Goal: Task Accomplishment & Management: Manage account settings

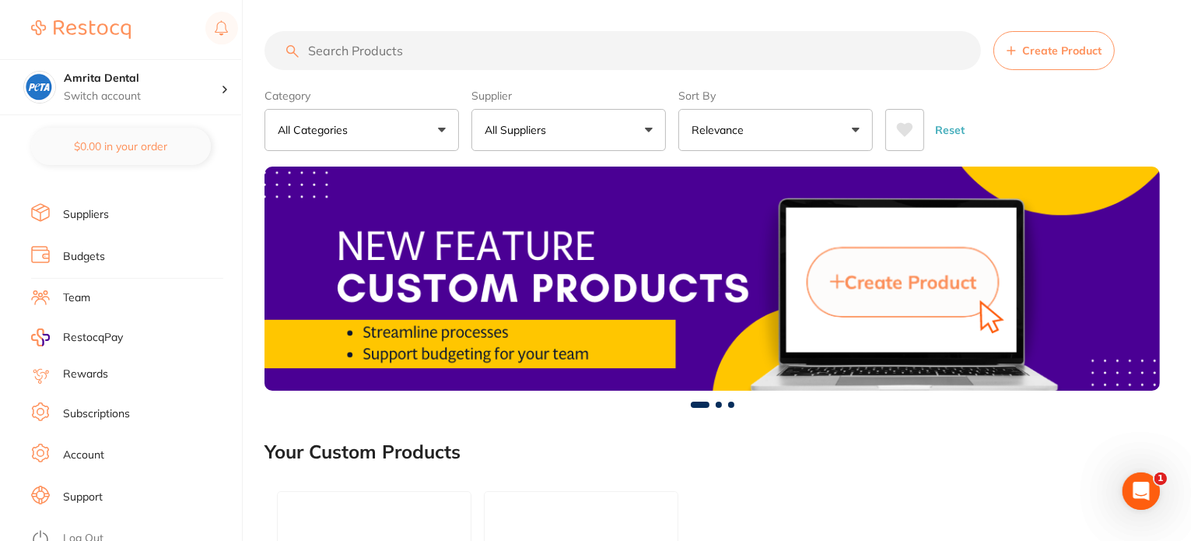
click at [101, 530] on link "Log Out" at bounding box center [83, 538] width 40 height 16
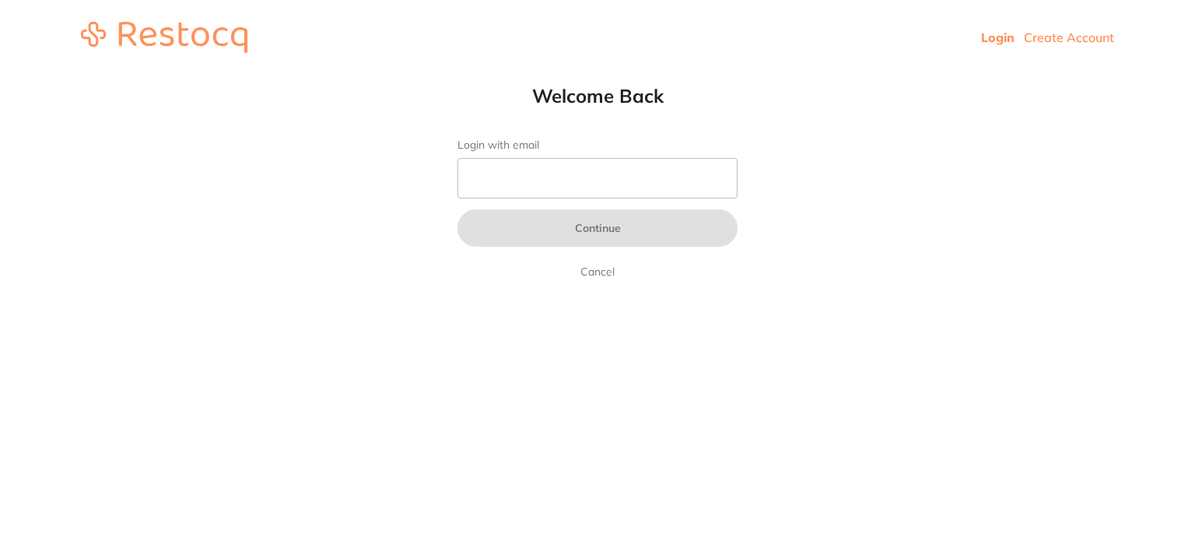
click at [507, 181] on input "Login with email" at bounding box center [597, 178] width 280 height 40
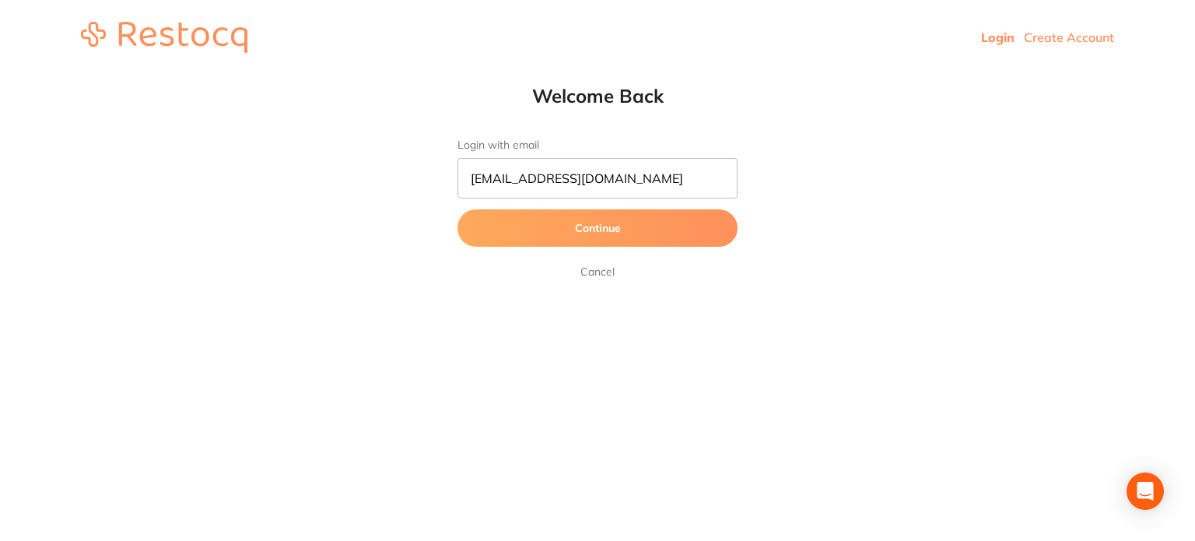
type input "amrita+50@terrificminds.com"
click at [457, 209] on button "Continue" at bounding box center [597, 227] width 280 height 37
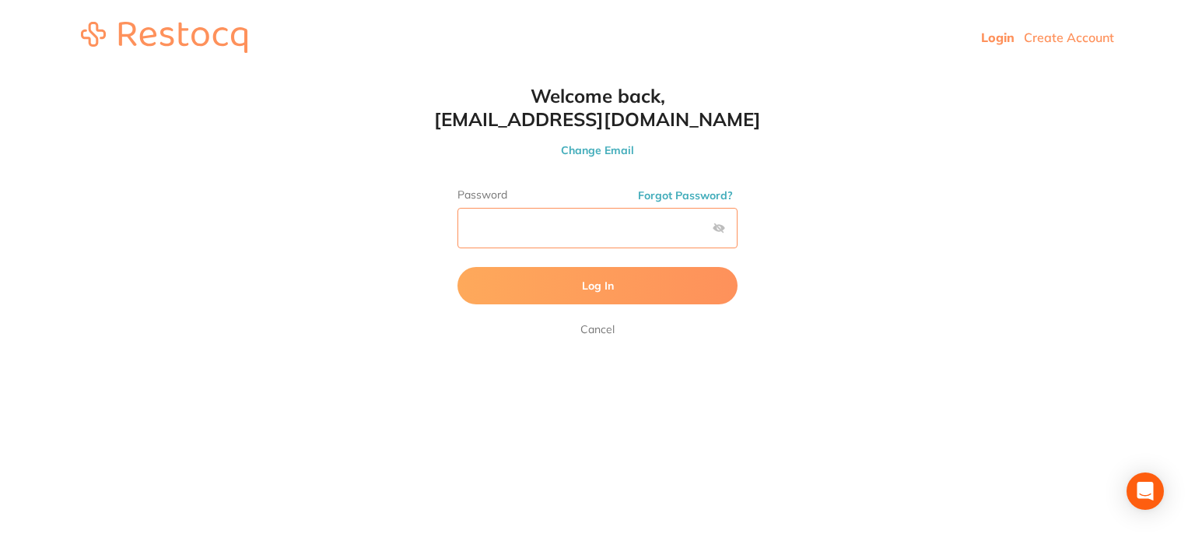
click at [457, 267] on button "Log In" at bounding box center [597, 285] width 280 height 37
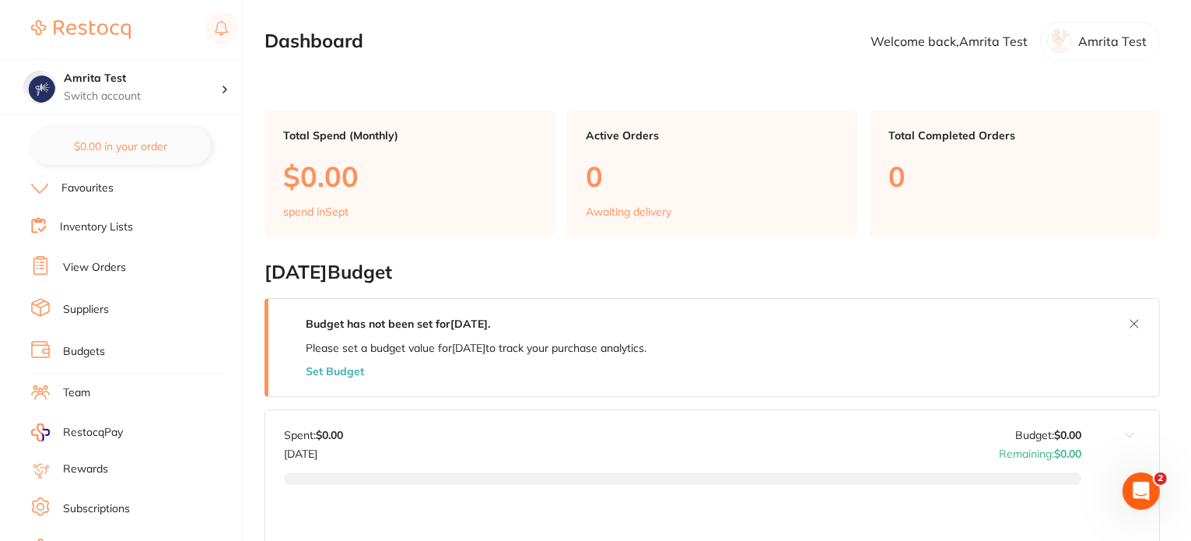
scroll to position [156, 0]
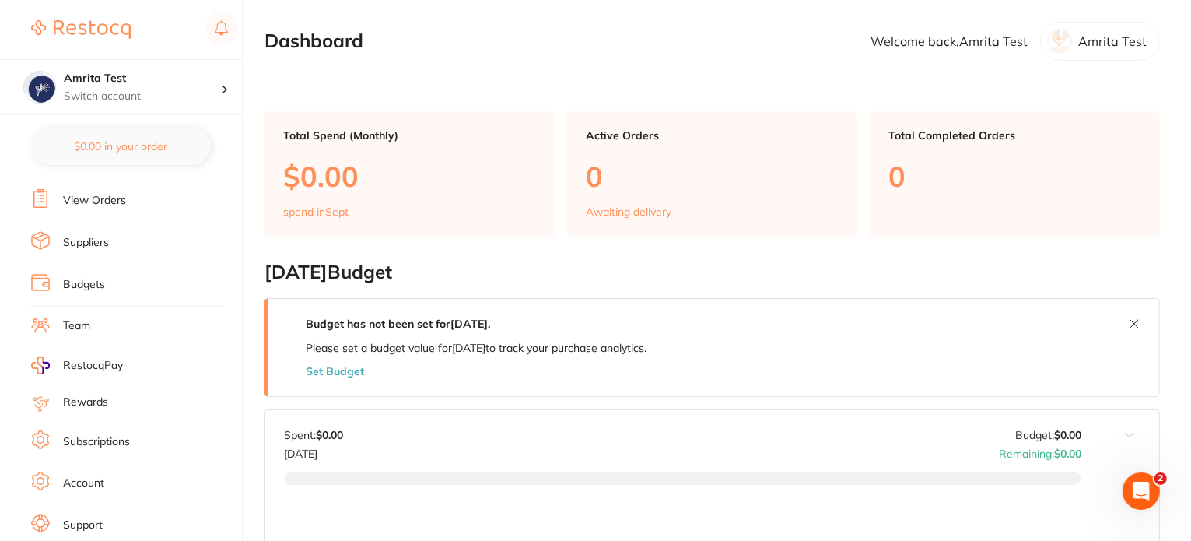
click at [104, 436] on link "Subscriptions" at bounding box center [96, 442] width 67 height 16
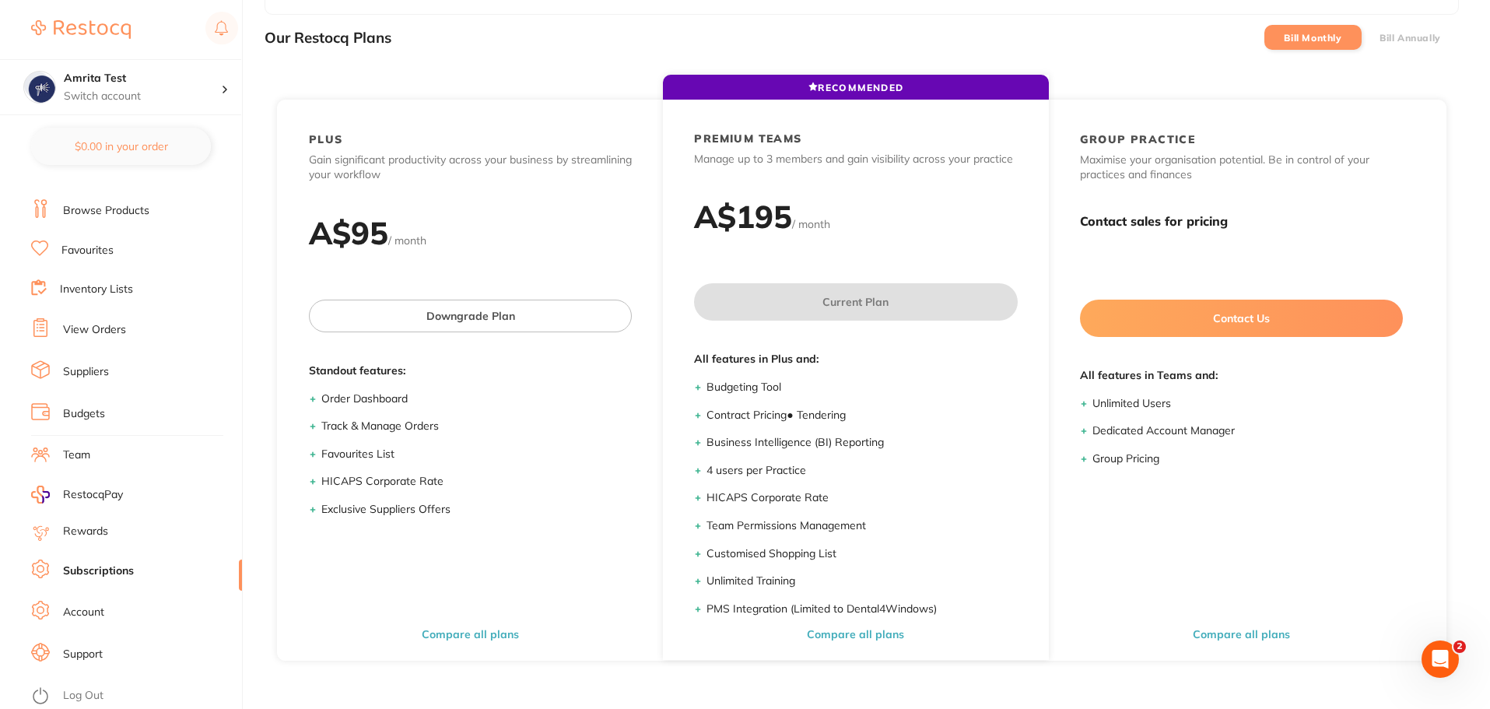
scroll to position [209, 0]
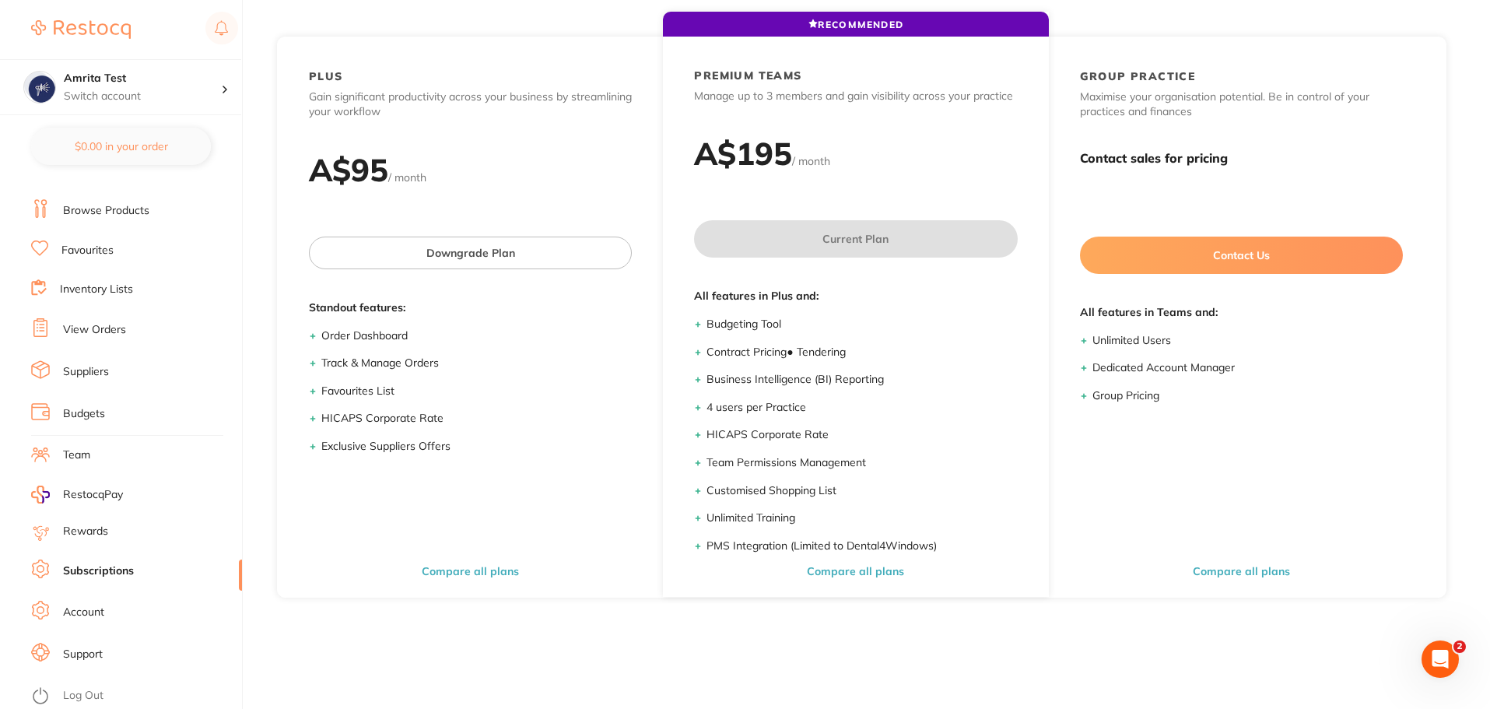
click at [80, 540] on link "Log Out" at bounding box center [83, 696] width 40 height 16
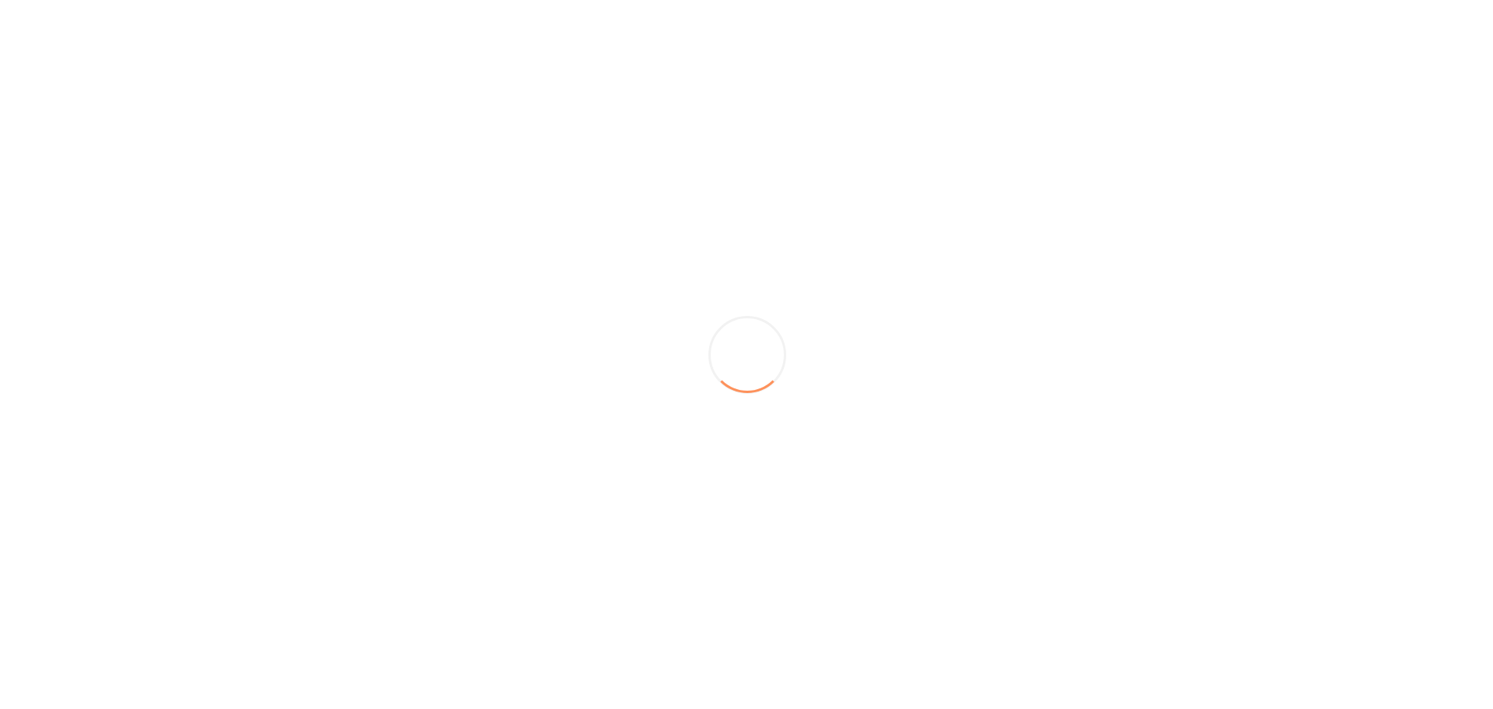
scroll to position [0, 0]
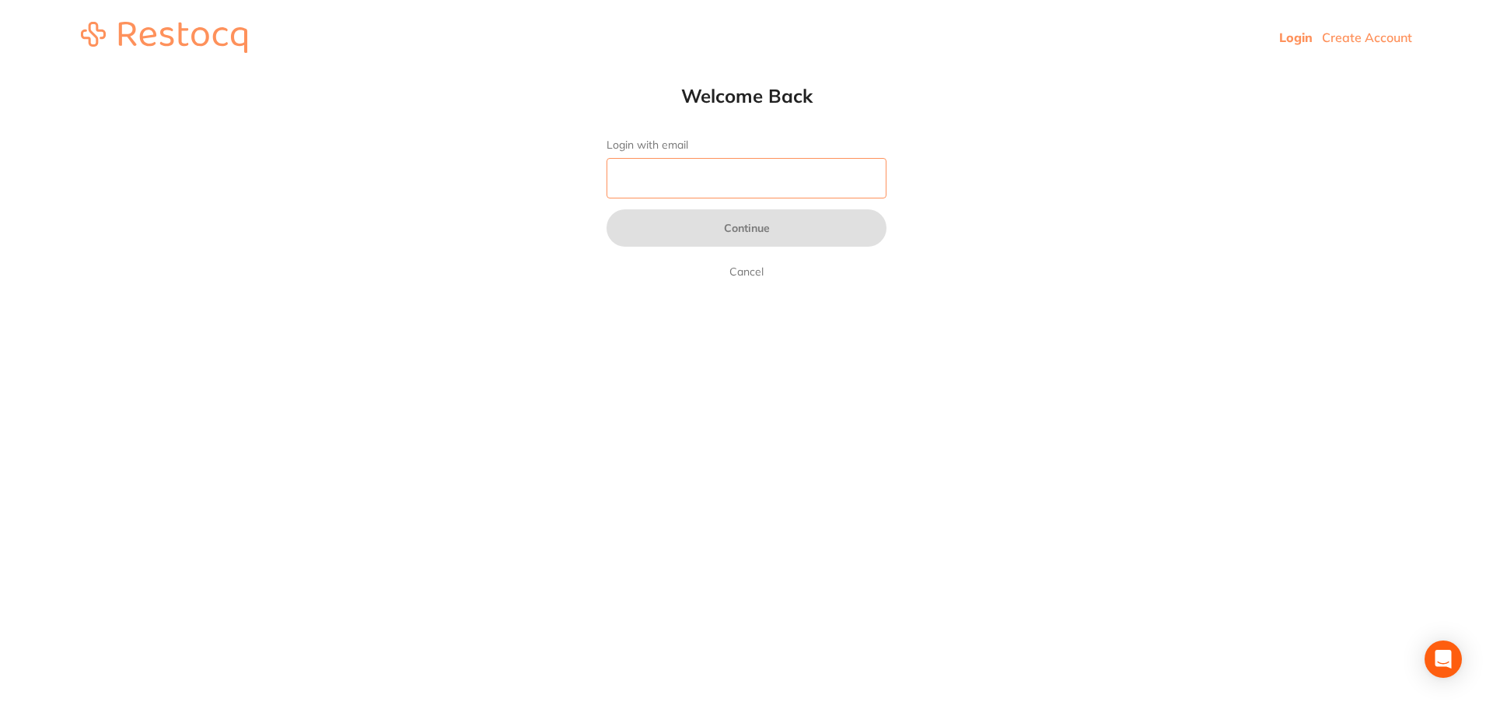
click at [715, 178] on input "Login with email" at bounding box center [747, 178] width 280 height 40
paste input "amrita+88@terrificminds.com"
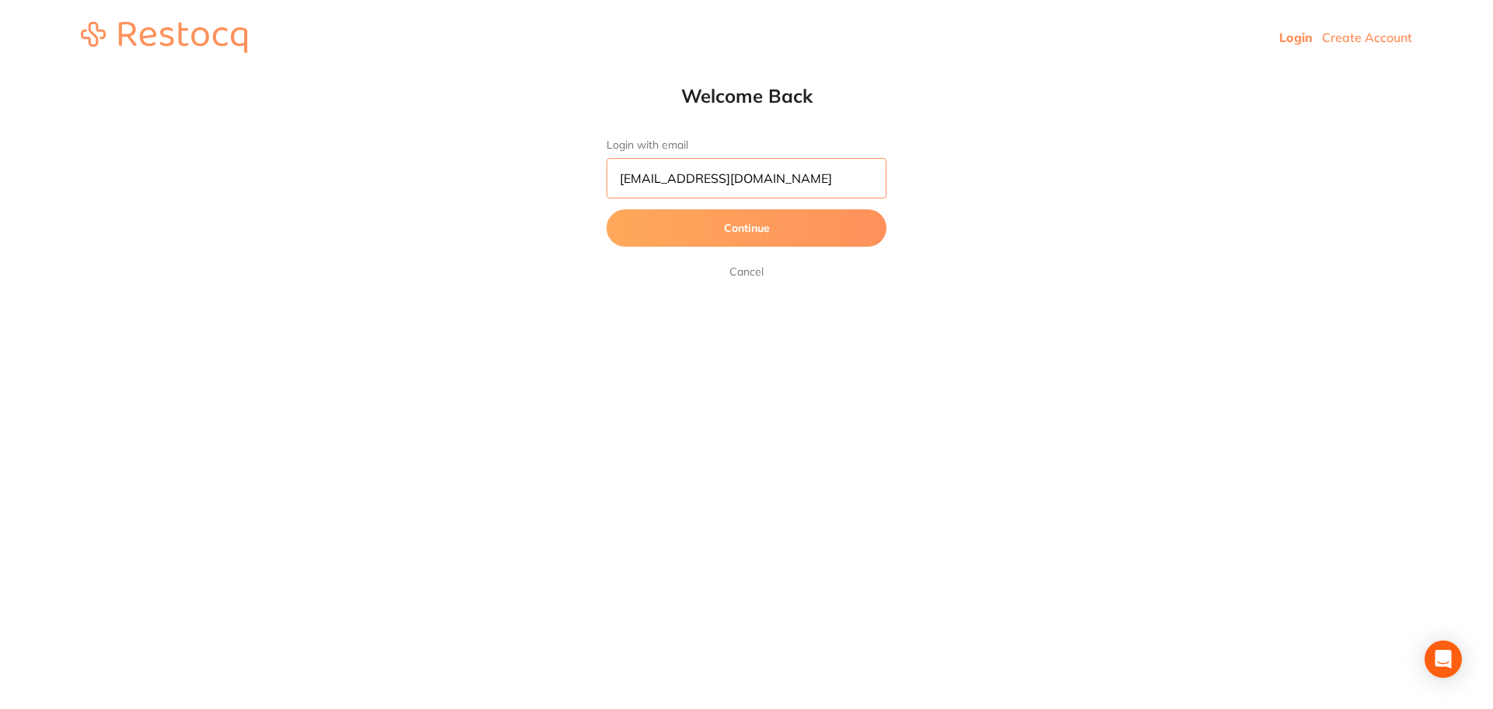
type input "amrita+88@terrificminds.com"
click at [607, 209] on button "Continue" at bounding box center [747, 227] width 280 height 37
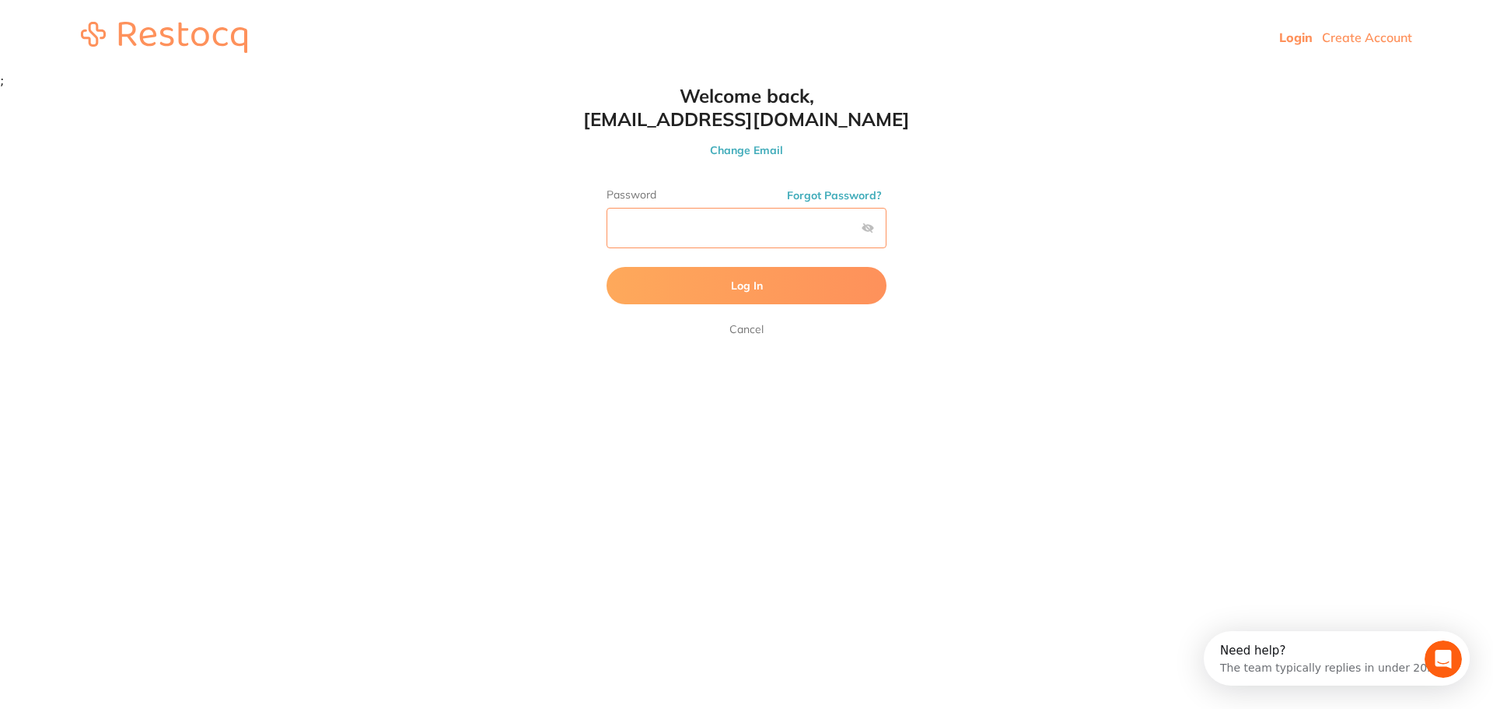
click at [607, 267] on button "Log In" at bounding box center [747, 285] width 280 height 37
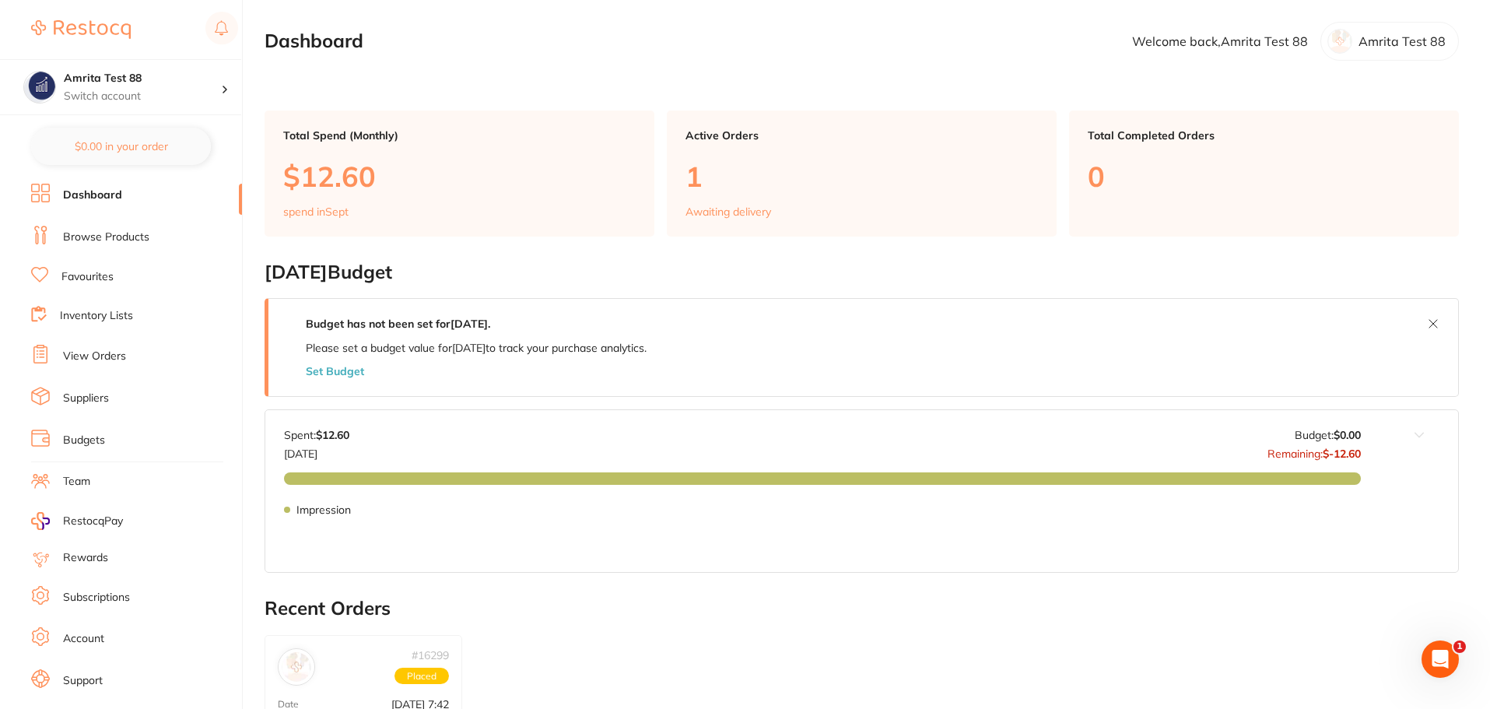
scroll to position [26, 0]
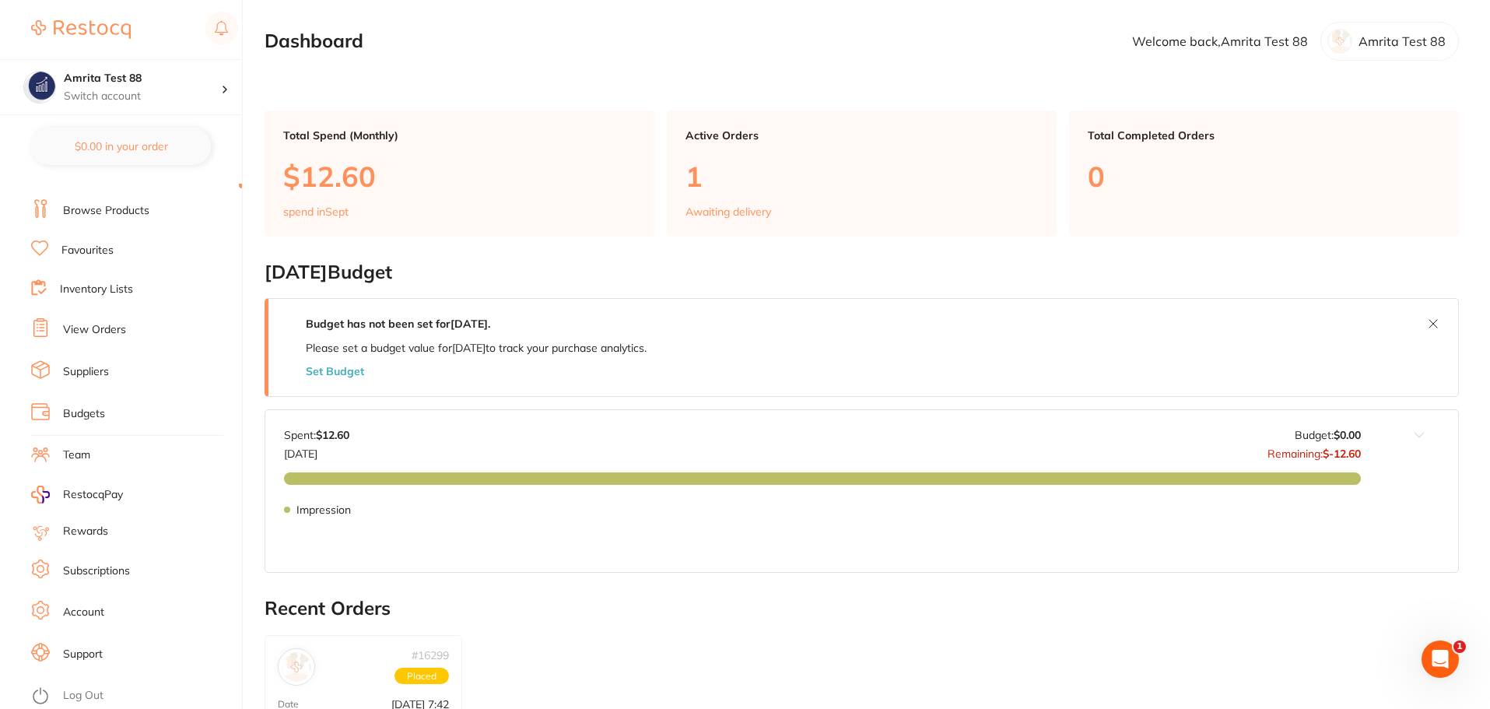
click at [109, 574] on link "Subscriptions" at bounding box center [96, 571] width 67 height 16
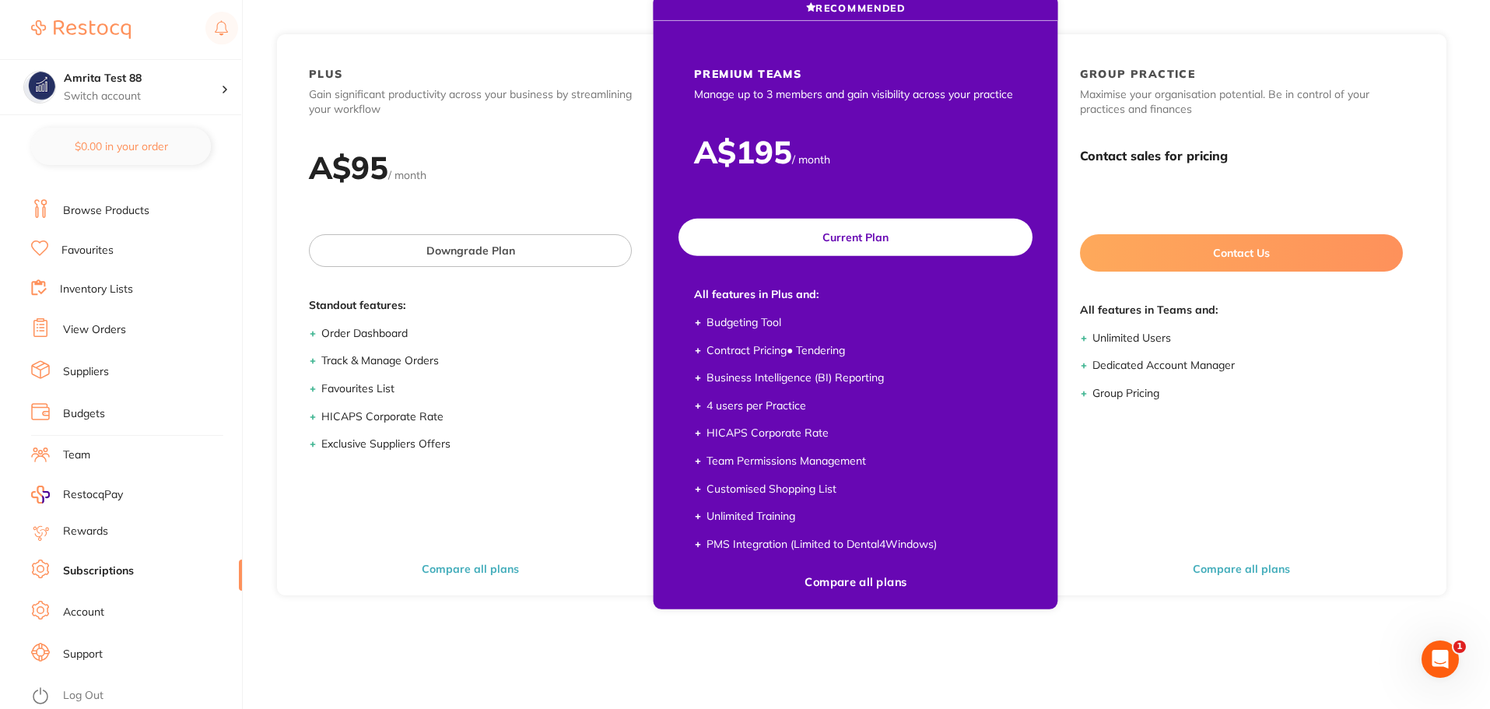
scroll to position [209, 0]
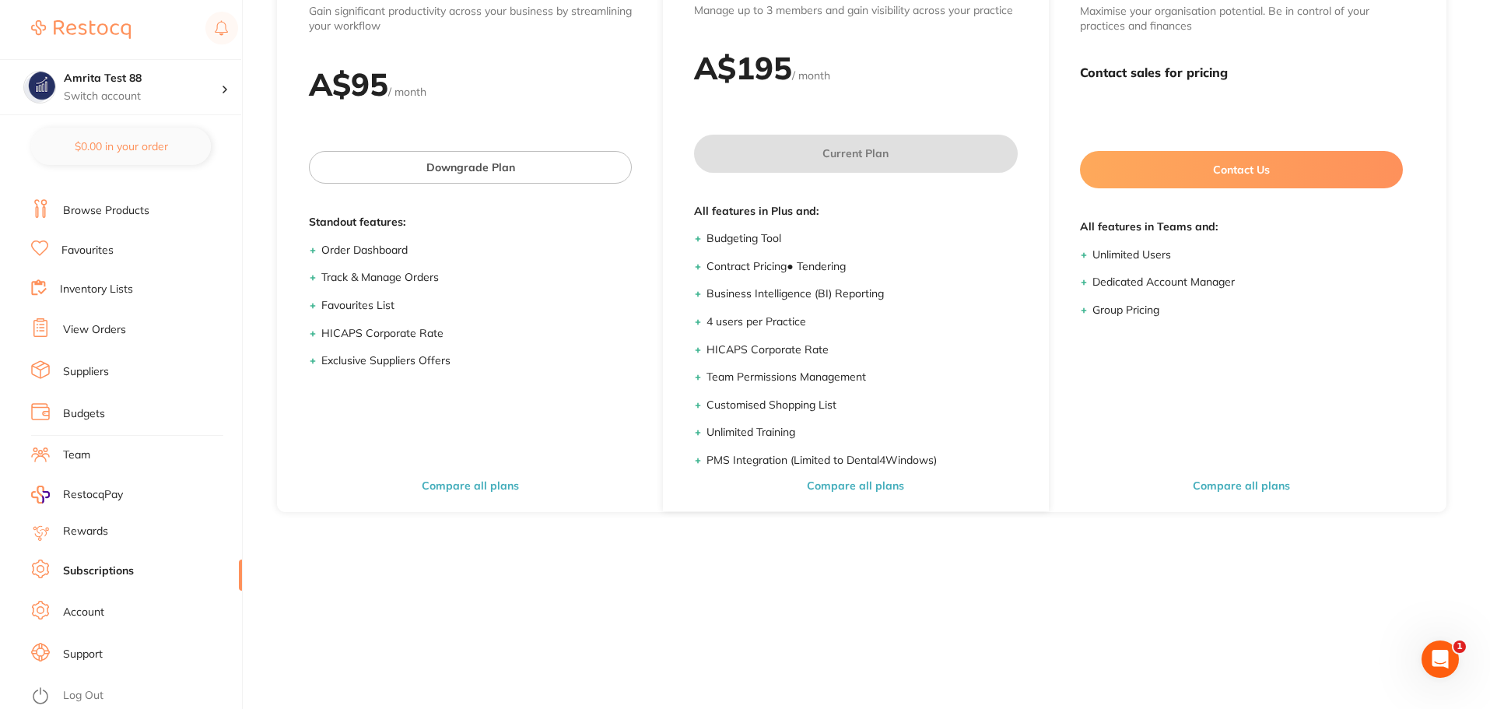
click at [62, 692] on li "Log Out" at bounding box center [134, 695] width 206 height 23
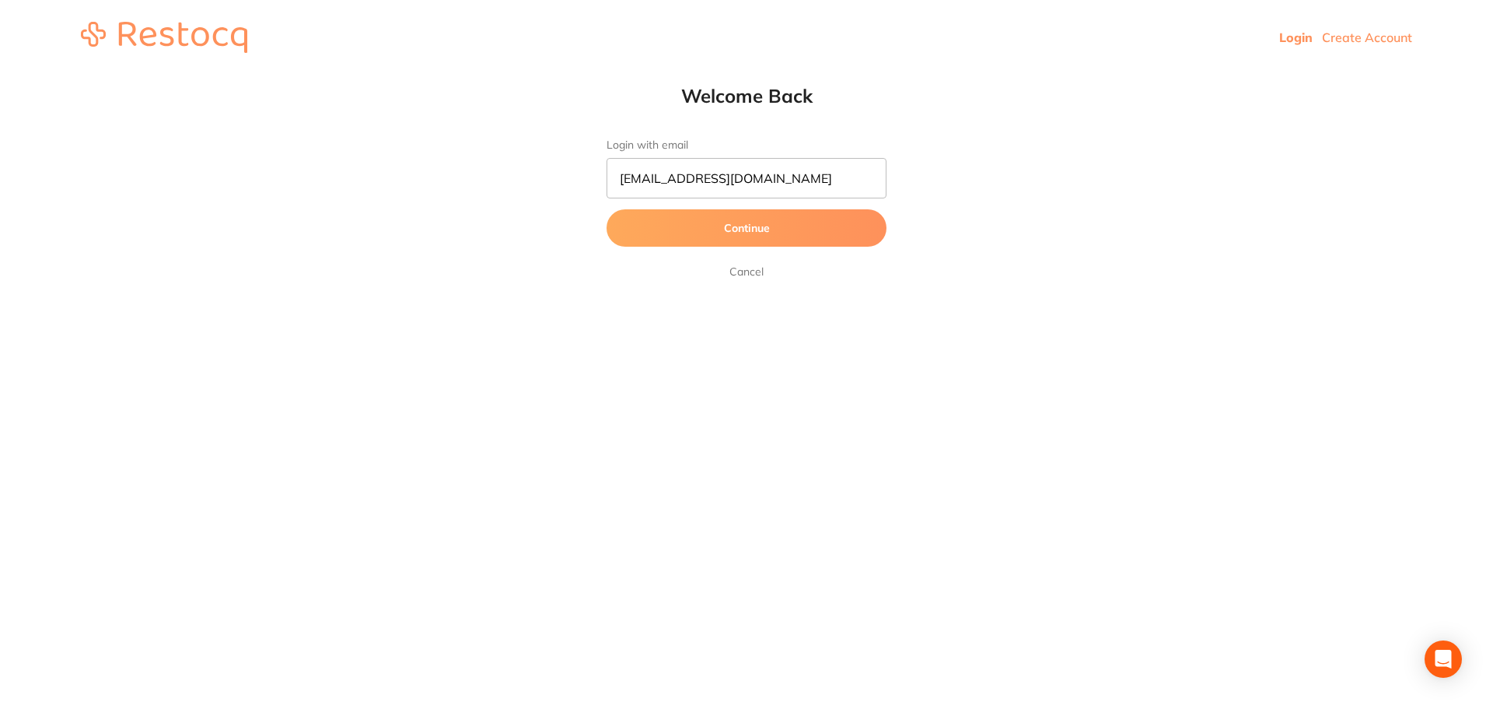
type input "[EMAIL_ADDRESS][DOMAIN_NAME]"
click at [607, 209] on button "Continue" at bounding box center [747, 227] width 280 height 37
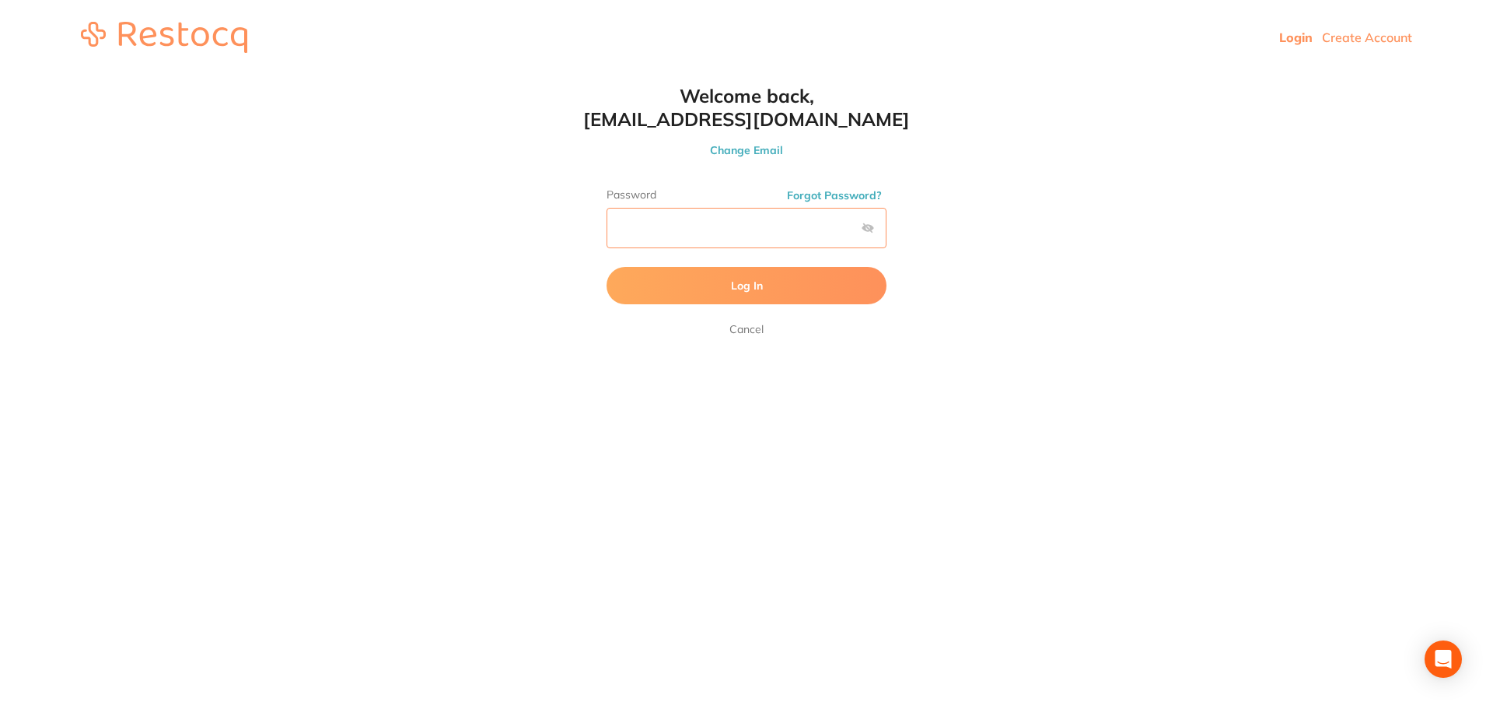
click at [607, 267] on button "Log In" at bounding box center [747, 285] width 280 height 37
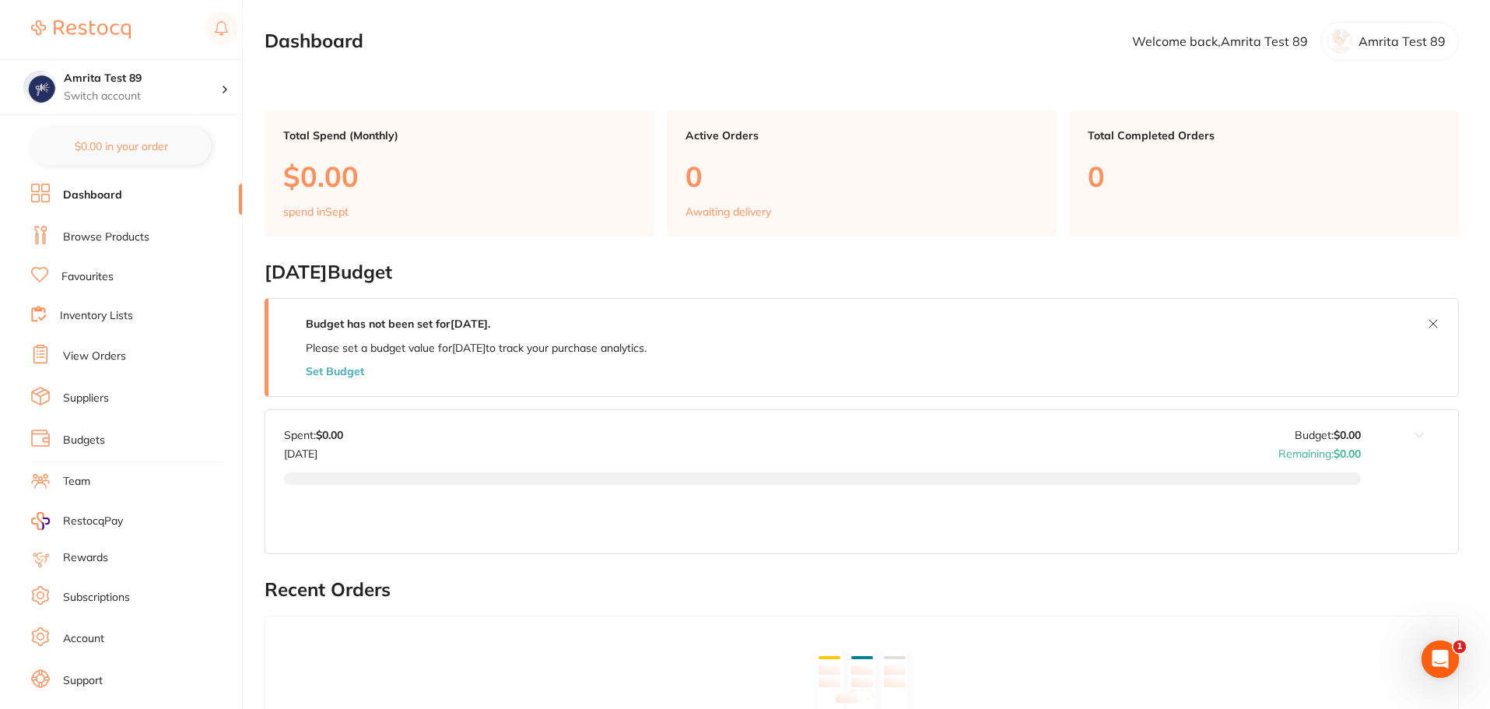
drag, startPoint x: 109, startPoint y: 584, endPoint x: 100, endPoint y: 577, distance: 11.7
click at [109, 584] on ul "Dashboard Browse Products Favourites Inventory Lists View Orders Suppliers Budg…" at bounding box center [136, 452] width 211 height 537
drag, startPoint x: 110, startPoint y: 601, endPoint x: 30, endPoint y: 457, distance: 164.4
click at [110, 601] on link "Subscriptions" at bounding box center [96, 598] width 67 height 16
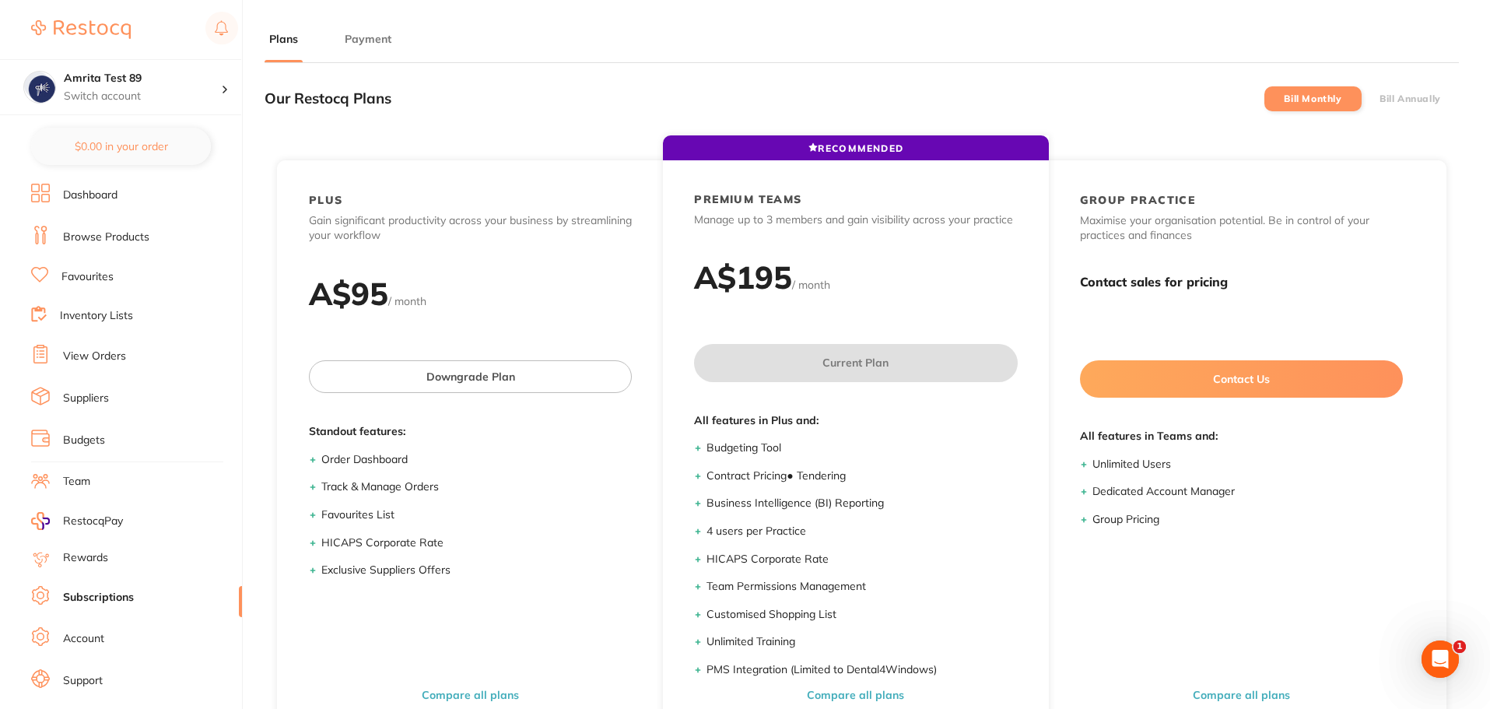
click at [1388, 93] on label "Bill Annually" at bounding box center [1409, 98] width 61 height 11
click at [1379, 99] on input "Bill Annually" at bounding box center [1379, 99] width 0 height 0
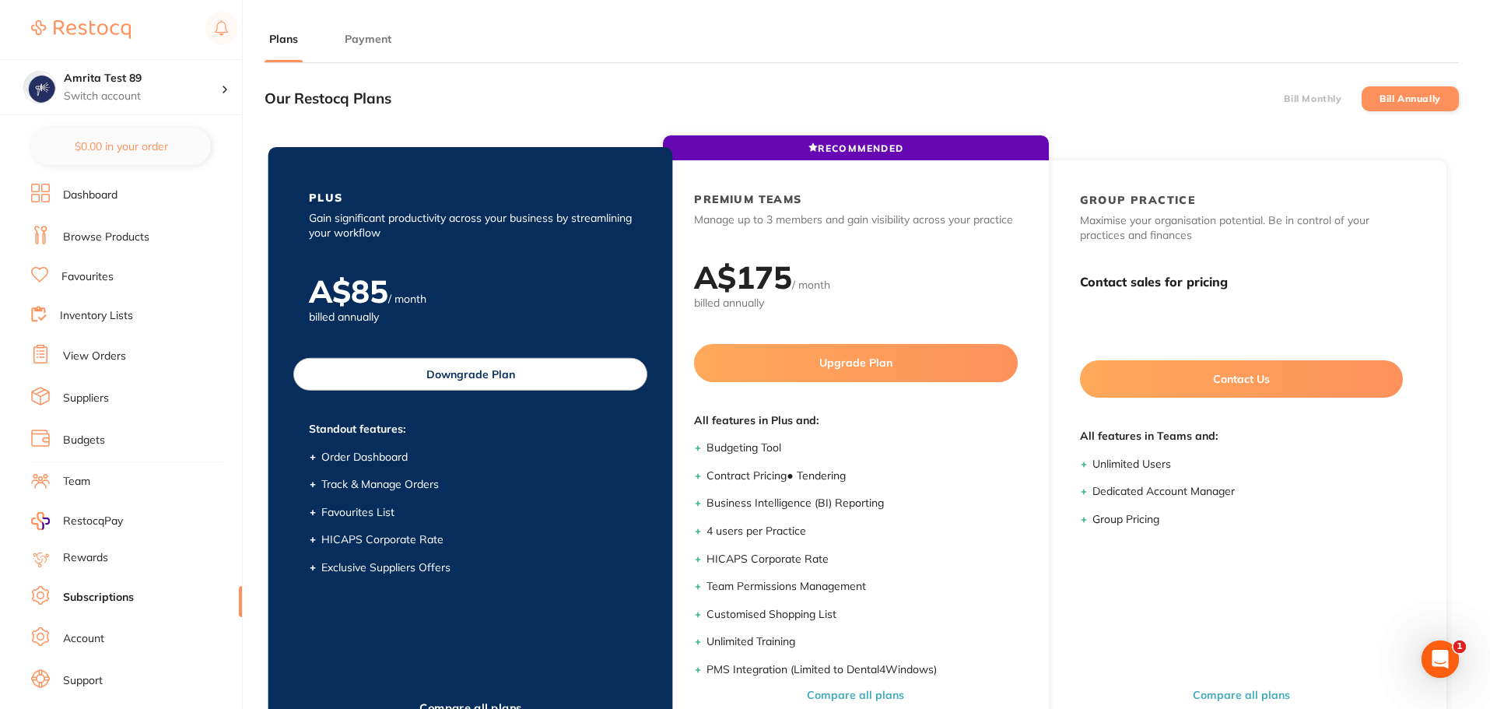
click at [444, 386] on button "Downgrade Plan" at bounding box center [470, 374] width 354 height 33
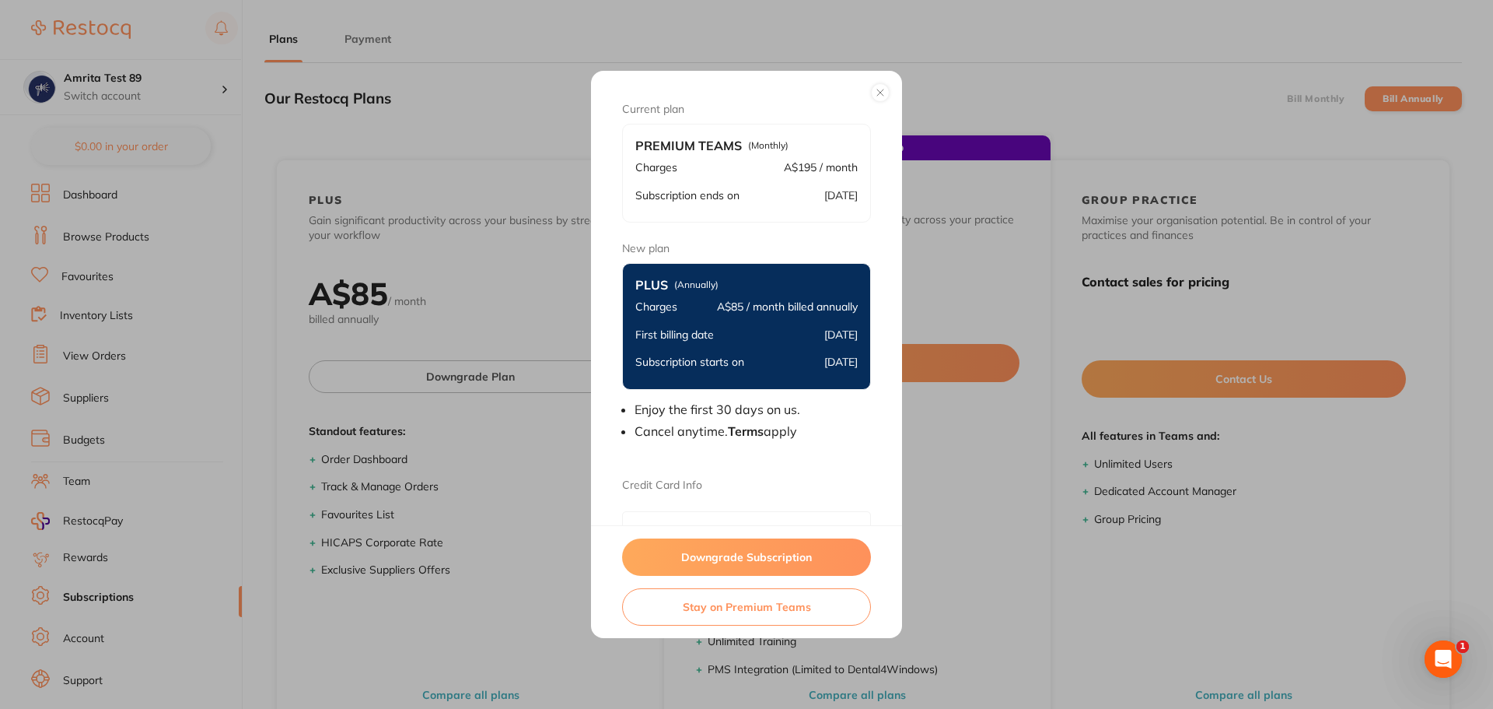
click at [703, 561] on button "Downgrade Subscription" at bounding box center [746, 556] width 249 height 37
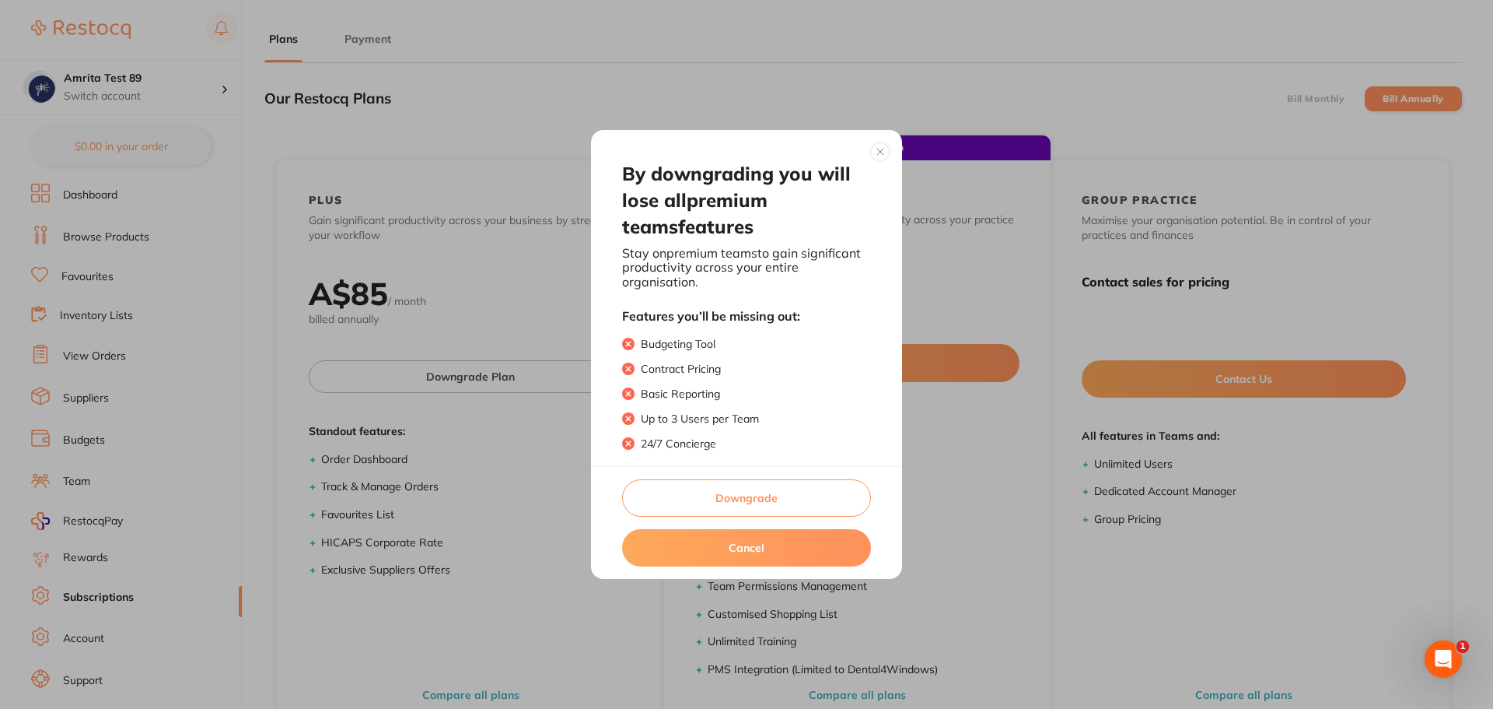
click at [716, 502] on button "Downgrade" at bounding box center [746, 497] width 249 height 37
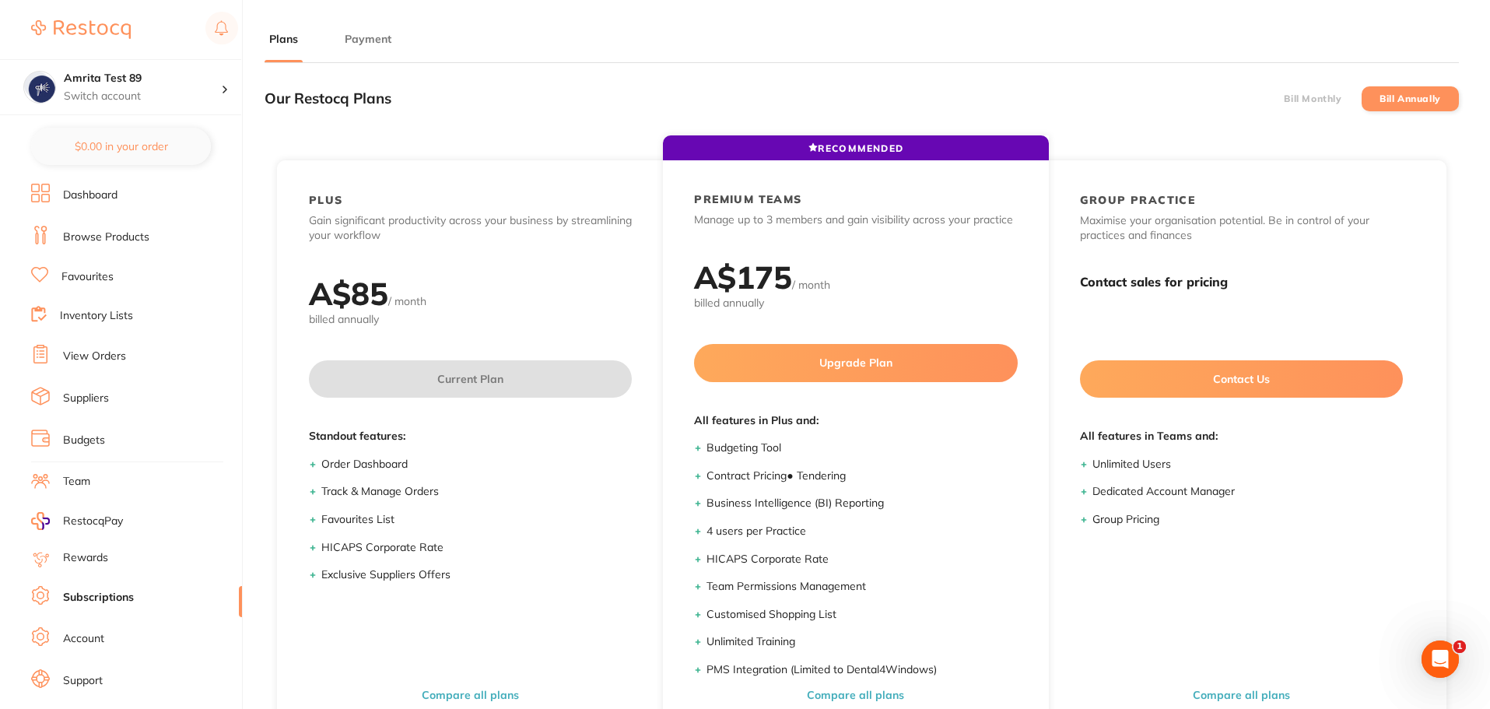
click at [1325, 96] on label "Bill Monthly" at bounding box center [1312, 98] width 58 height 11
click at [1283, 99] on input "Bill Monthly" at bounding box center [1283, 99] width 0 height 0
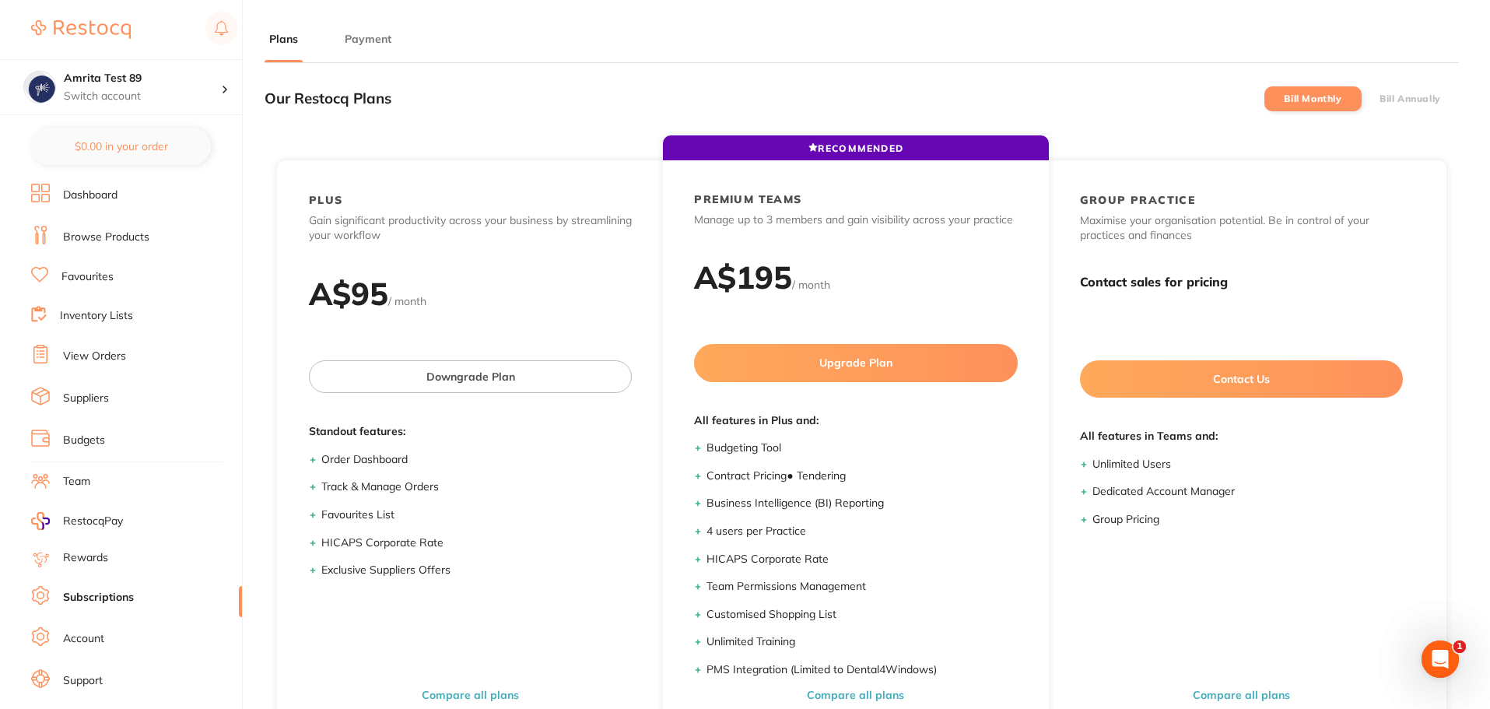
click at [1392, 102] on label "Bill Annually" at bounding box center [1409, 98] width 61 height 11
click at [1379, 99] on input "Bill Annually" at bounding box center [1379, 99] width 0 height 0
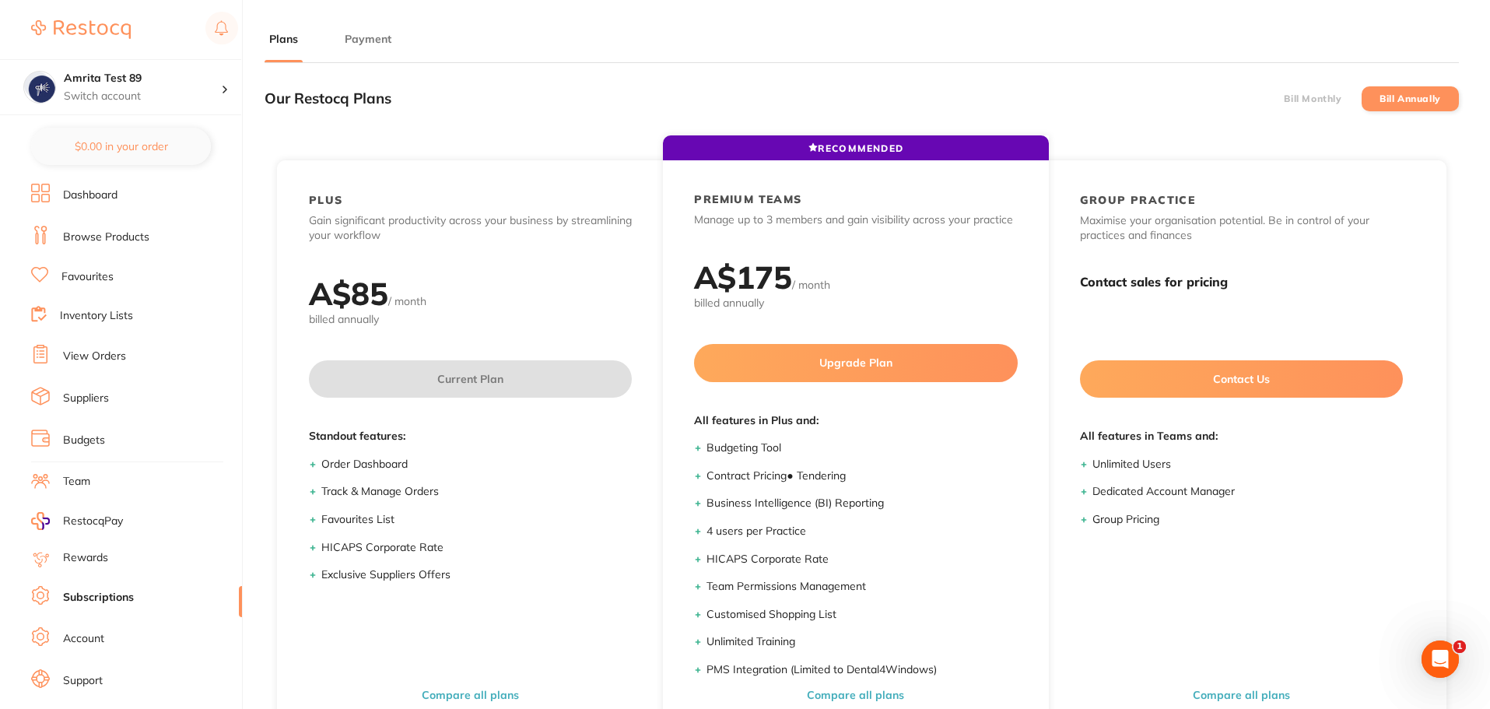
click at [1345, 95] on li "Bill Monthly" at bounding box center [1312, 98] width 97 height 25
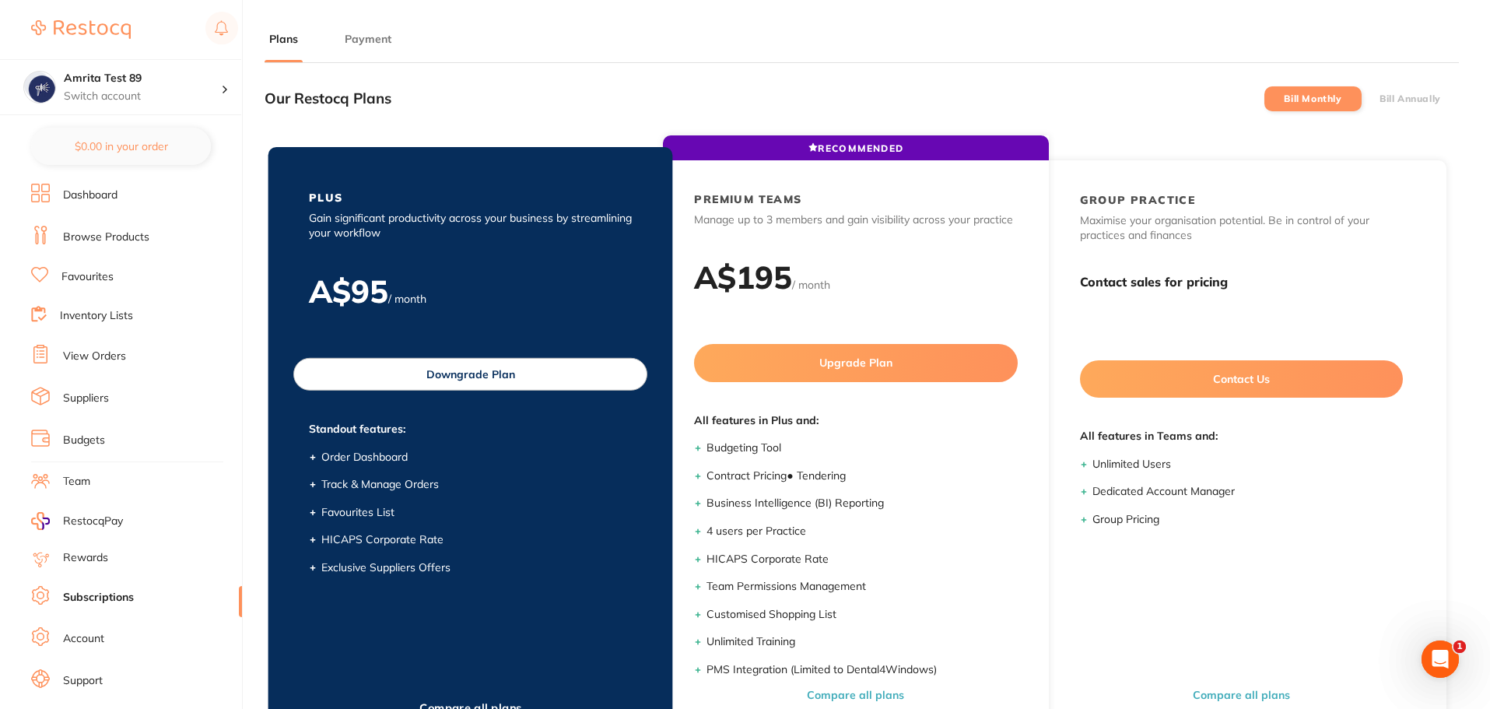
click at [460, 380] on button "Downgrade Plan" at bounding box center [470, 374] width 354 height 33
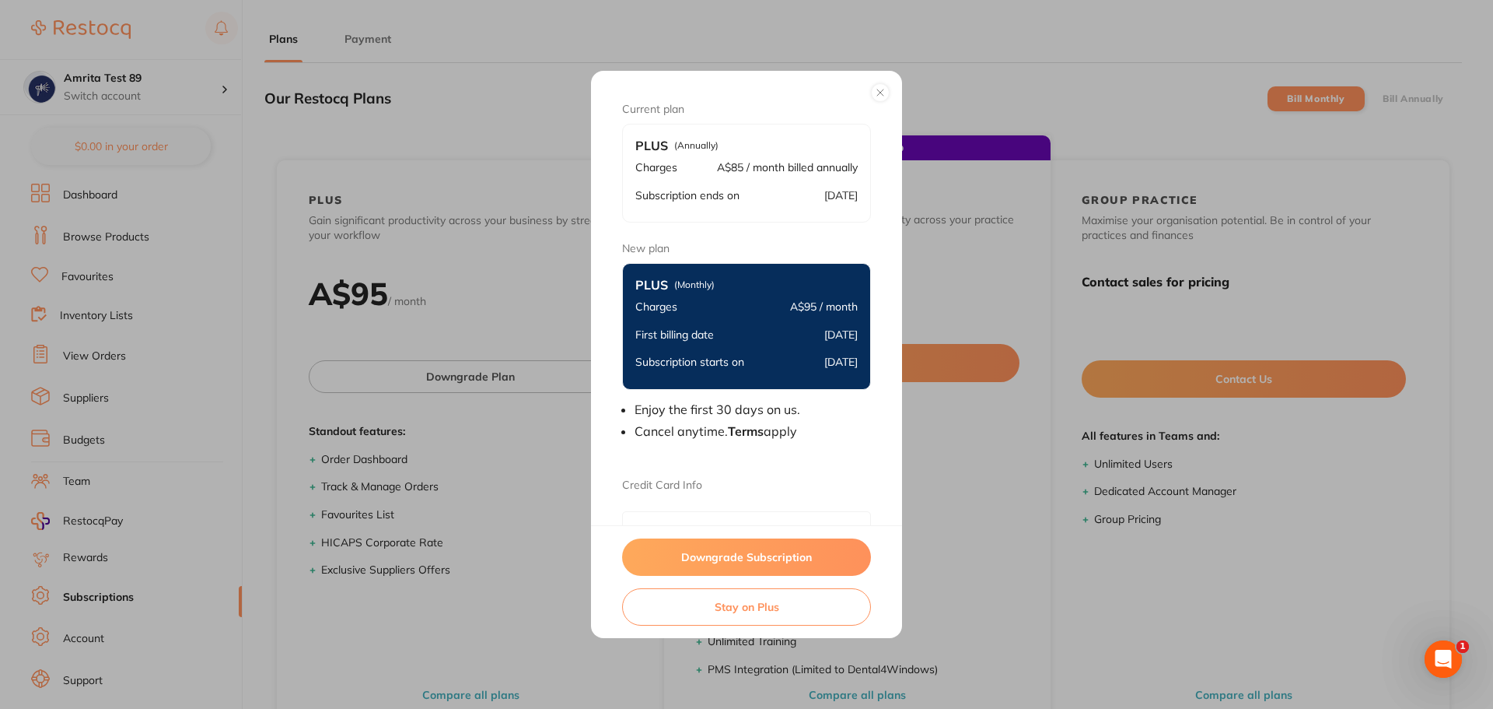
click at [692, 560] on button "Downgrade Subscription" at bounding box center [746, 556] width 249 height 37
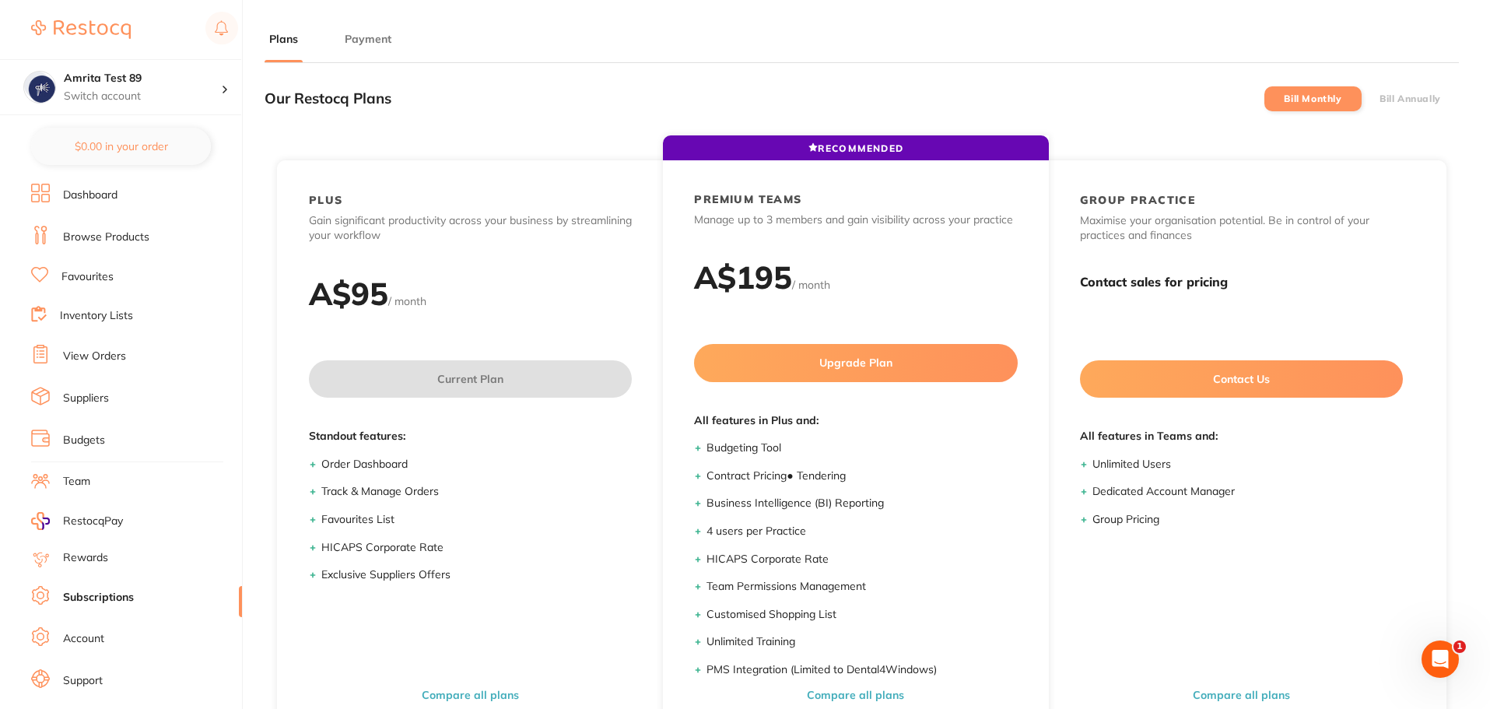
click at [1397, 93] on label "Bill Annually" at bounding box center [1409, 98] width 61 height 11
click at [1379, 99] on input "Bill Annually" at bounding box center [1379, 99] width 0 height 0
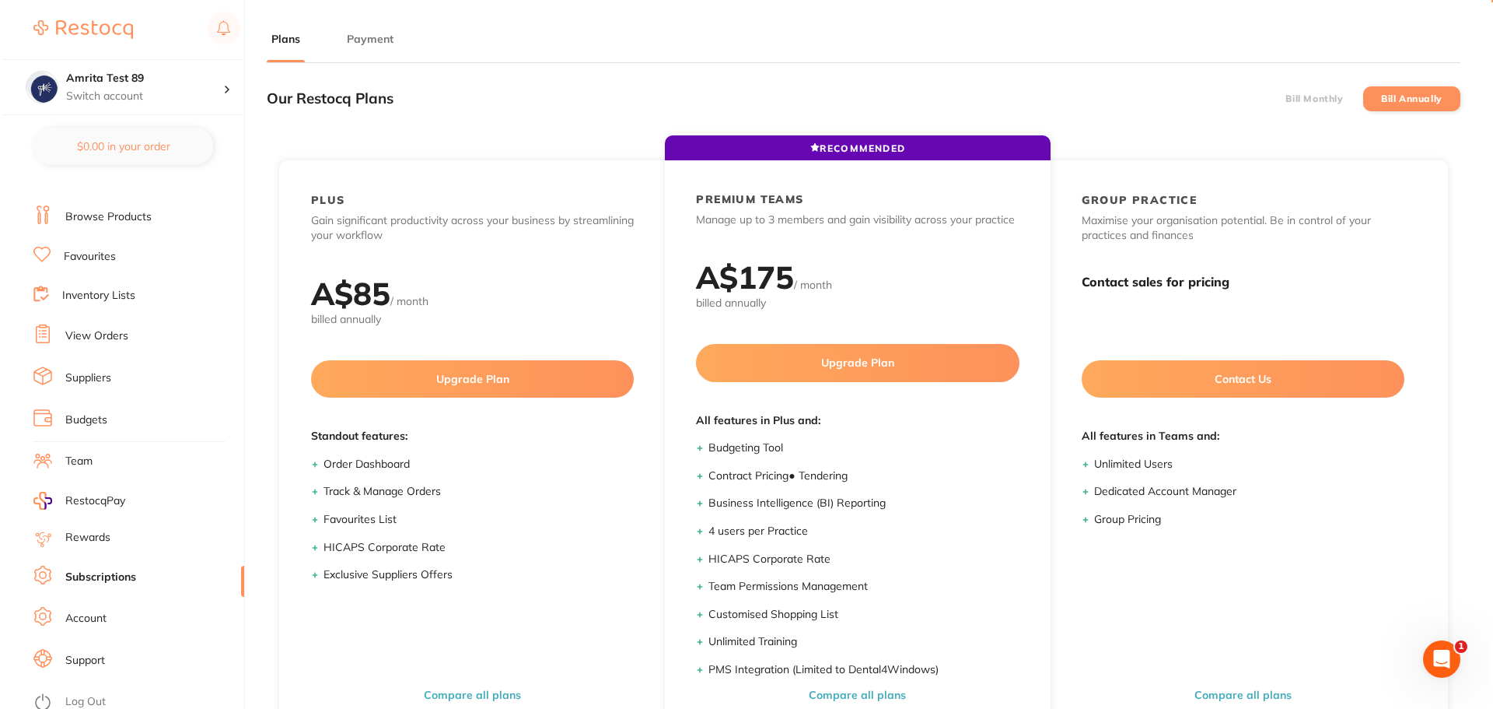
scroll to position [26, 0]
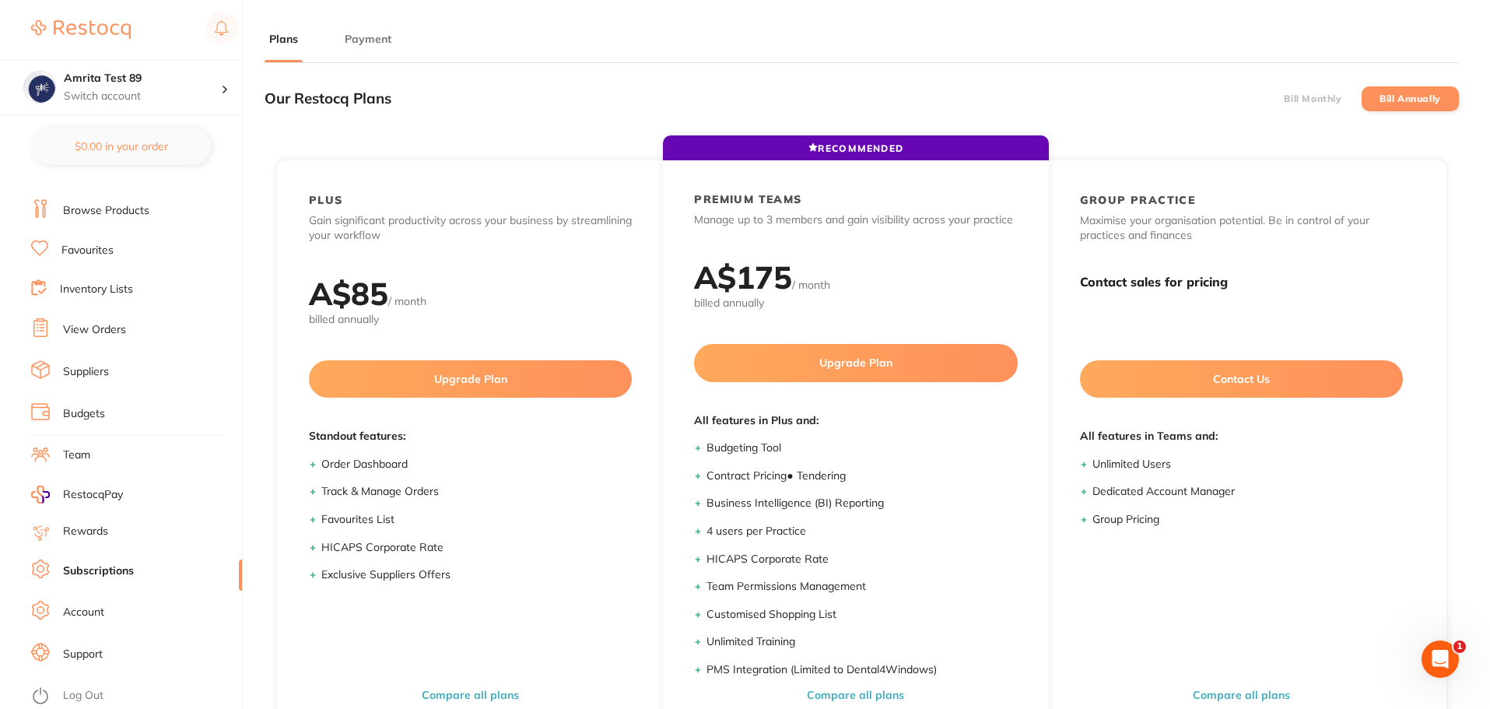
click at [94, 692] on link "Log Out" at bounding box center [83, 696] width 40 height 16
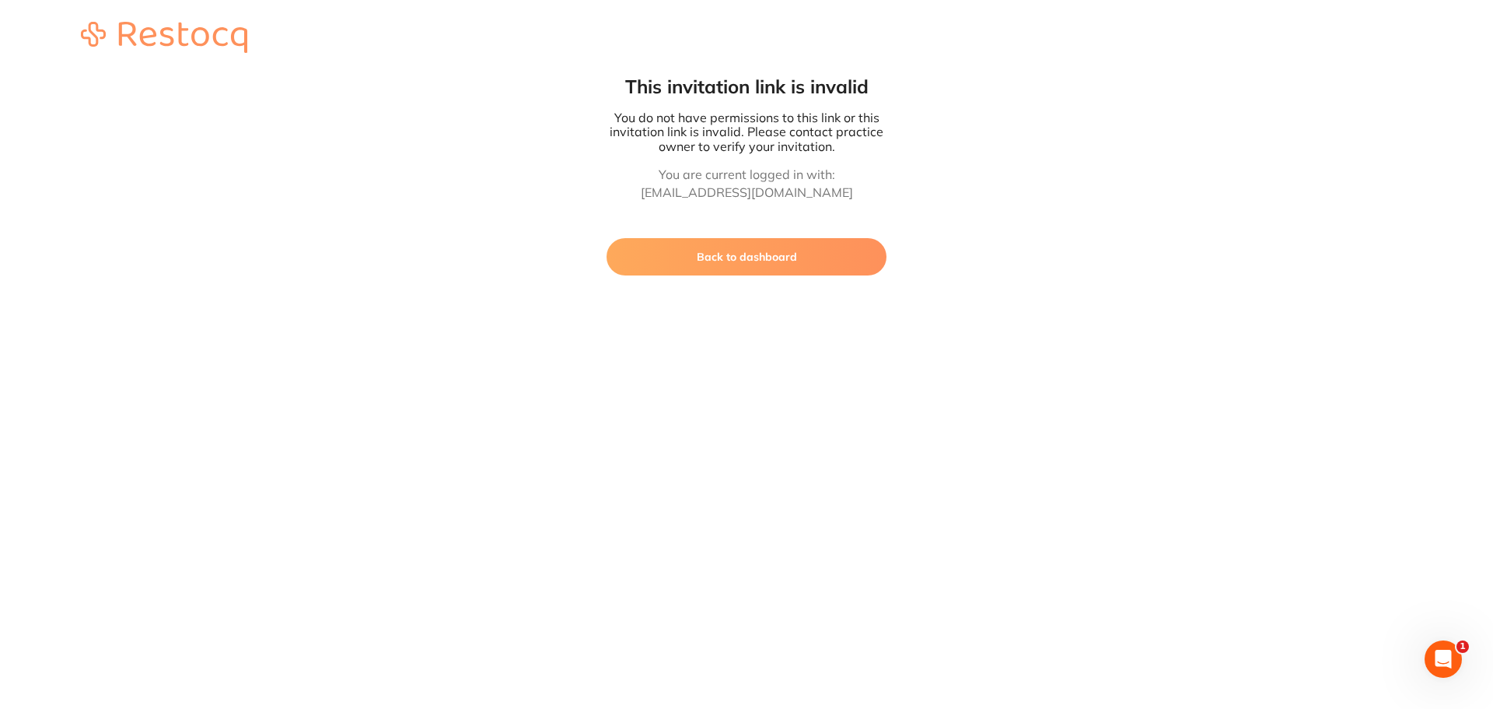
click at [681, 271] on button "Back to dashboard" at bounding box center [747, 256] width 280 height 37
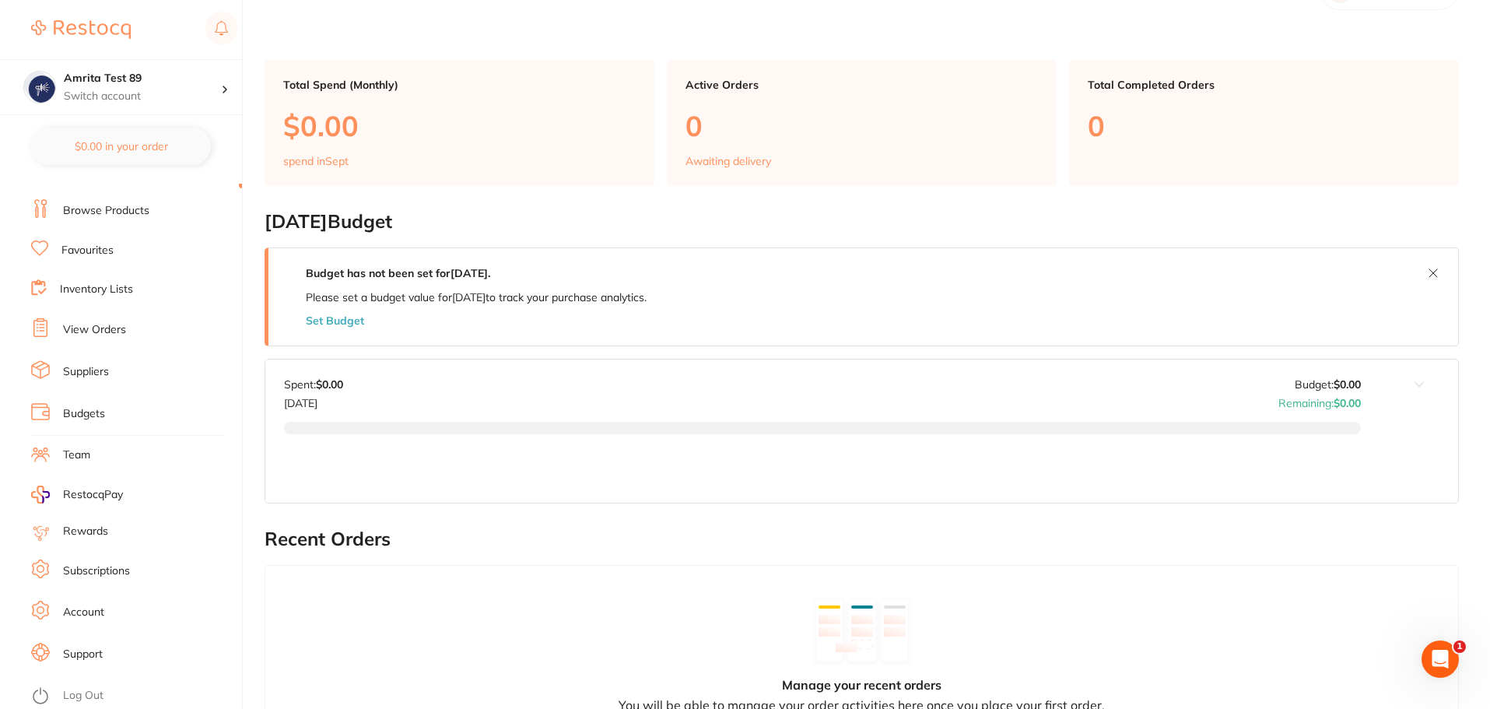
scroll to position [78, 0]
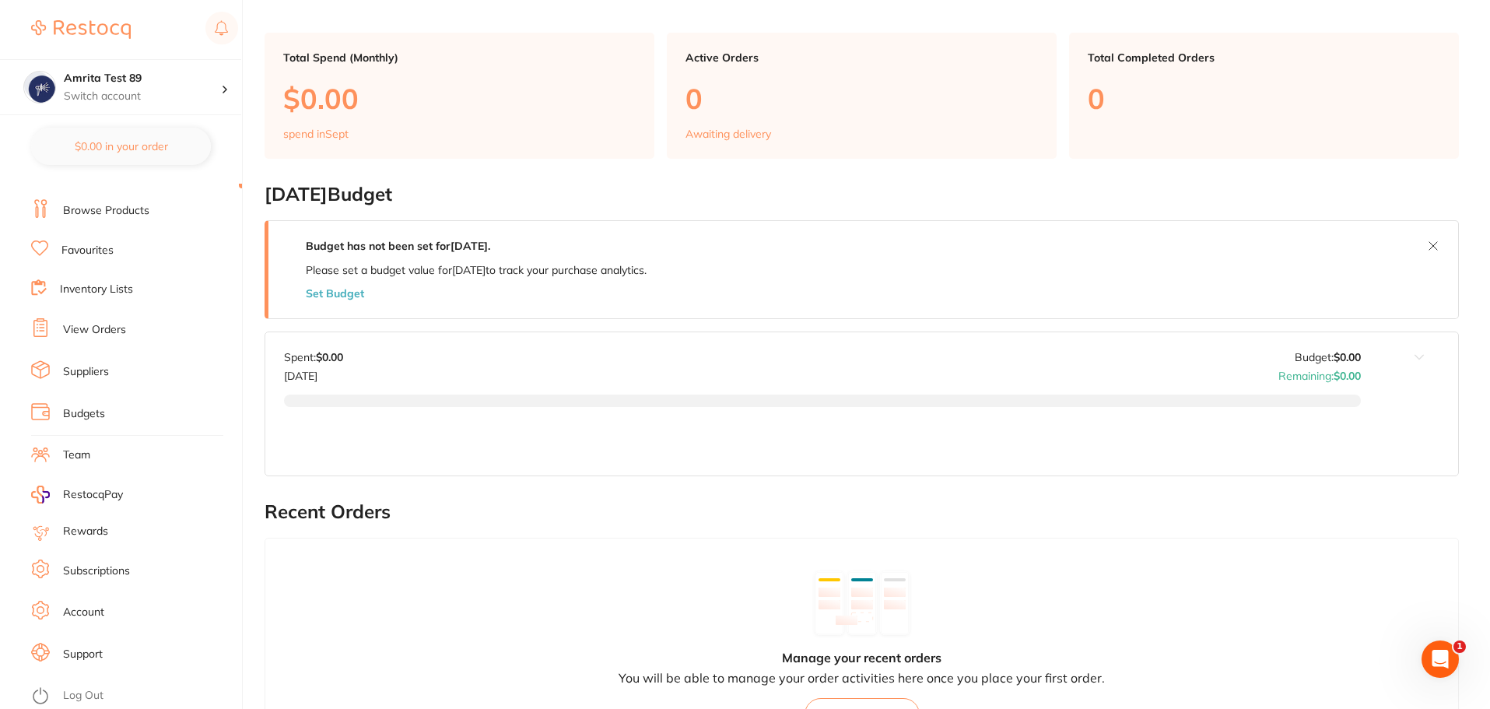
click at [80, 696] on link "Log Out" at bounding box center [83, 696] width 40 height 16
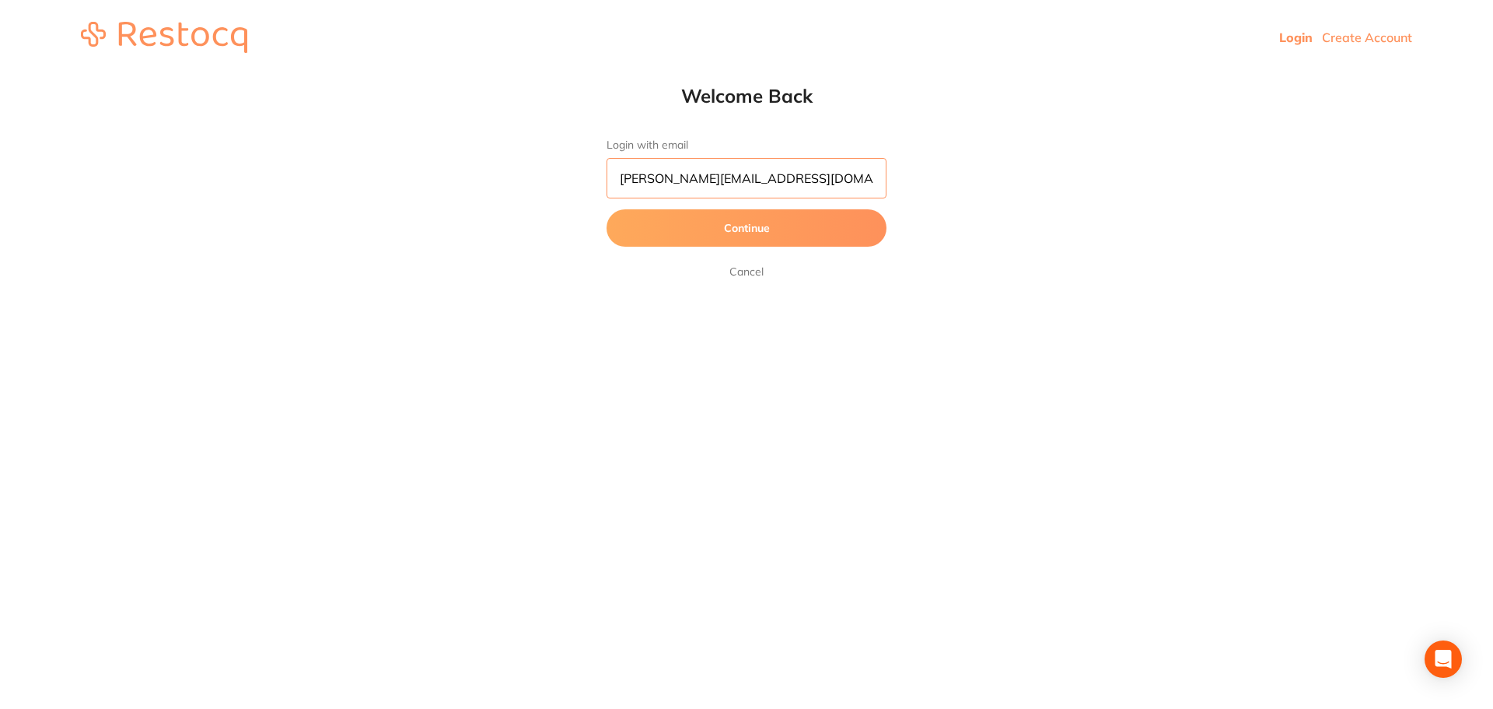
drag, startPoint x: 839, startPoint y: 177, endPoint x: 579, endPoint y: 170, distance: 260.7
click at [579, 170] on div "Welcome Back Login with email [PERSON_NAME][EMAIL_ADDRESS][DOMAIN_NAME] Continu…" at bounding box center [746, 182] width 1493 height 197
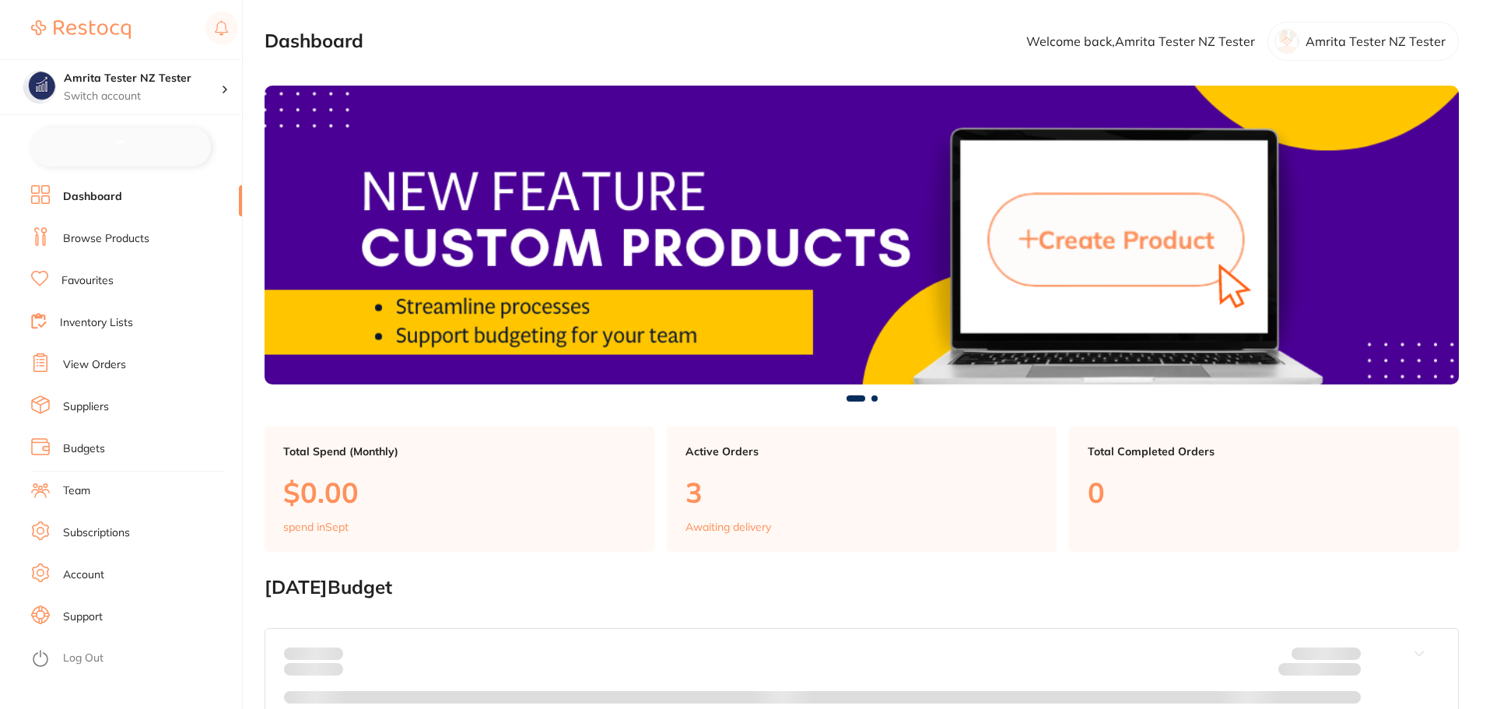
checkbox input "false"
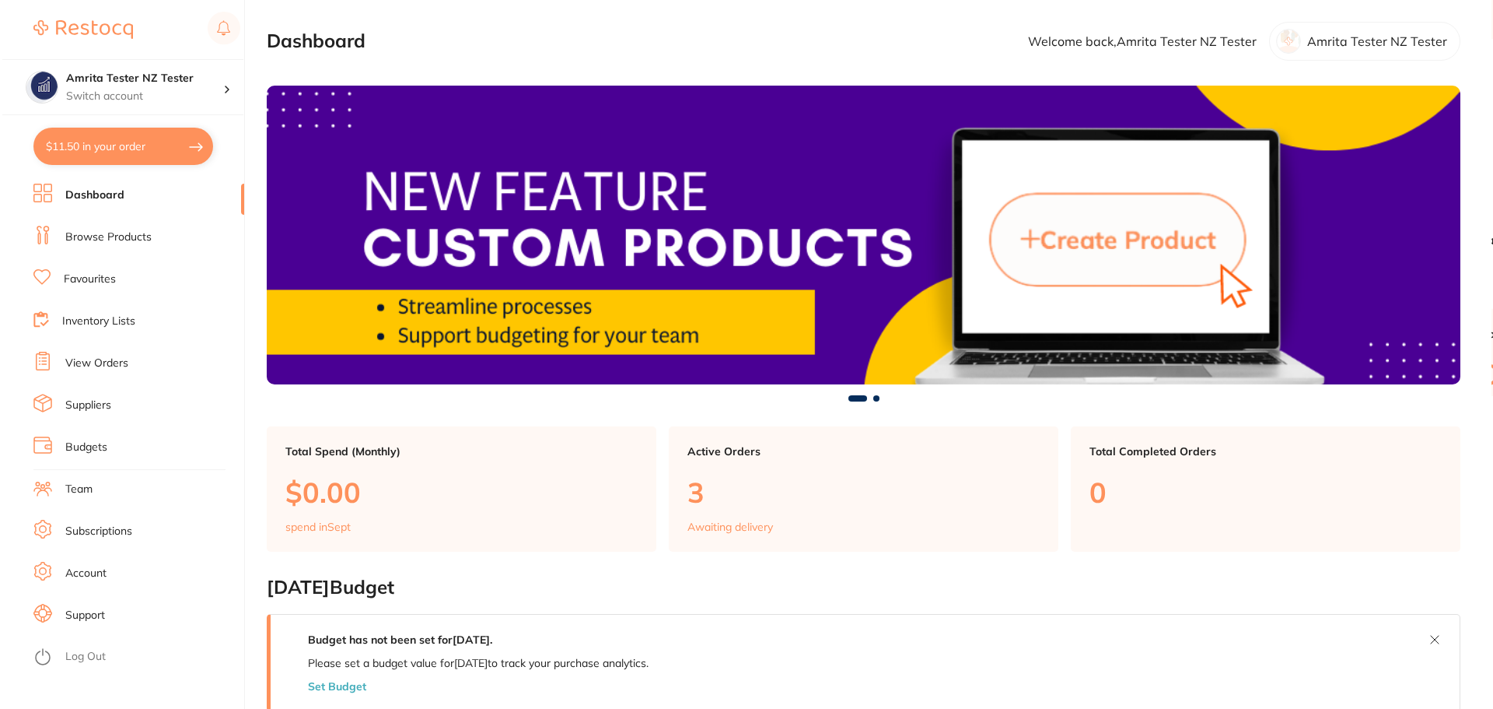
scroll to position [12, 0]
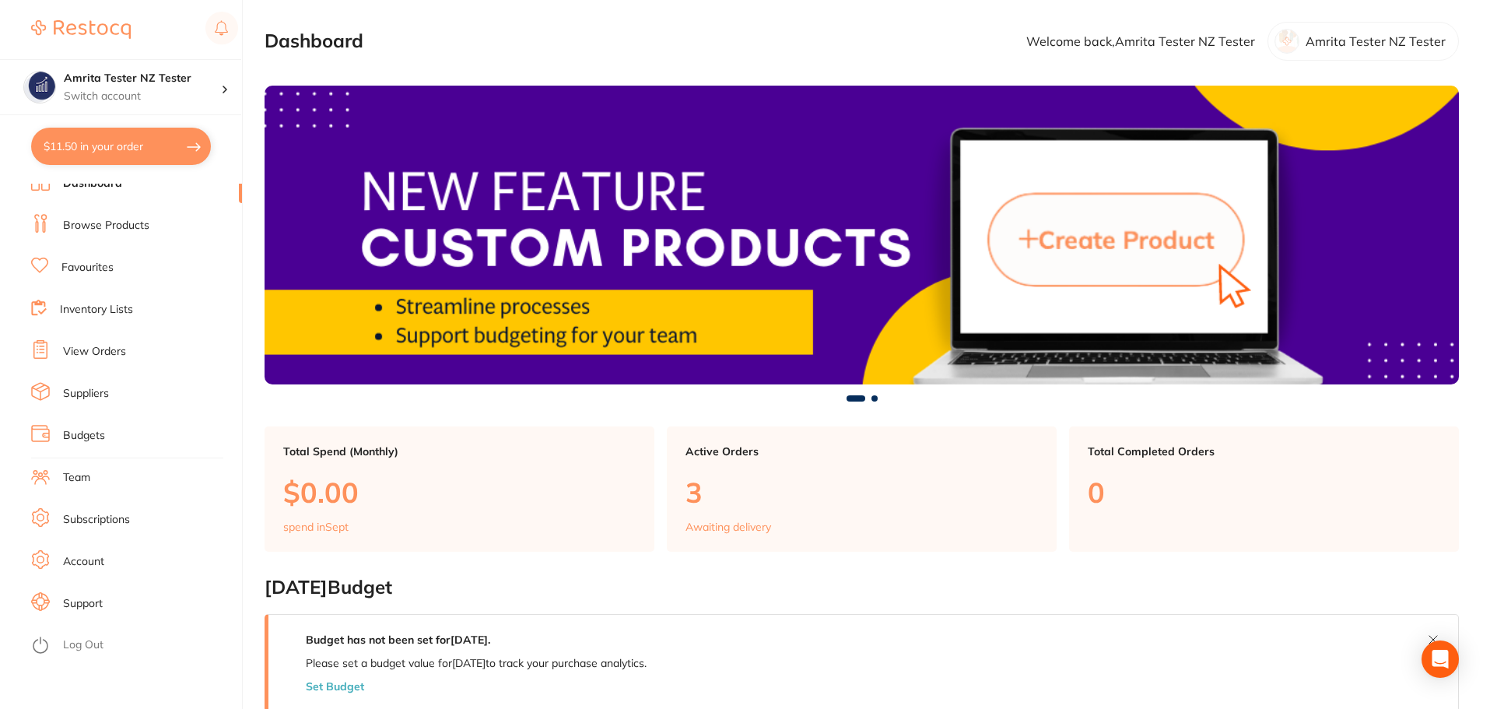
click at [110, 520] on link "Subscriptions" at bounding box center [96, 520] width 67 height 16
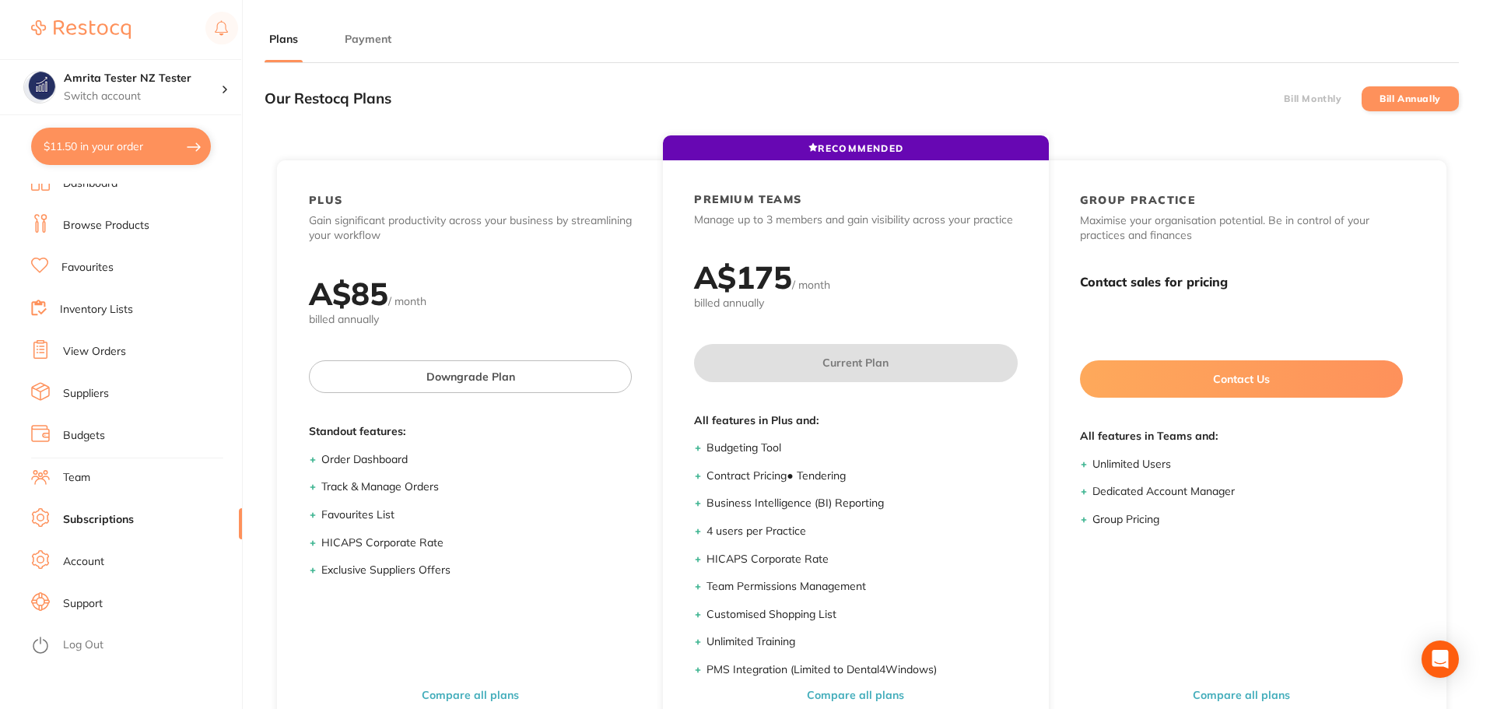
click at [89, 485] on link "Team" at bounding box center [76, 478] width 27 height 16
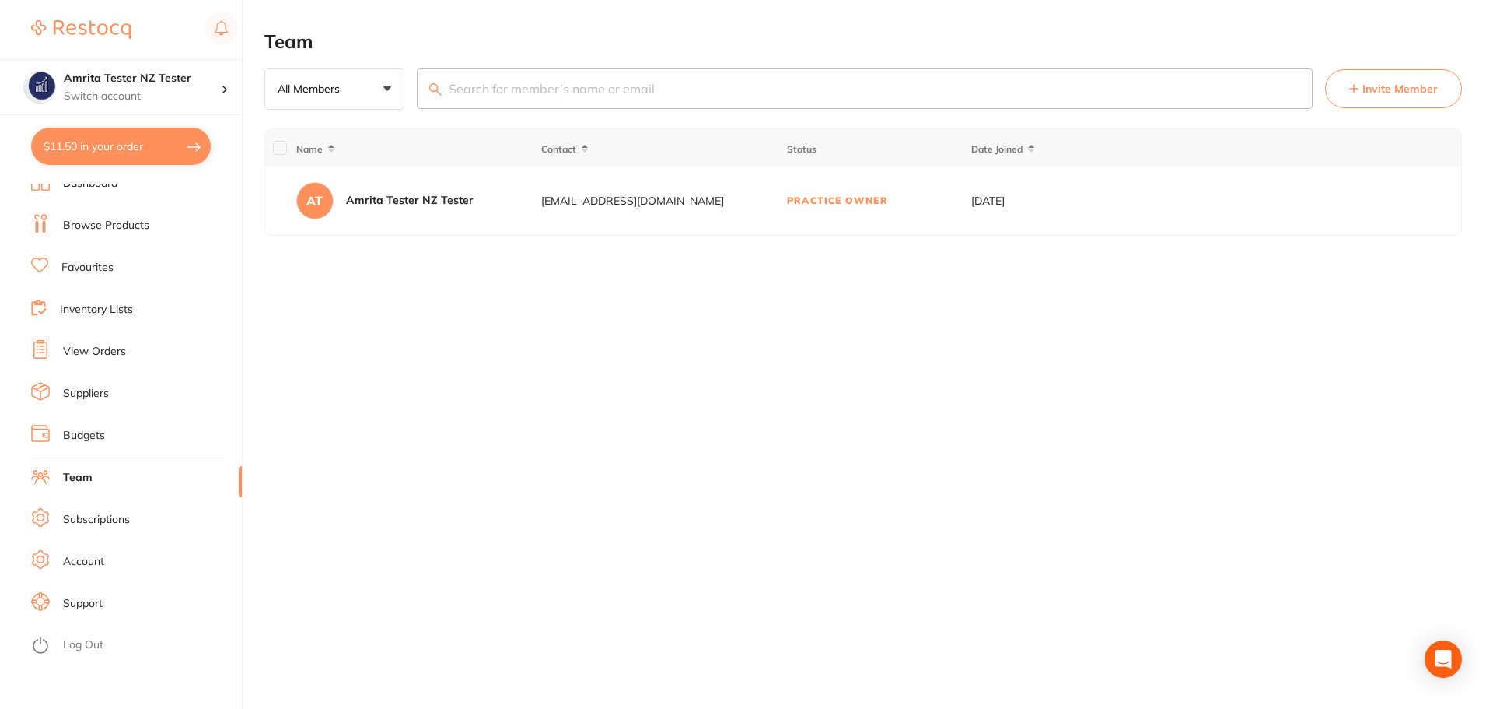
click at [1385, 88] on span "Invite Member" at bounding box center [1400, 89] width 75 height 16
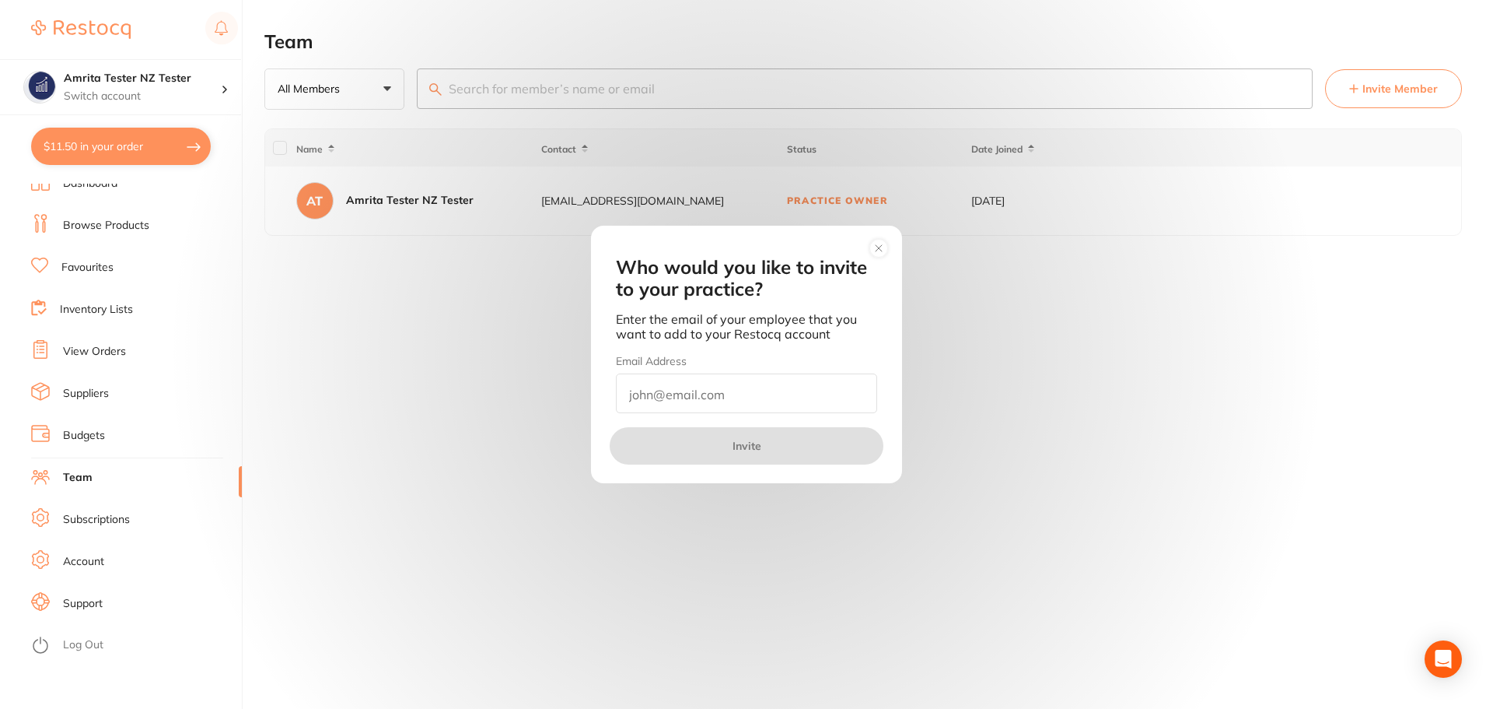
click at [724, 397] on input "email" at bounding box center [746, 393] width 261 height 40
type input "[EMAIL_ADDRESS][DOMAIN_NAME]"
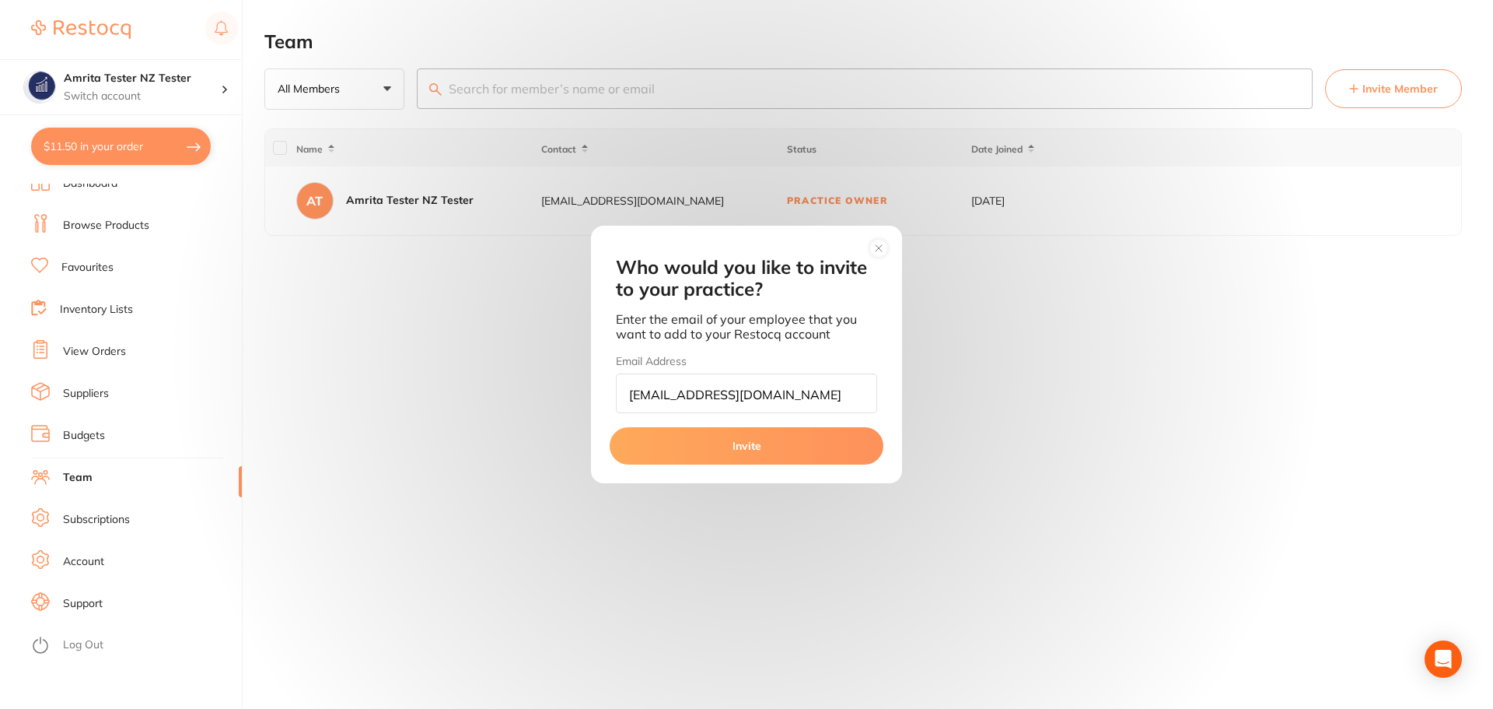
click at [686, 446] on button "Invite" at bounding box center [747, 445] width 274 height 37
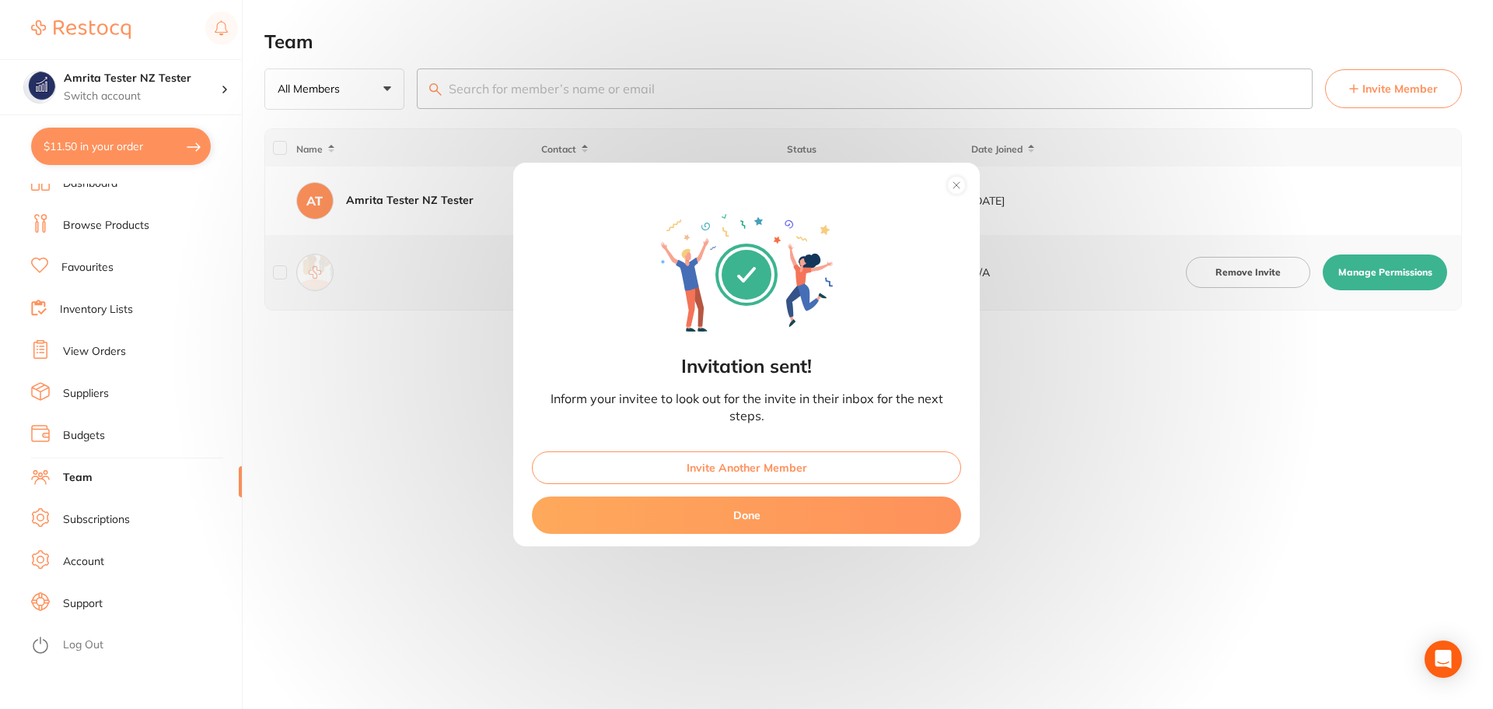
click at [778, 518] on button "Done" at bounding box center [746, 514] width 429 height 37
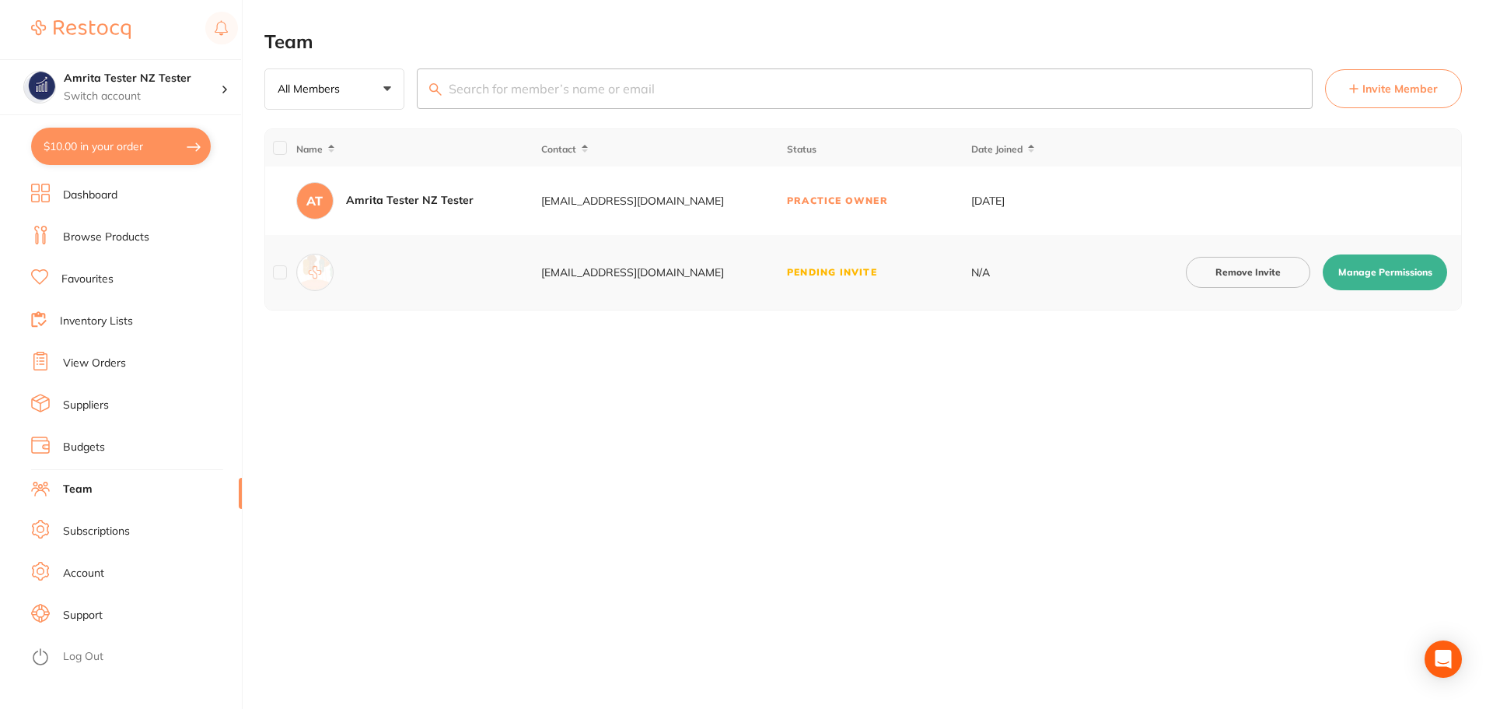
click at [1344, 278] on button "Manage Permissions" at bounding box center [1385, 272] width 124 height 36
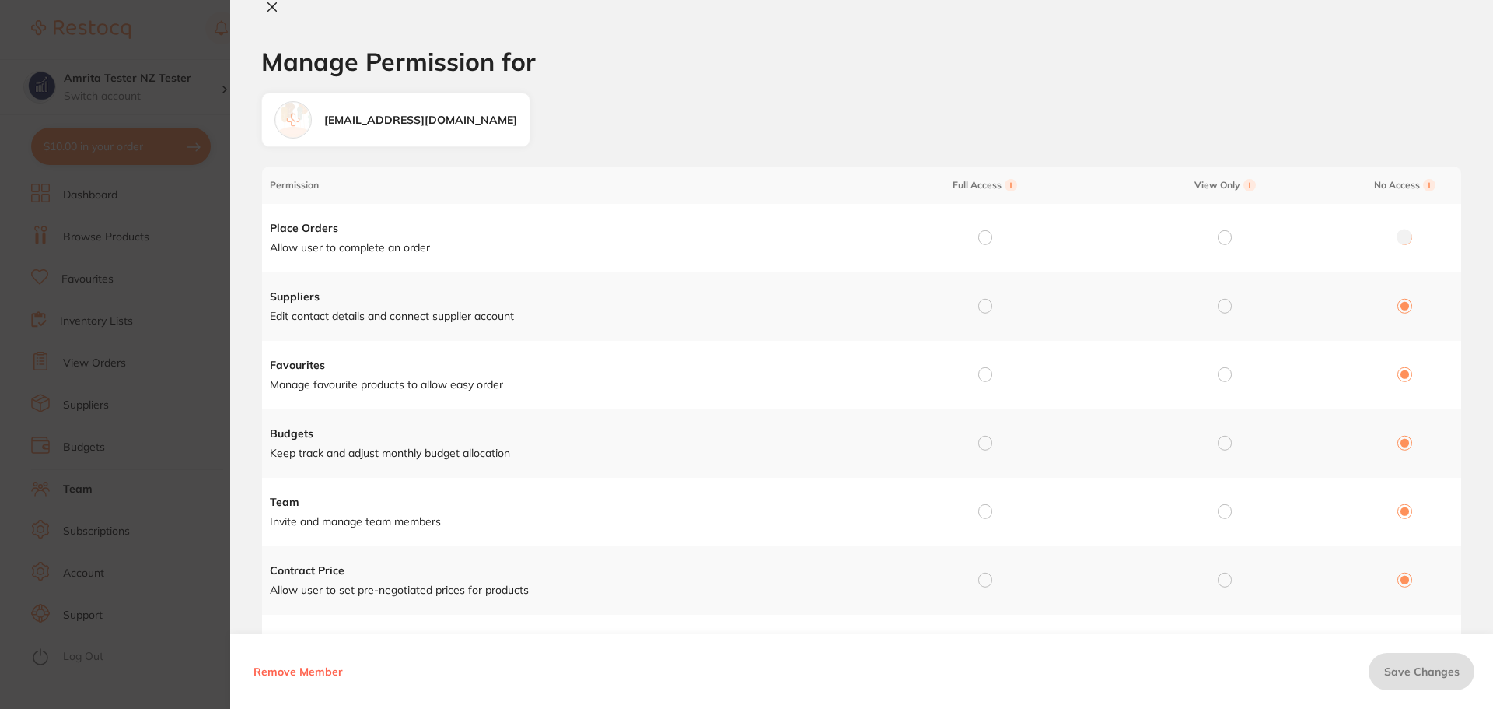
click at [163, 318] on section "Manage Permission for Manage Permission for amrita@terrificminds.com Permission…" at bounding box center [746, 354] width 1493 height 709
click at [270, 9] on icon at bounding box center [272, 7] width 9 height 9
checkbox input "false"
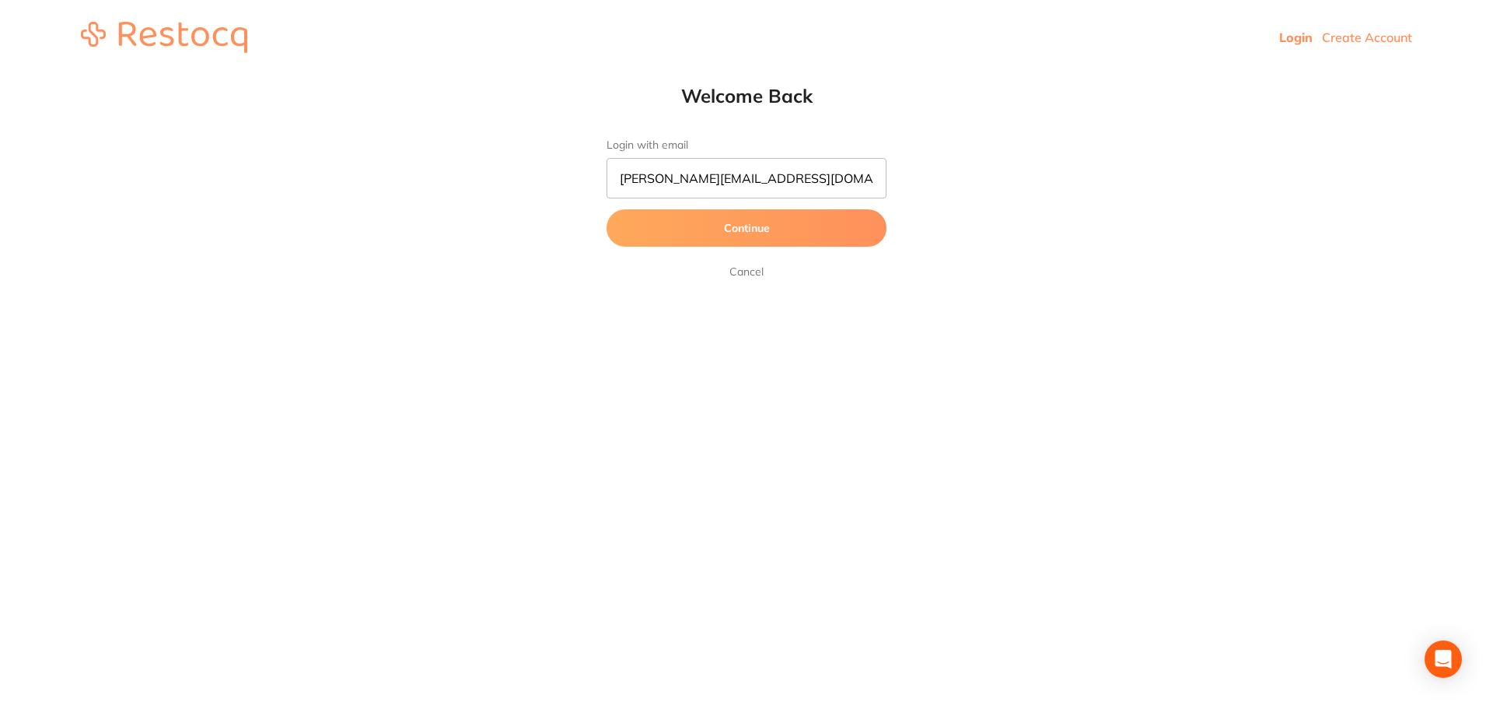
drag, startPoint x: 798, startPoint y: 180, endPoint x: 430, endPoint y: 184, distance: 367.9
click at [430, 184] on div "Welcome Back Login with email [PERSON_NAME][EMAIL_ADDRESS][DOMAIN_NAME] Continu…" at bounding box center [746, 182] width 1493 height 197
type input "[EMAIL_ADDRESS][DOMAIN_NAME]"
click at [607, 209] on button "Continue" at bounding box center [747, 227] width 280 height 37
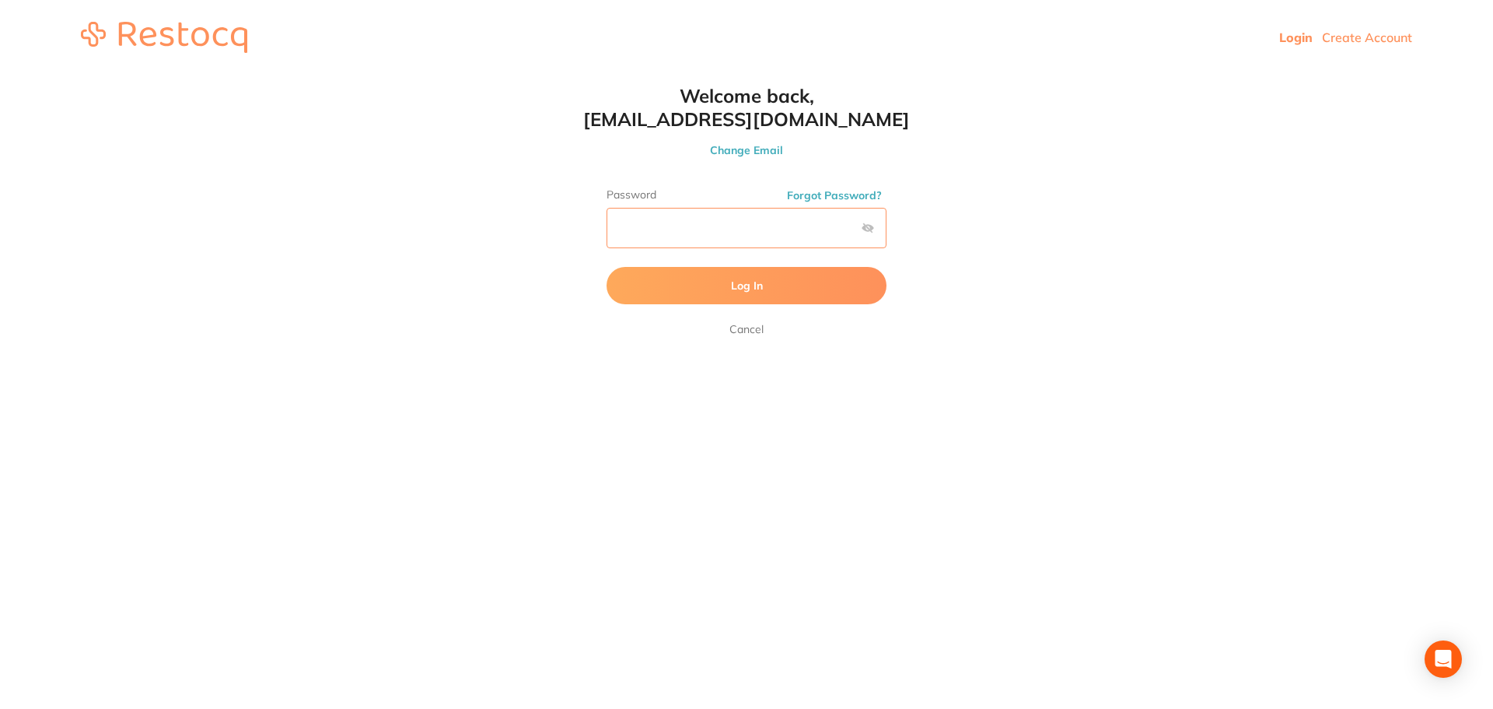
click at [607, 267] on button "Log In" at bounding box center [747, 285] width 280 height 37
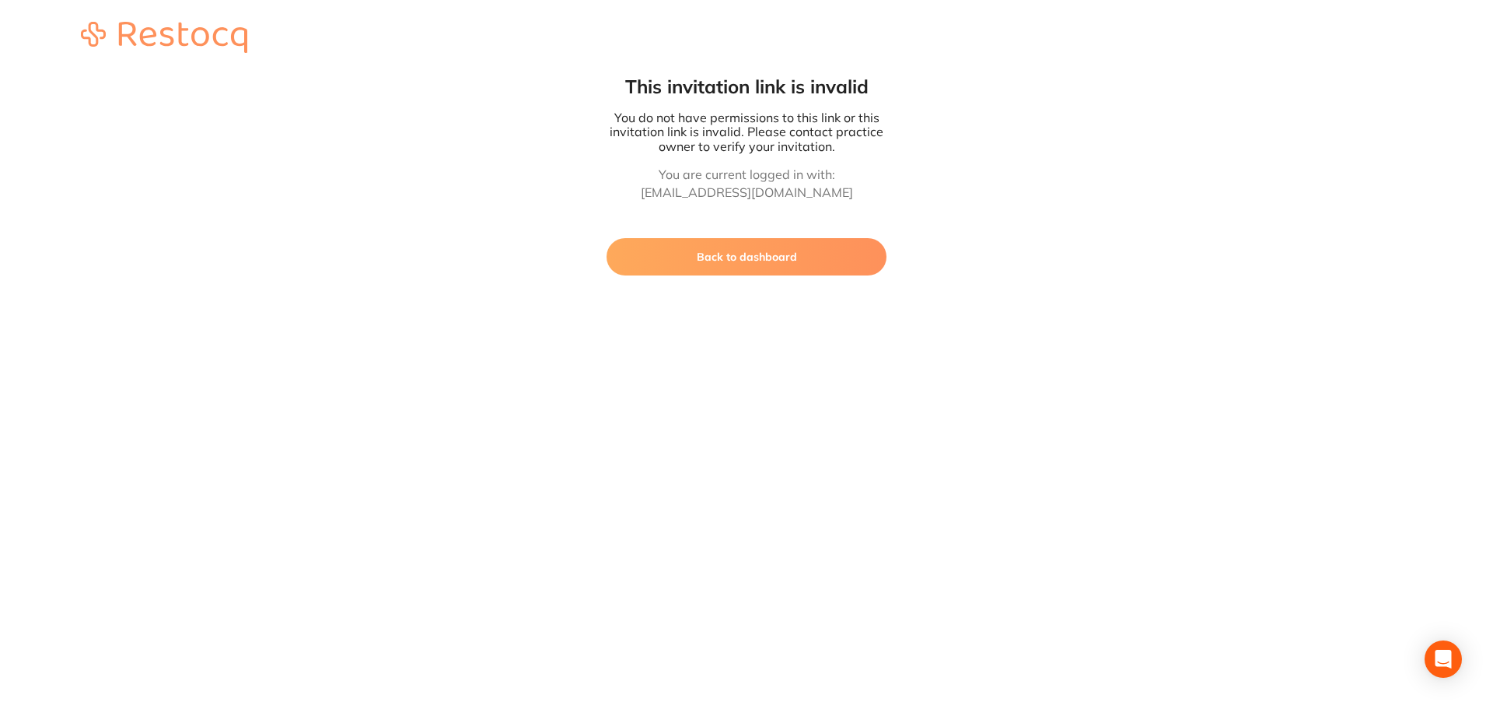
click at [762, 255] on button "Back to dashboard" at bounding box center [747, 256] width 280 height 37
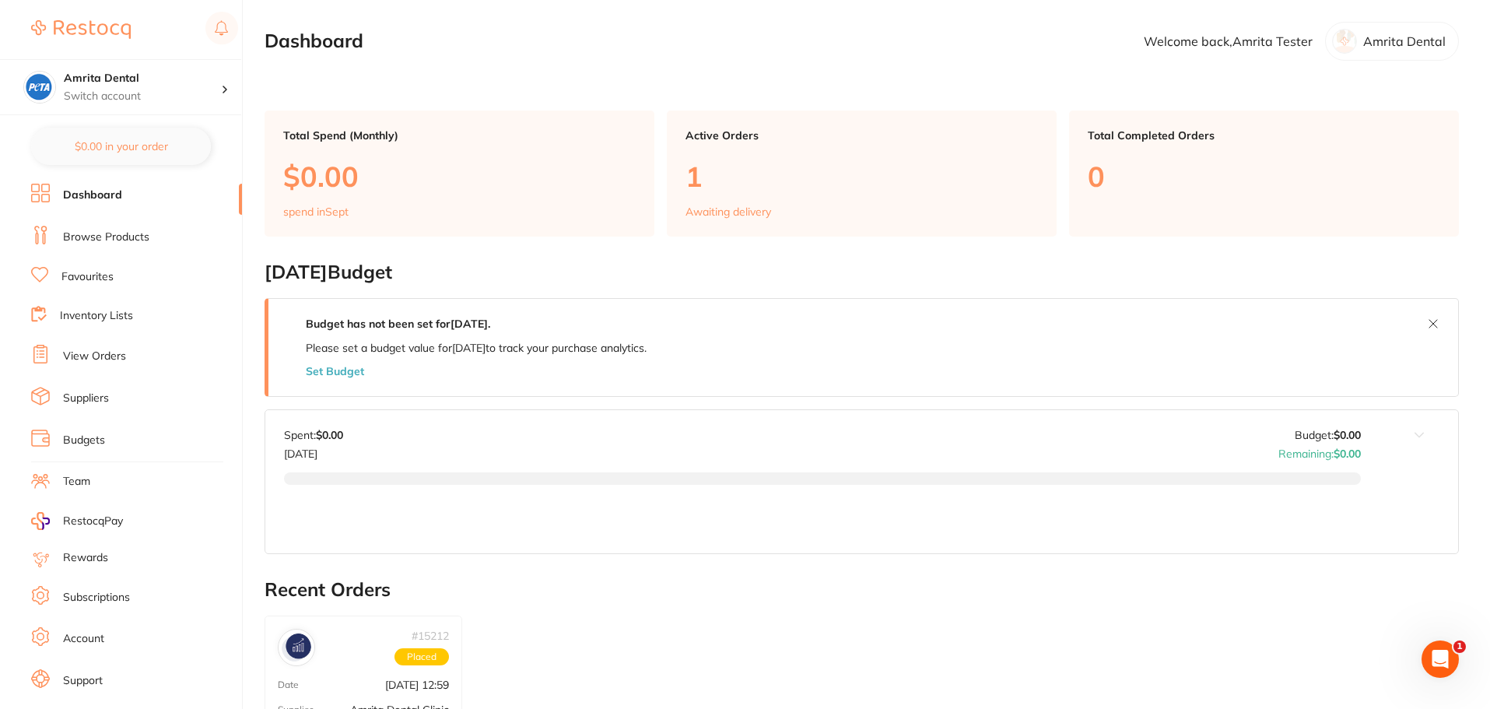
click at [86, 596] on link "Subscriptions" at bounding box center [96, 598] width 67 height 16
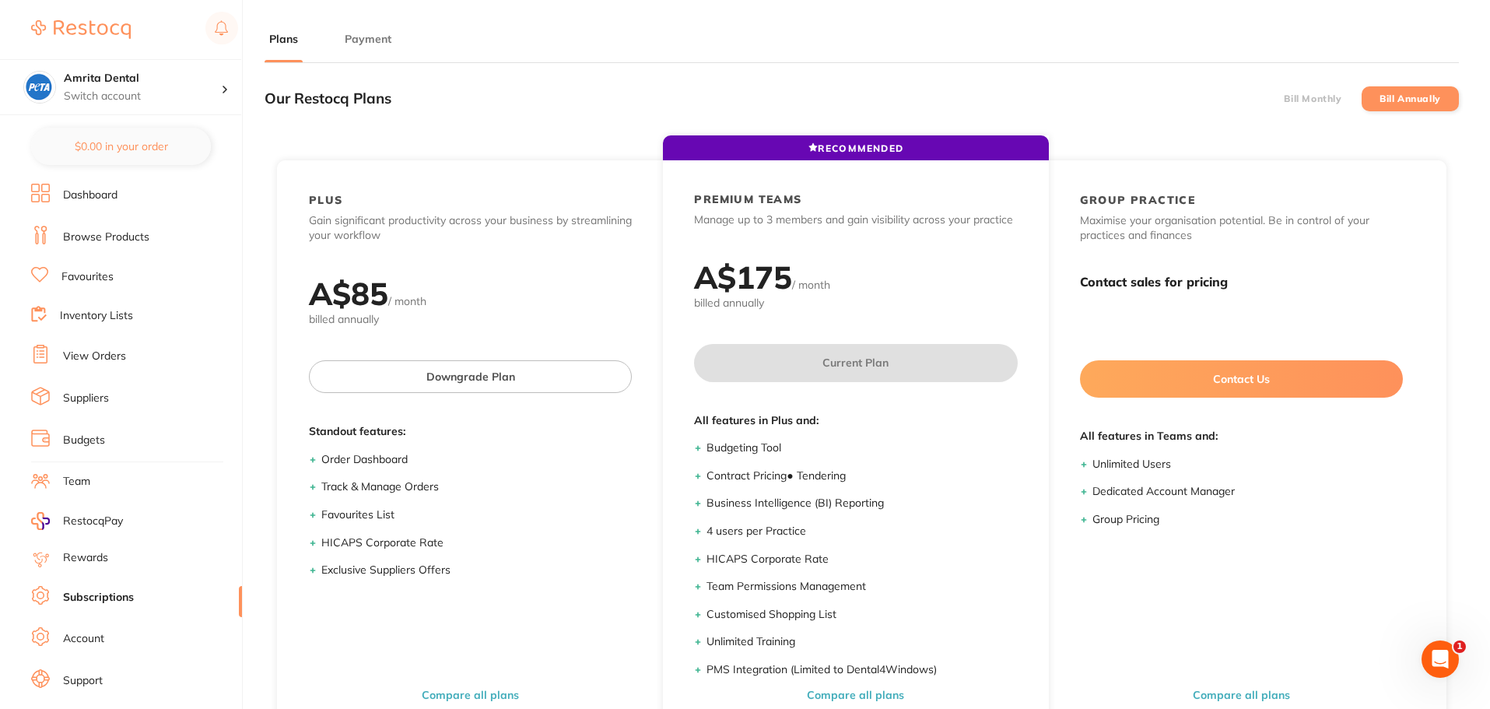
click at [1322, 107] on li "Bill Monthly" at bounding box center [1312, 98] width 97 height 25
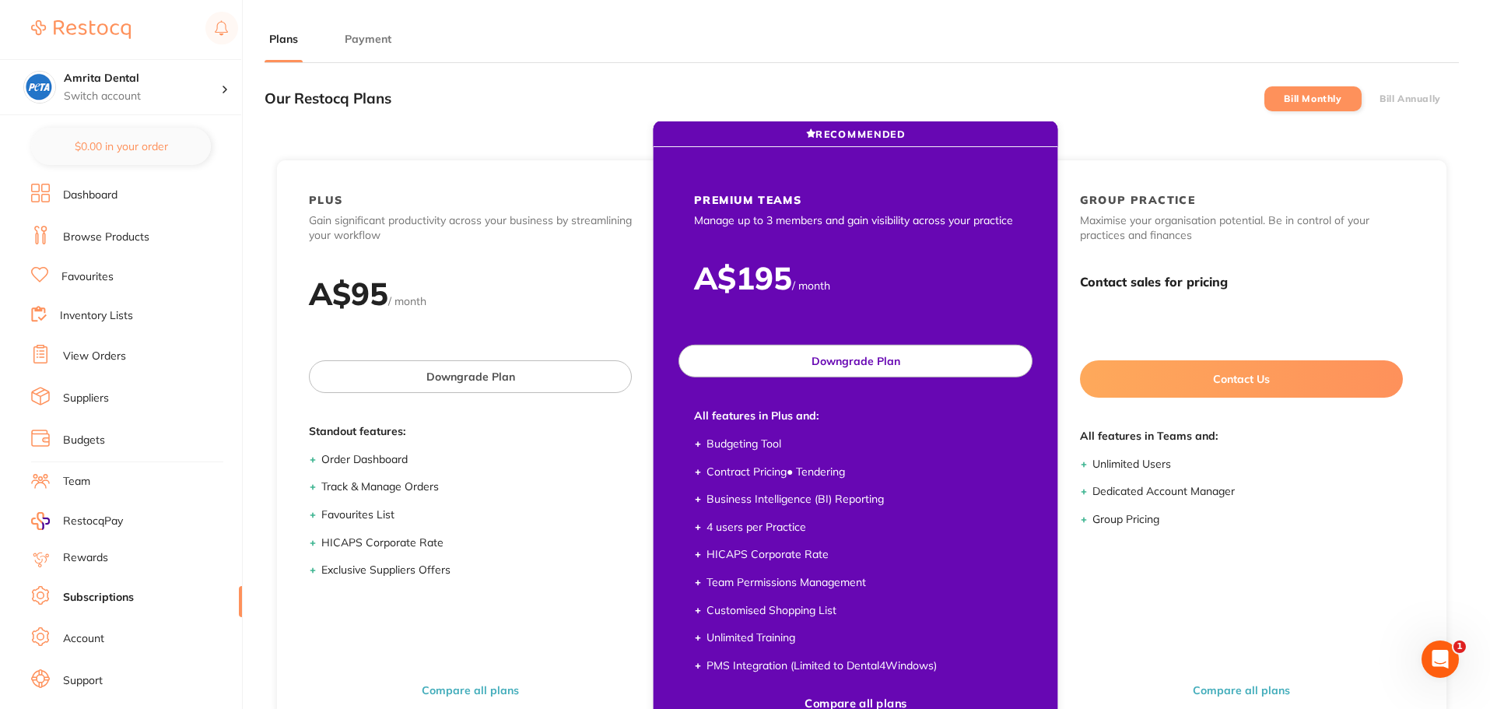
click at [811, 362] on button "Downgrade Plan" at bounding box center [855, 361] width 354 height 33
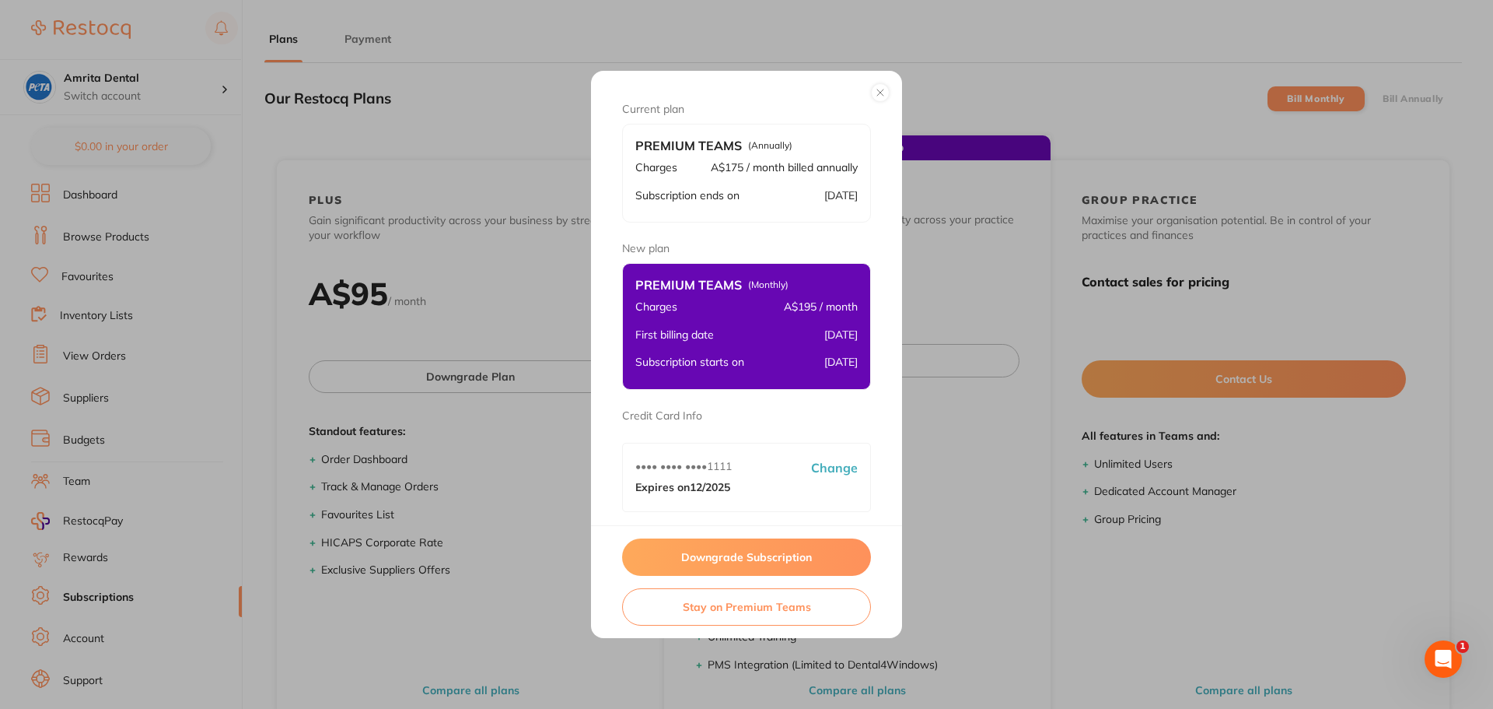
click at [778, 562] on button "Downgrade Subscription" at bounding box center [746, 556] width 249 height 37
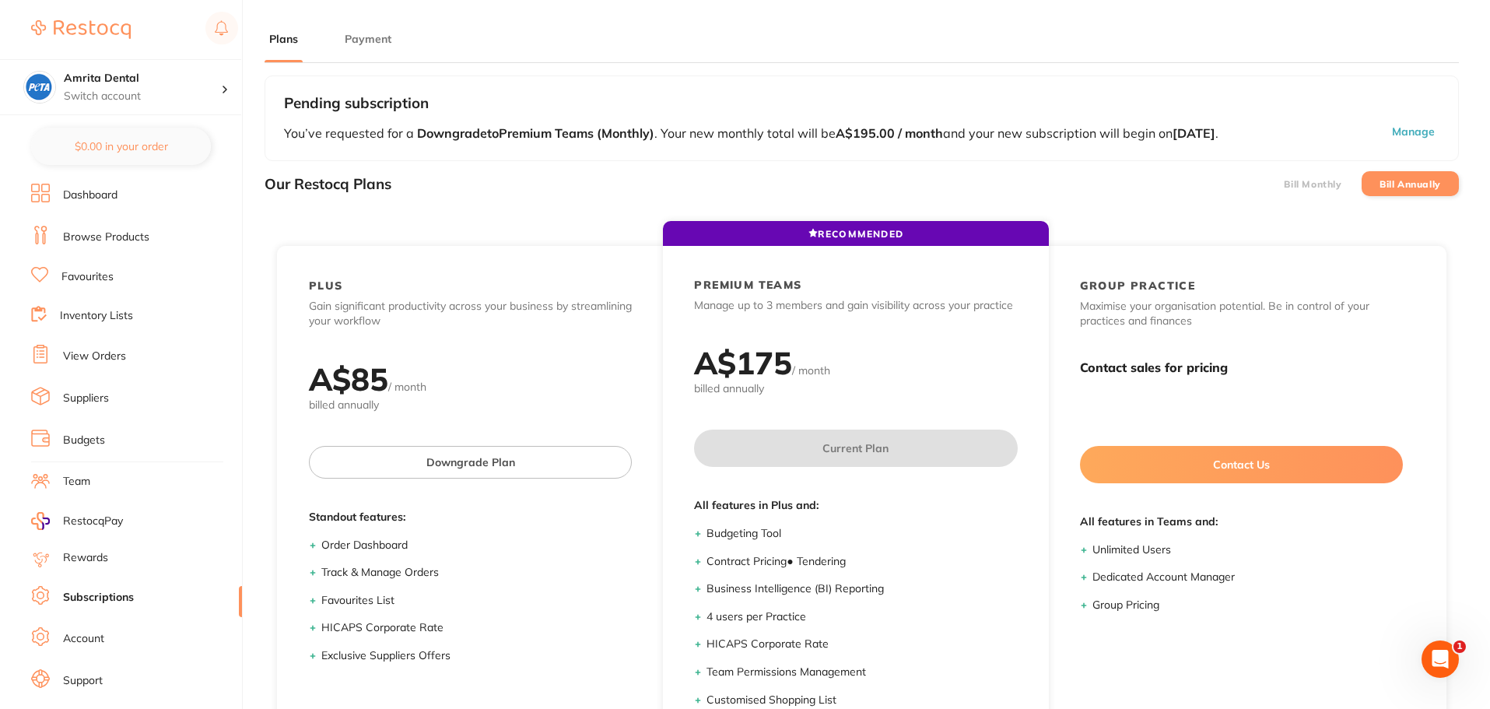
click at [1297, 189] on label "Bill Monthly" at bounding box center [1312, 184] width 58 height 11
click at [1283, 184] on input "Bill Monthly" at bounding box center [1283, 184] width 0 height 0
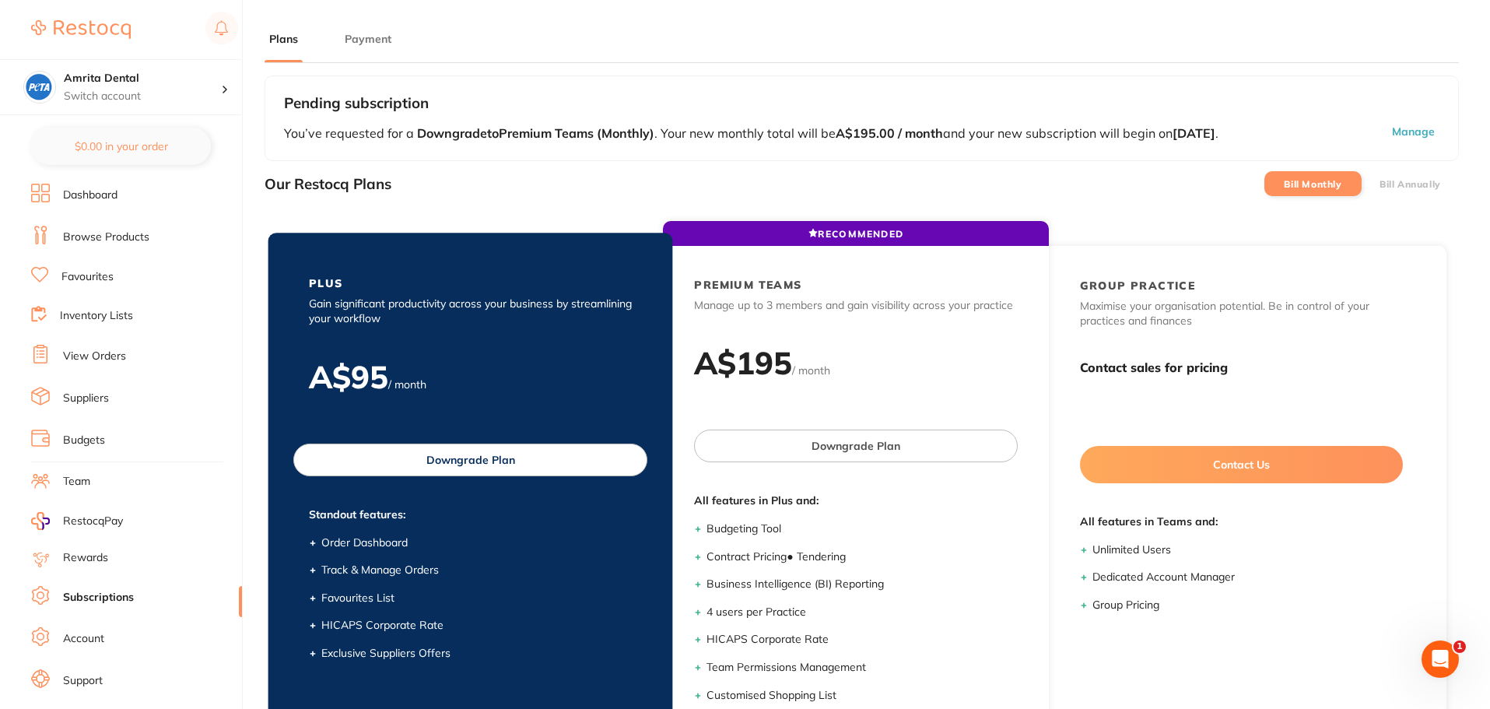
click at [451, 463] on button "Downgrade Plan" at bounding box center [470, 459] width 354 height 33
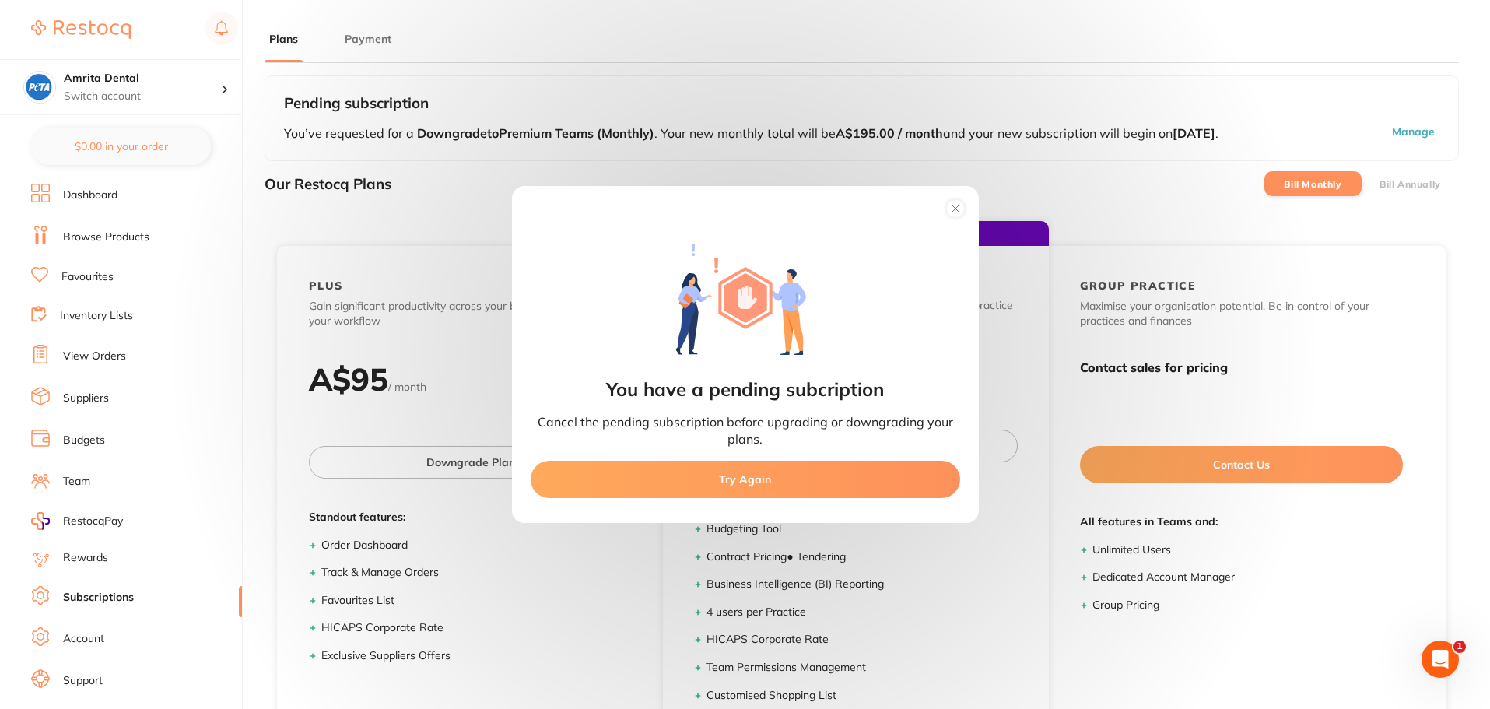
click at [808, 487] on button "Try Again" at bounding box center [744, 478] width 429 height 37
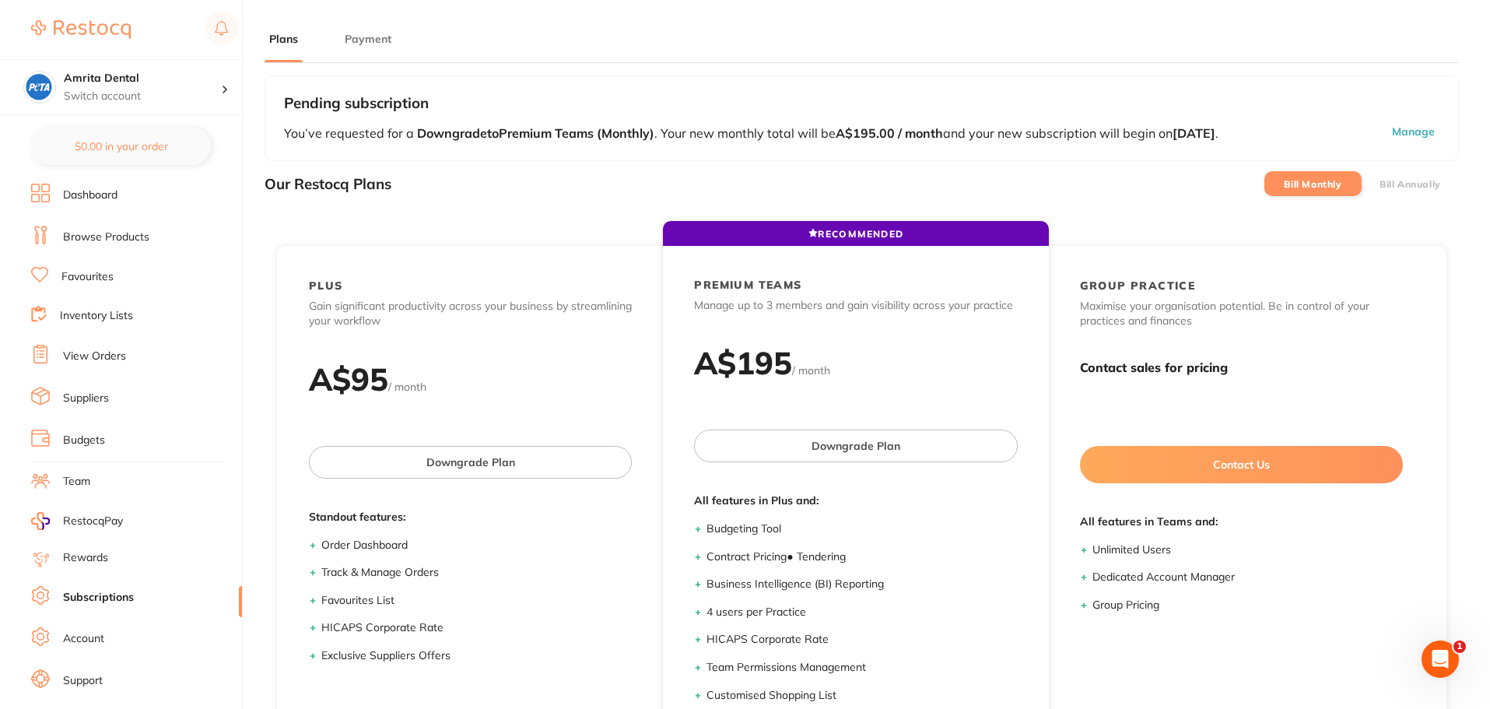
click at [1408, 131] on button "Manage" at bounding box center [1369, 132] width 140 height 17
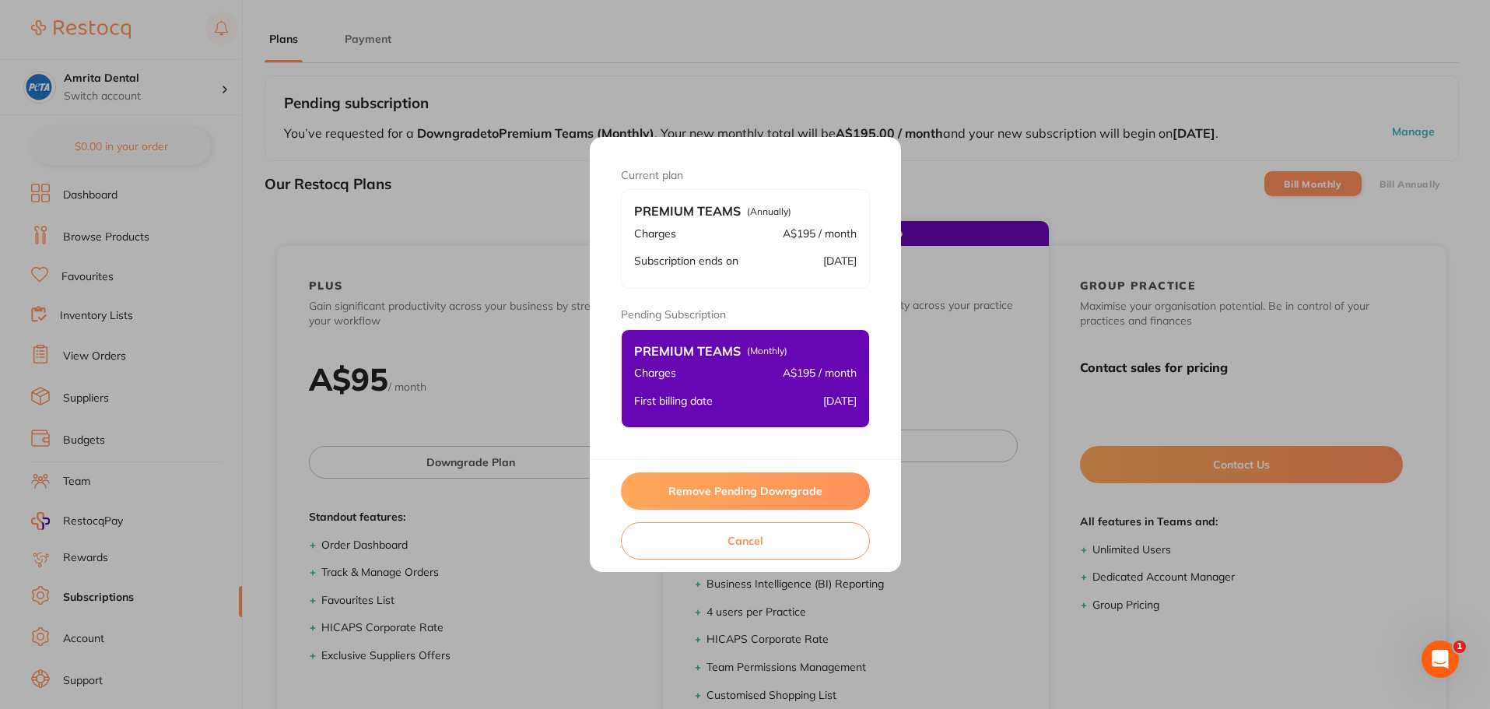
click at [699, 488] on button "Remove Pending Downgrade" at bounding box center [745, 490] width 249 height 37
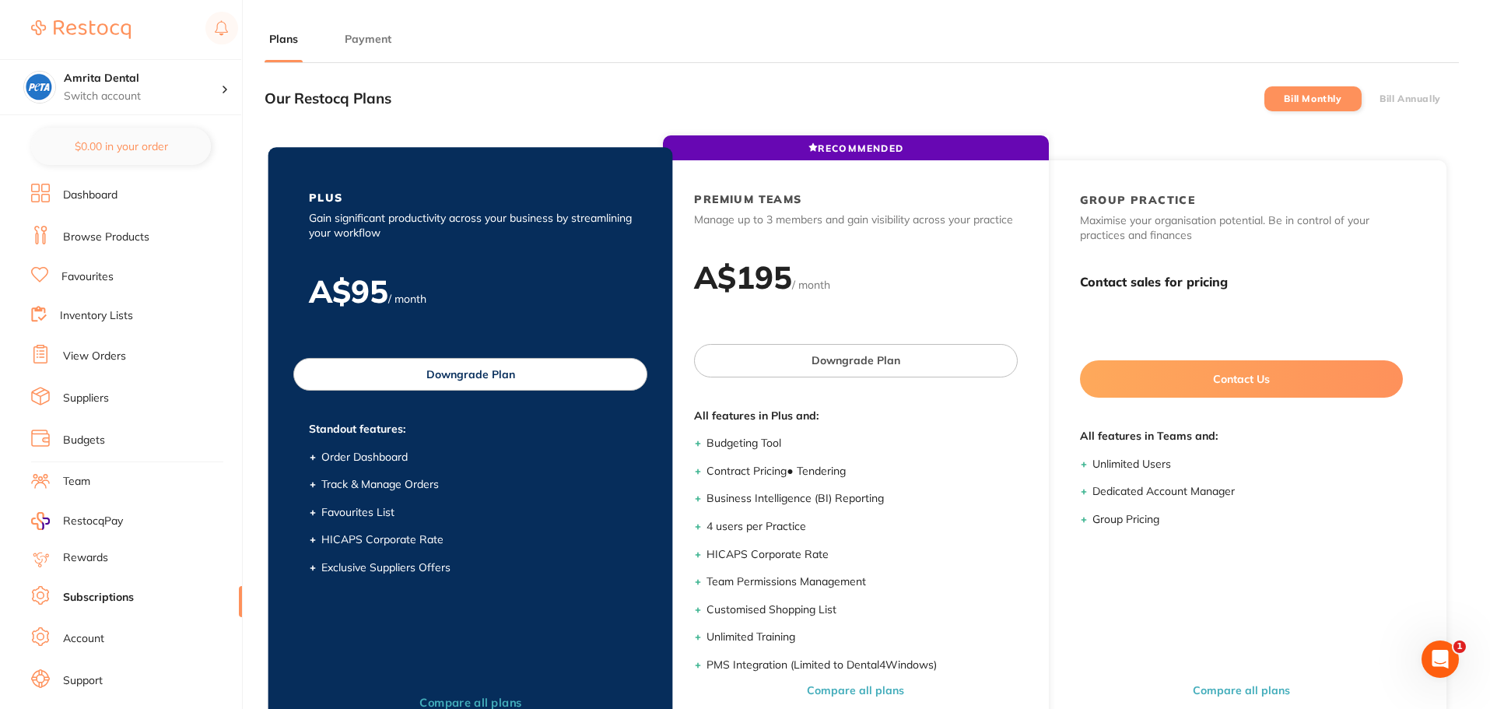
click at [497, 378] on button "Downgrade Plan" at bounding box center [470, 374] width 354 height 33
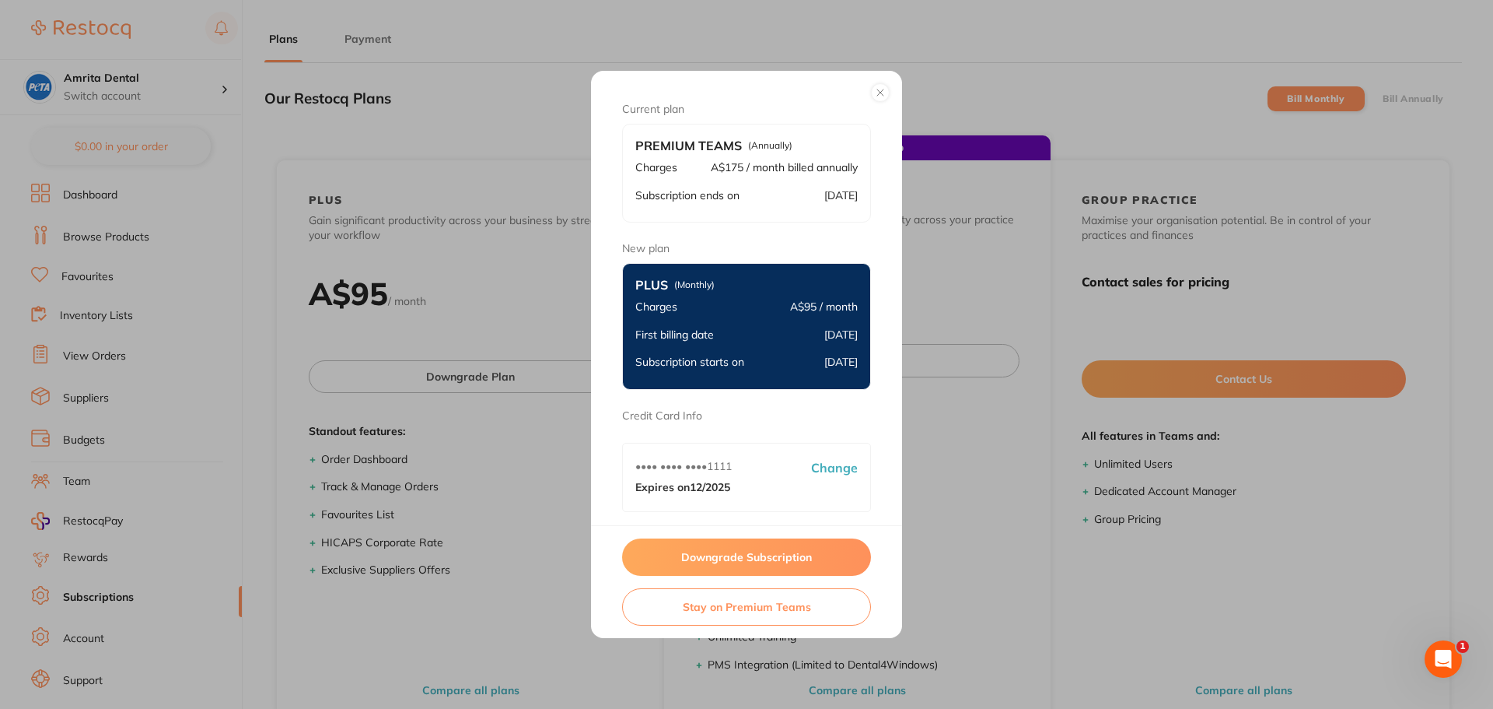
click at [697, 549] on button "Downgrade Subscription" at bounding box center [746, 556] width 249 height 37
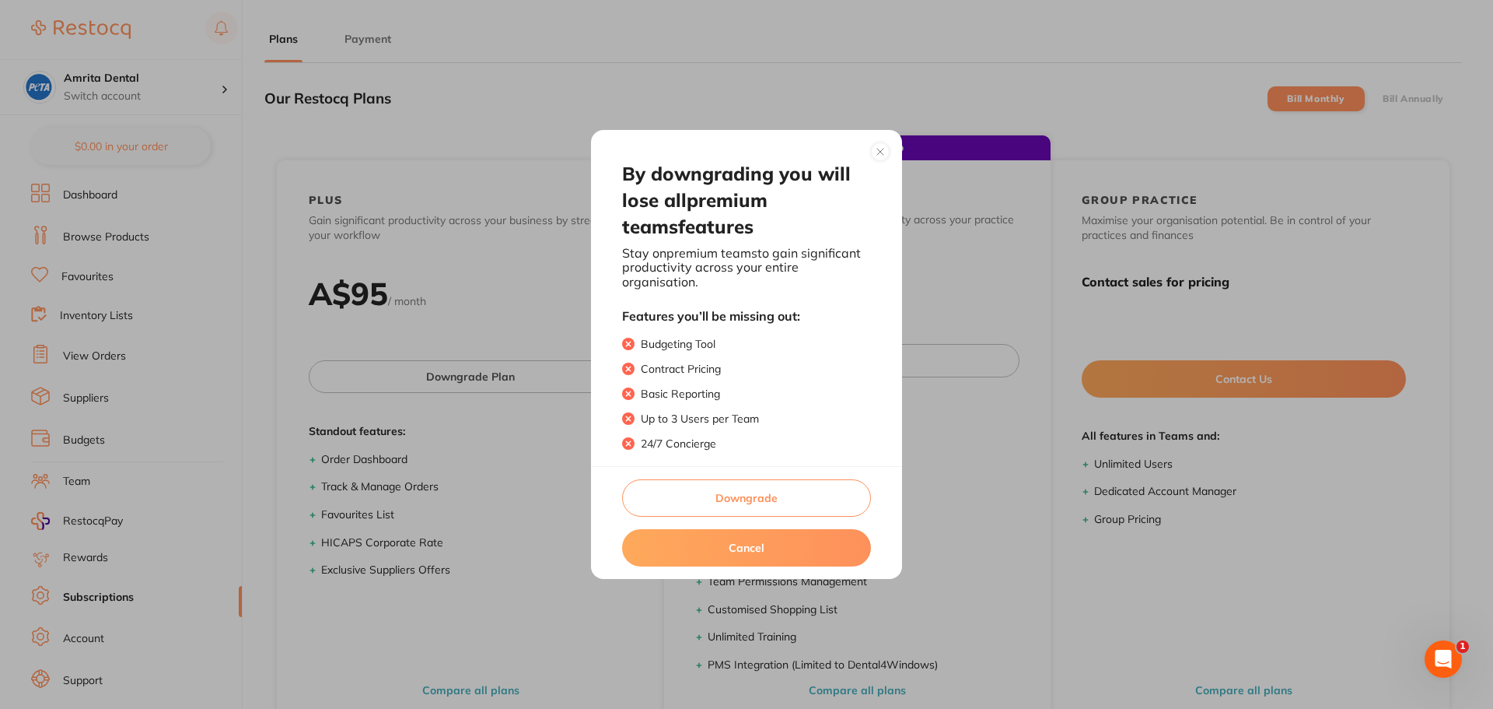
click at [704, 502] on button "Downgrade" at bounding box center [746, 497] width 249 height 37
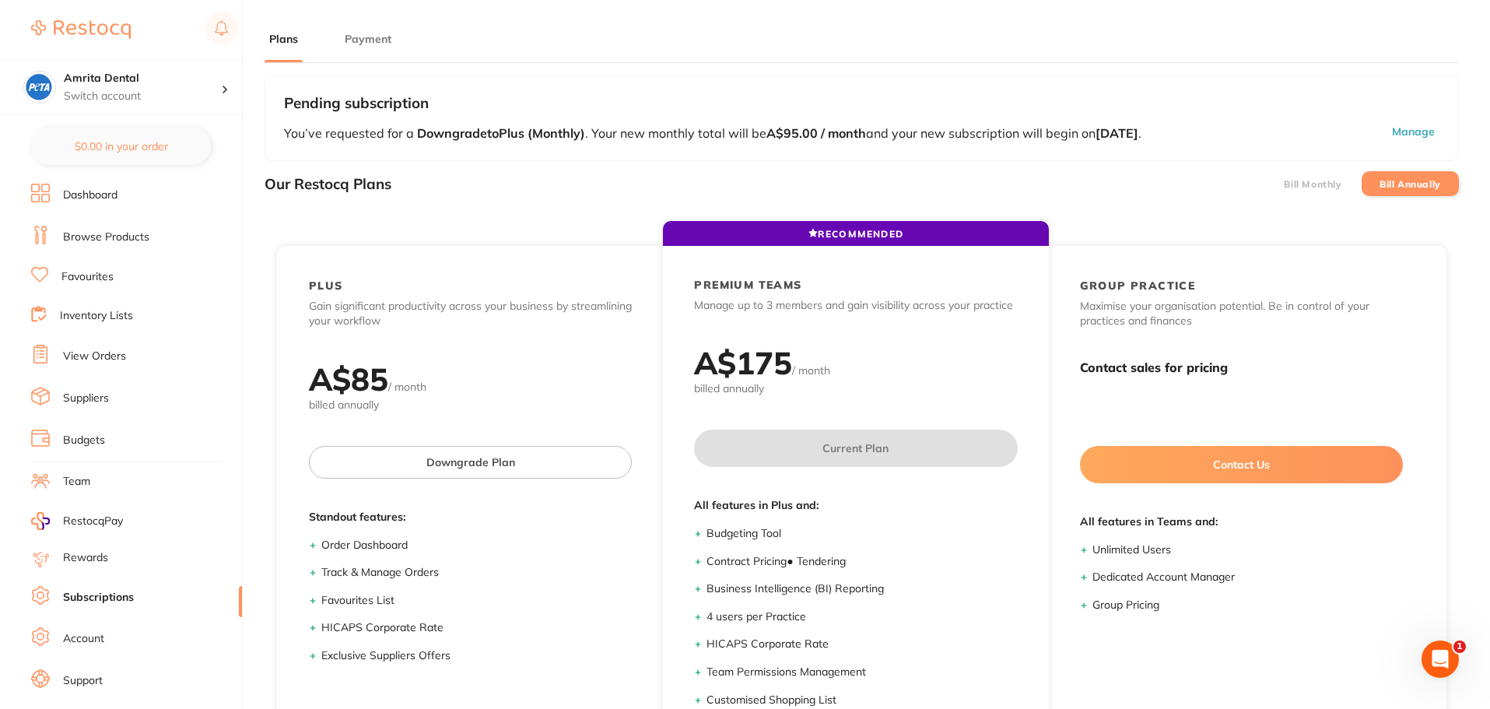
click at [1422, 140] on button "Manage" at bounding box center [1369, 132] width 140 height 17
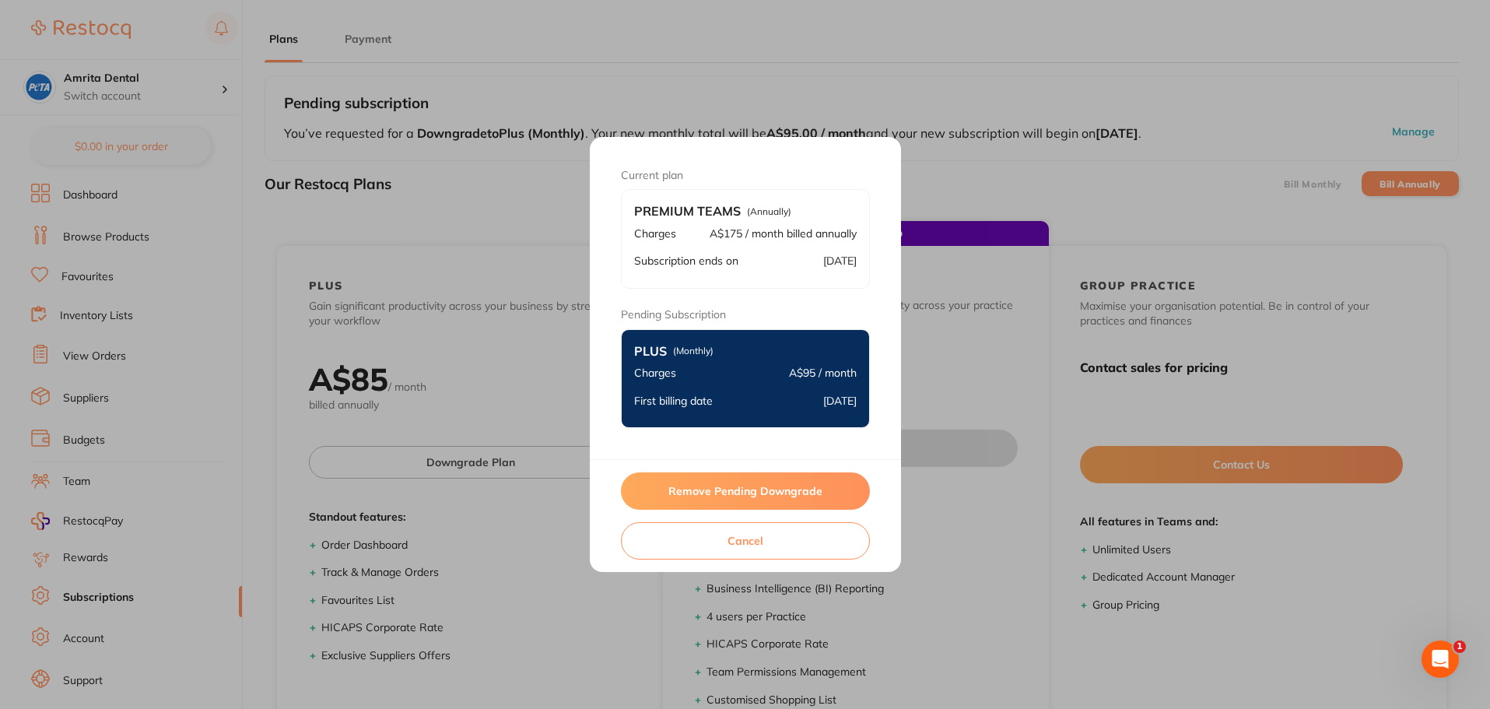
click at [756, 495] on button "Remove Pending Downgrade" at bounding box center [745, 490] width 249 height 37
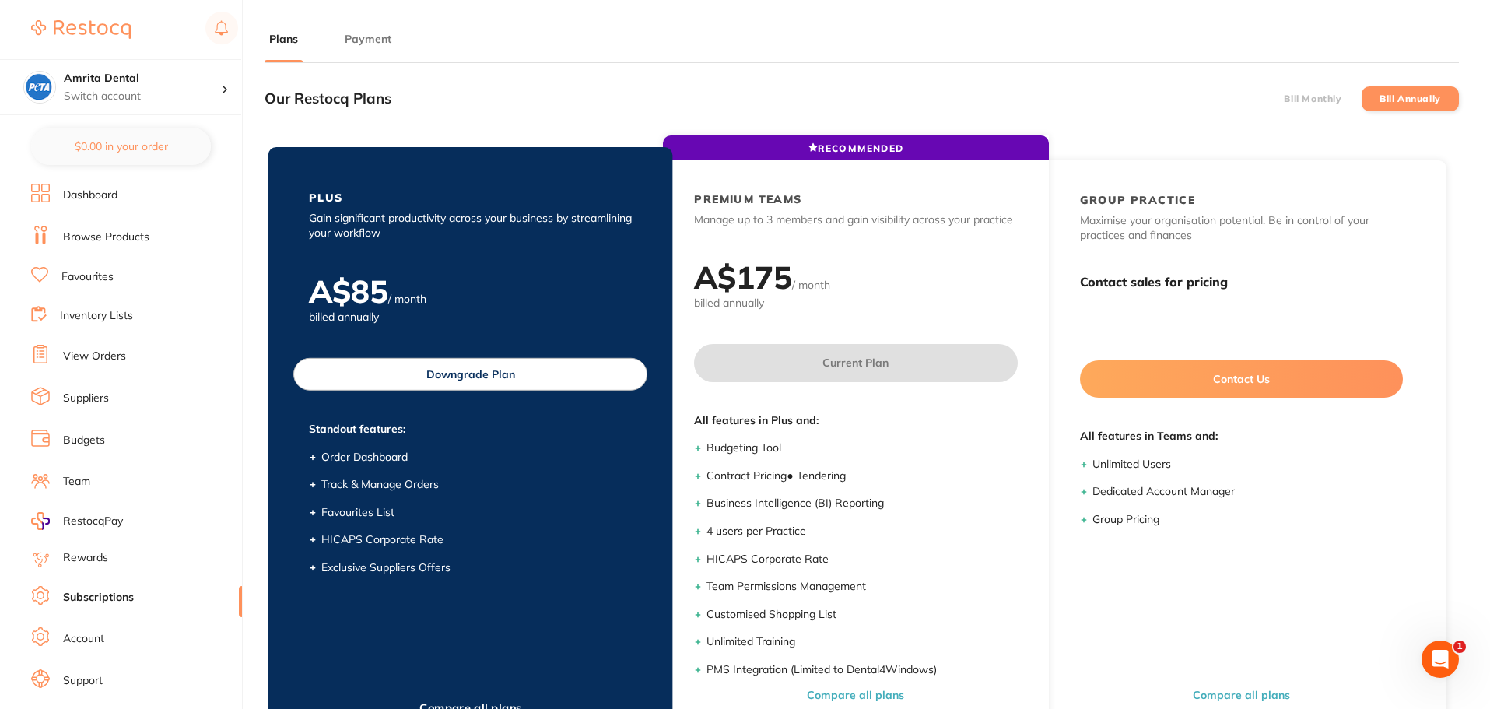
click at [527, 359] on button "Downgrade Plan" at bounding box center [470, 374] width 354 height 33
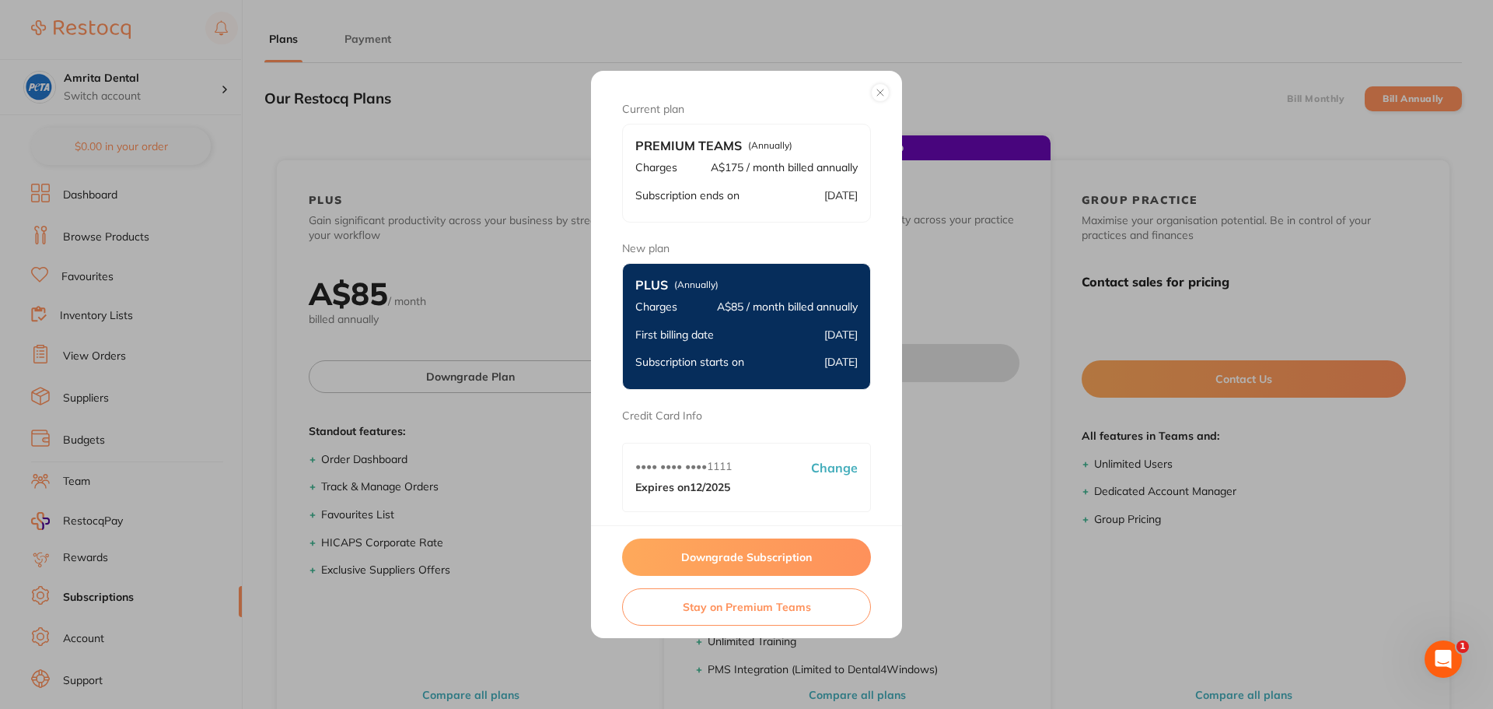
click at [755, 548] on button "Downgrade Subscription" at bounding box center [746, 556] width 249 height 37
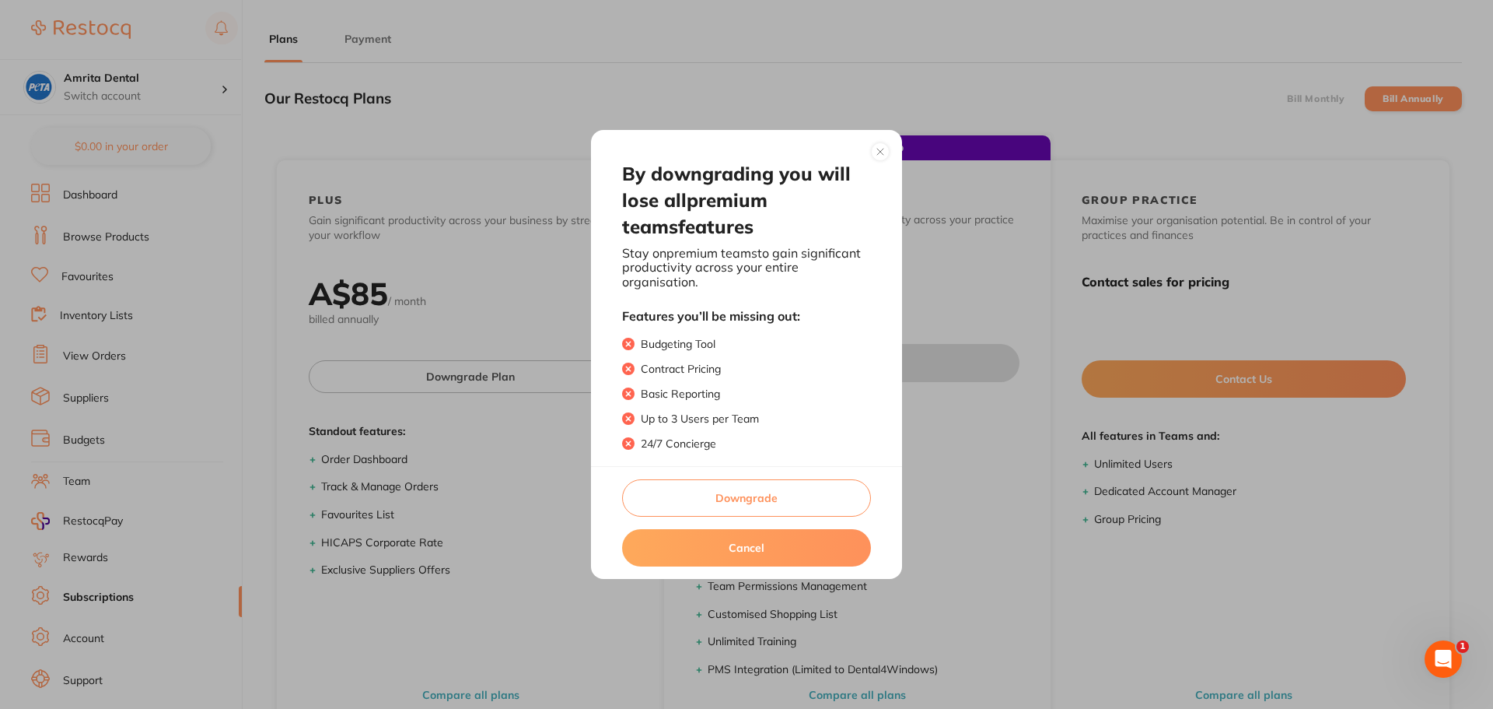
click at [762, 472] on div "Downgrade Cancel" at bounding box center [746, 522] width 311 height 113
click at [769, 497] on button "Downgrade" at bounding box center [746, 497] width 249 height 37
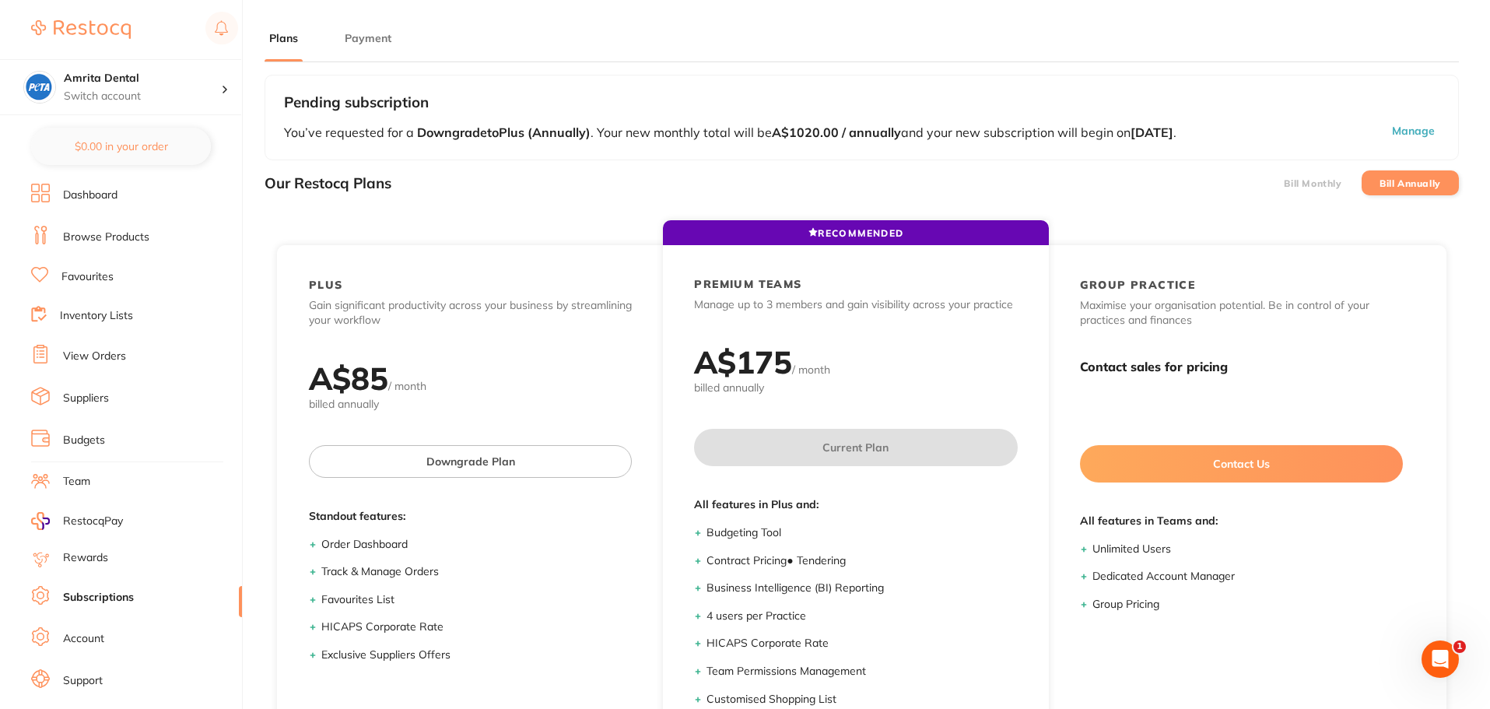
click at [1428, 131] on button "Manage" at bounding box center [1369, 132] width 140 height 17
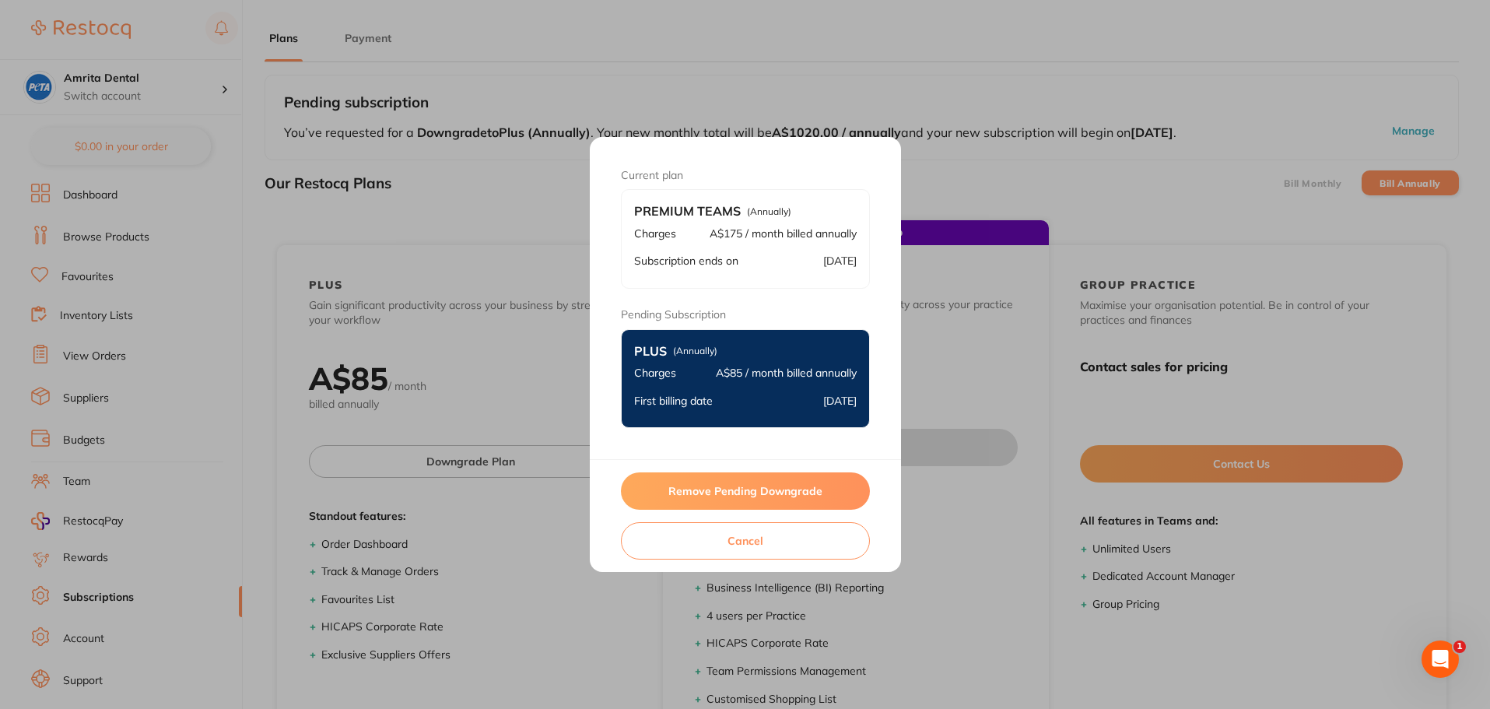
click at [765, 483] on button "Remove Pending Downgrade" at bounding box center [745, 490] width 249 height 37
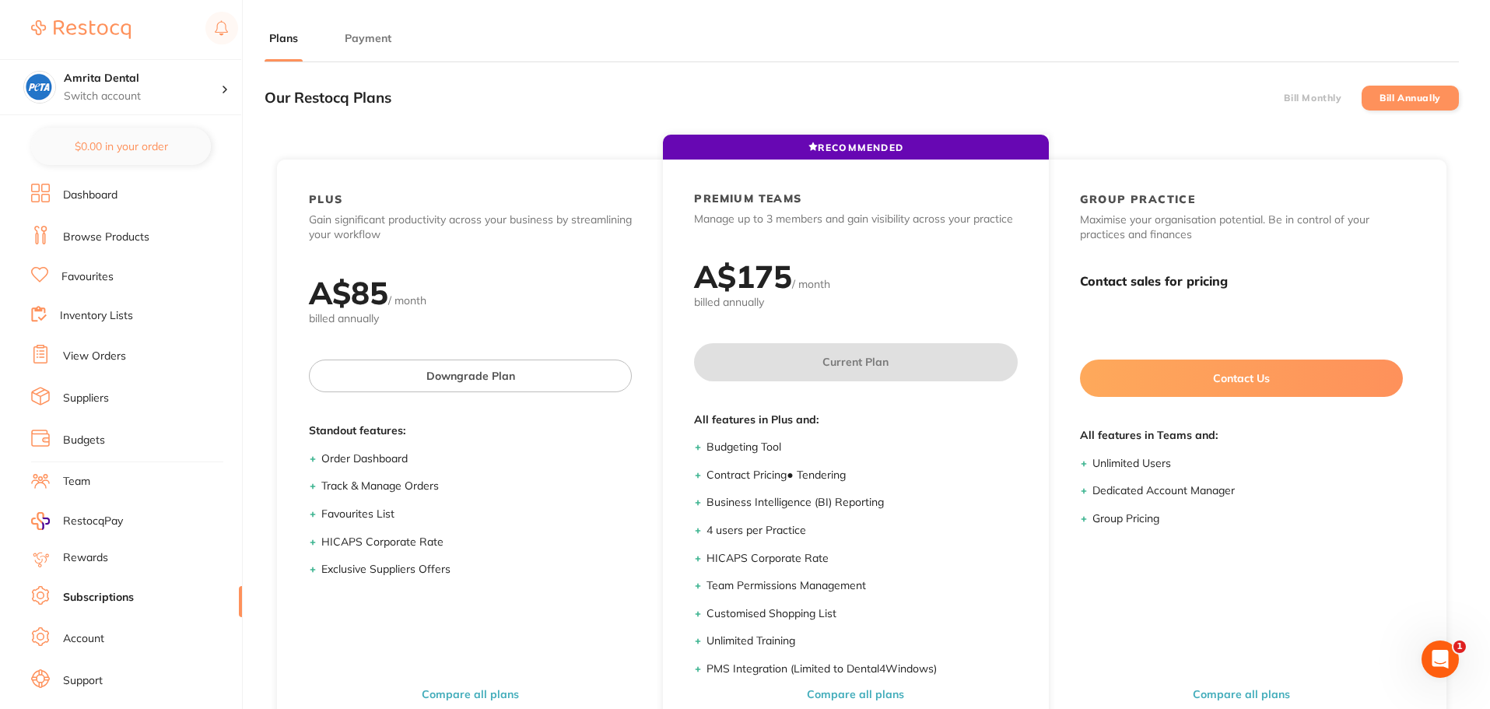
click at [1290, 104] on li "Bill Monthly" at bounding box center [1312, 98] width 97 height 25
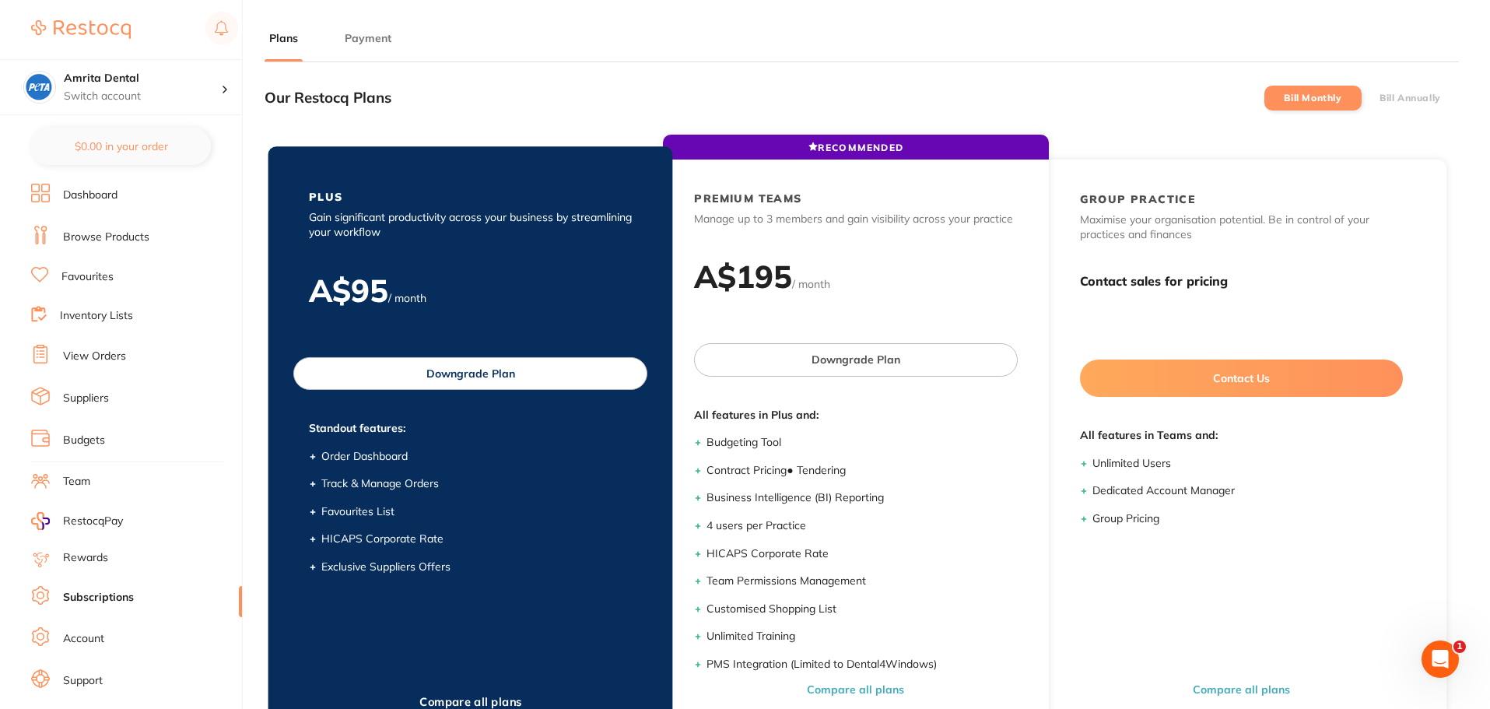
click at [486, 374] on button "Downgrade Plan" at bounding box center [470, 373] width 354 height 33
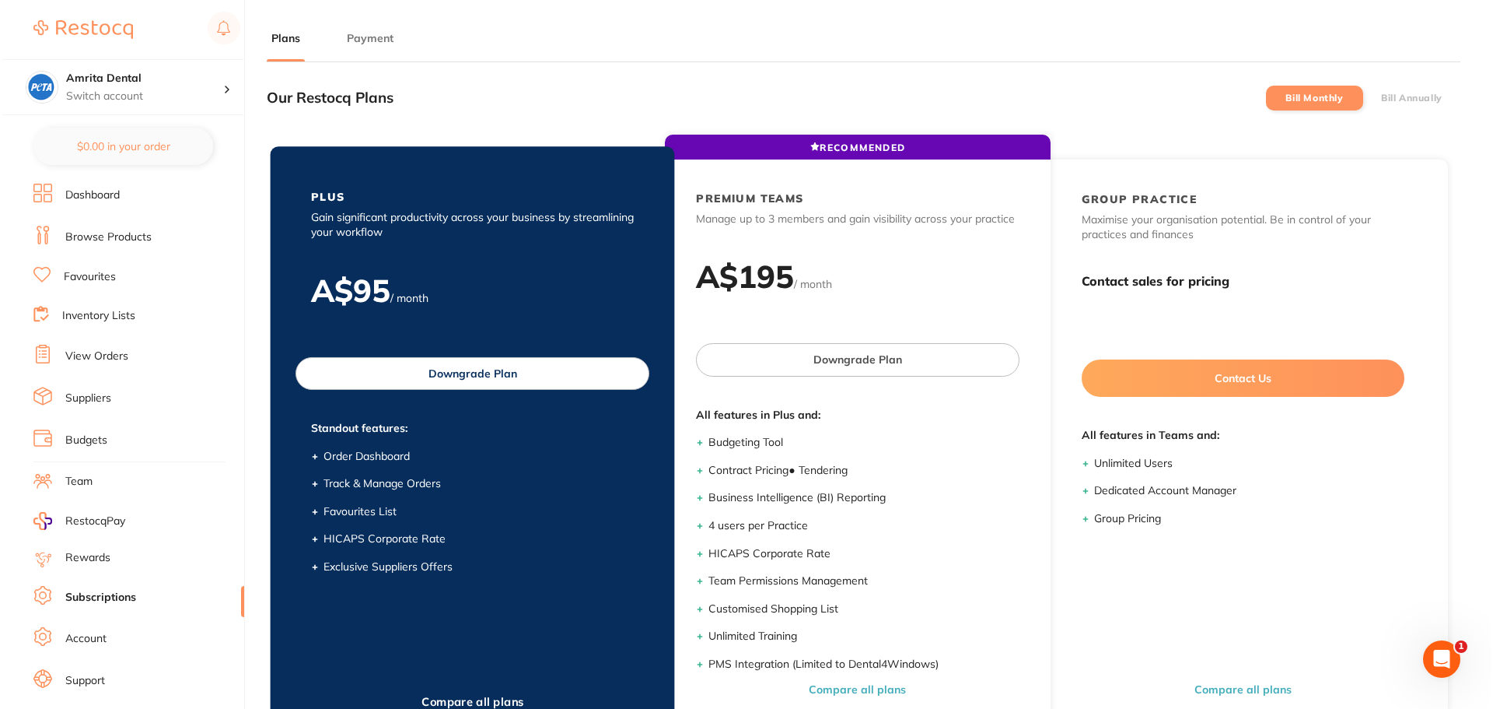
scroll to position [0, 0]
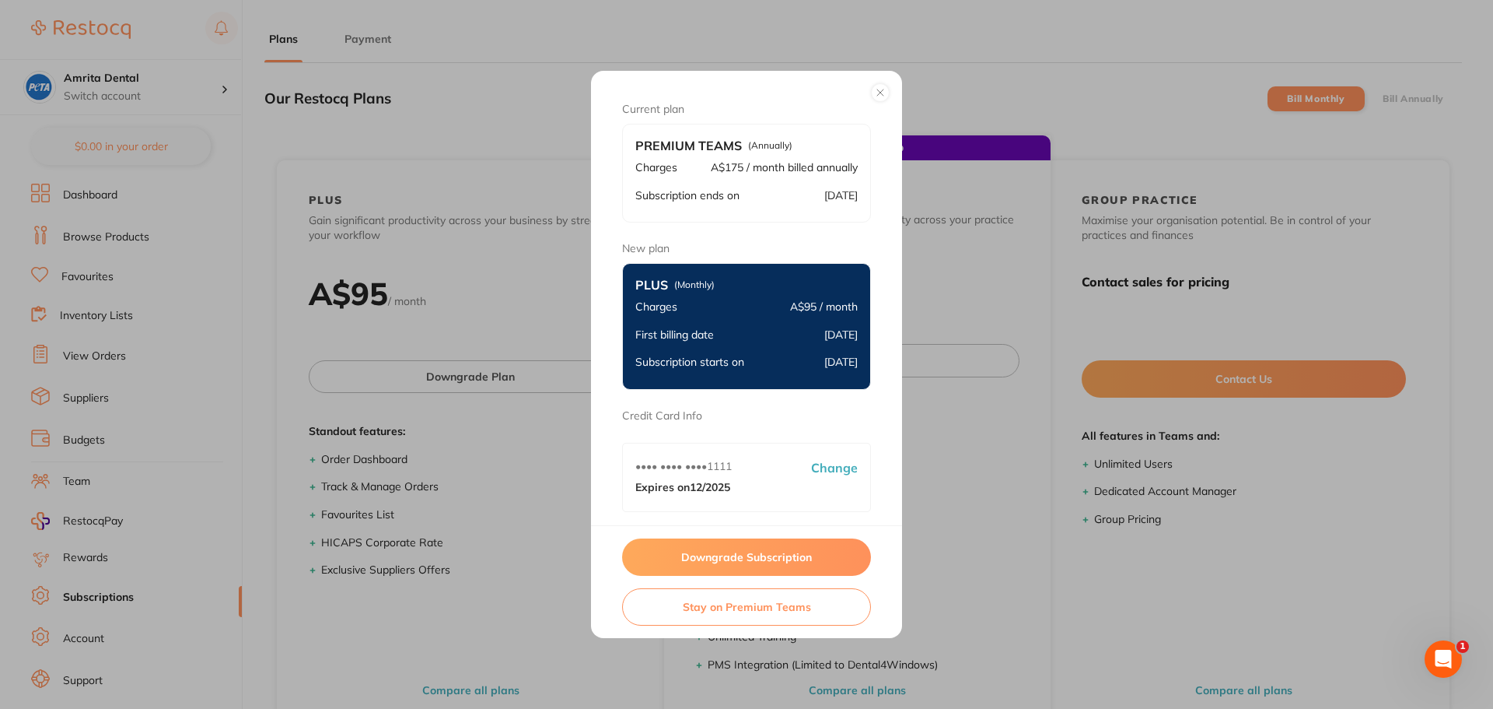
click at [740, 569] on button "Downgrade Subscription" at bounding box center [746, 556] width 249 height 37
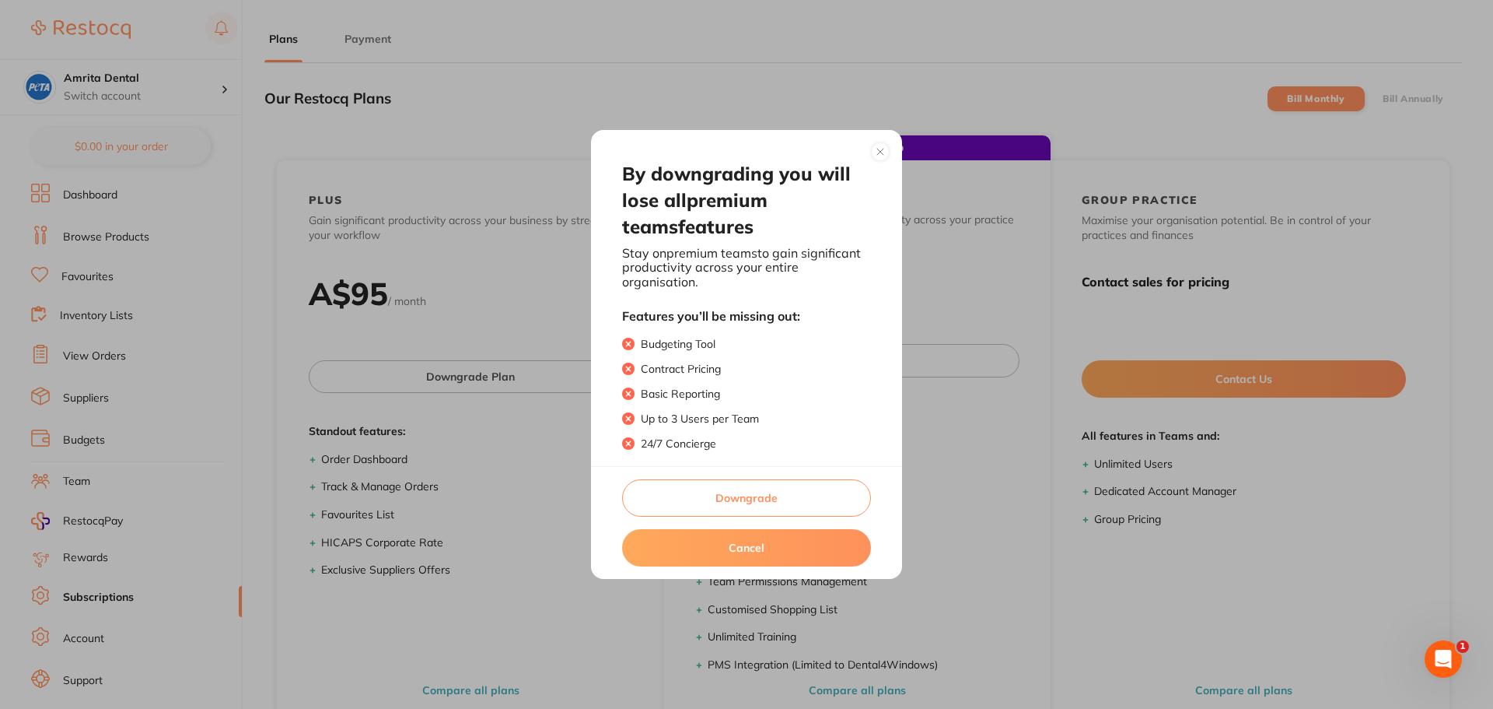
click at [789, 489] on button "Downgrade" at bounding box center [746, 497] width 249 height 37
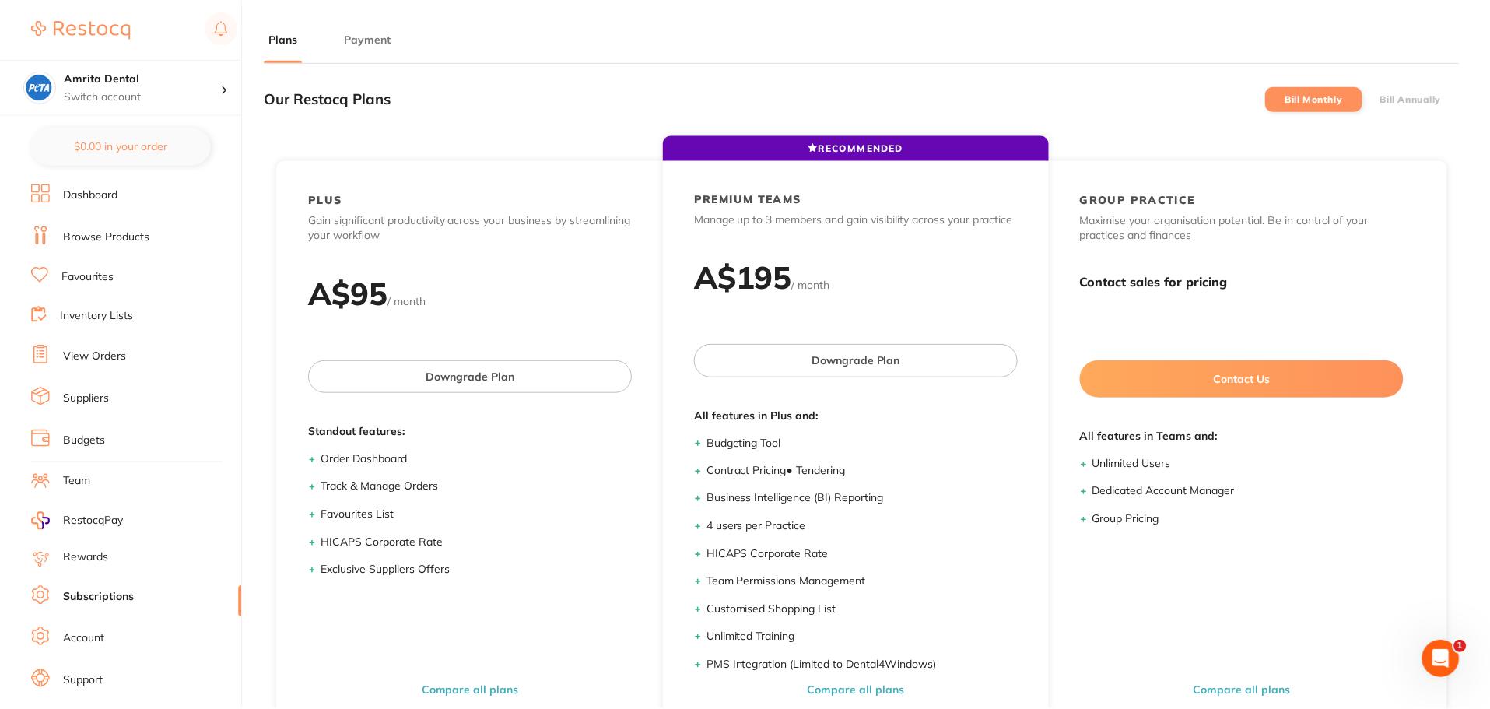
scroll to position [1, 0]
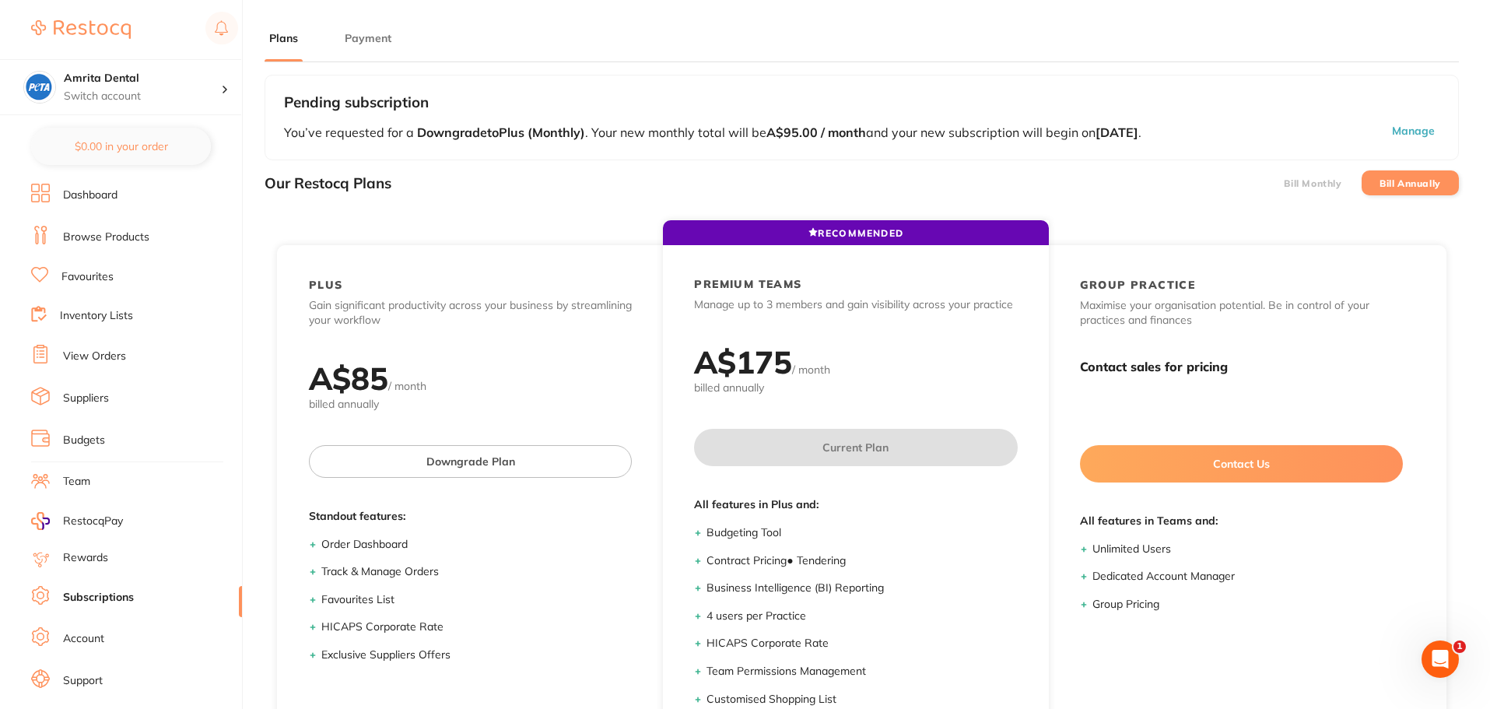
click at [1289, 187] on label "Bill Monthly" at bounding box center [1312, 183] width 58 height 11
click at [1283, 183] on input "Bill Monthly" at bounding box center [1283, 183] width 0 height 0
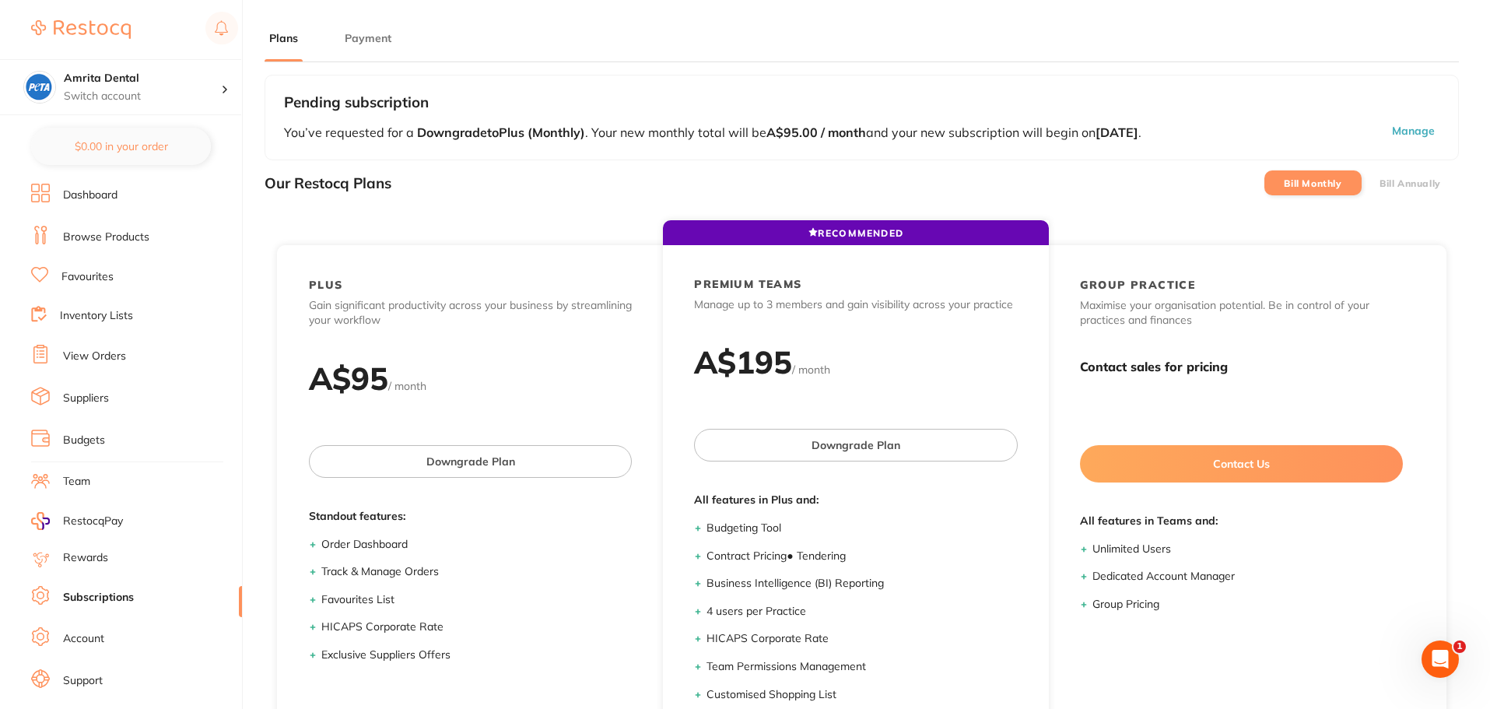
scroll to position [0, 0]
click at [100, 194] on link "Dashboard" at bounding box center [90, 195] width 54 height 16
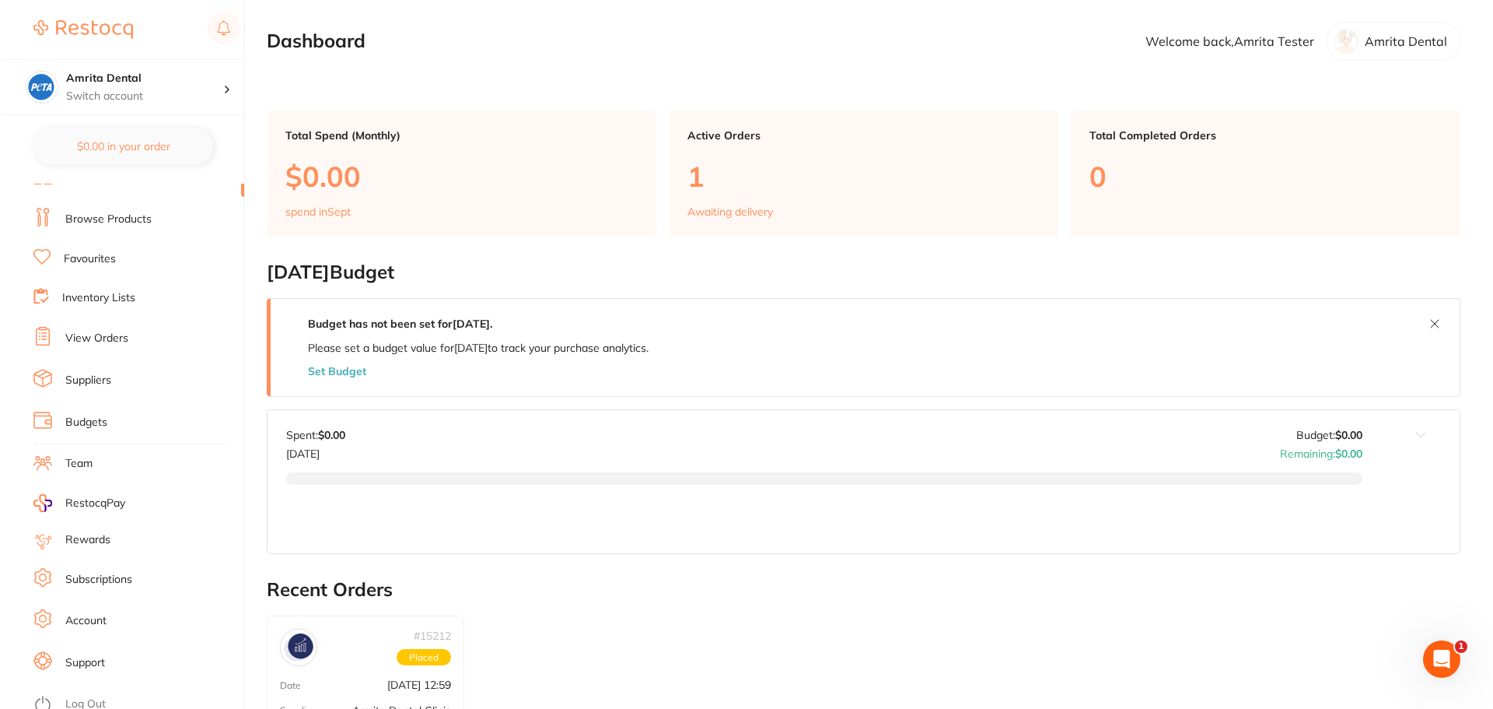
scroll to position [26, 0]
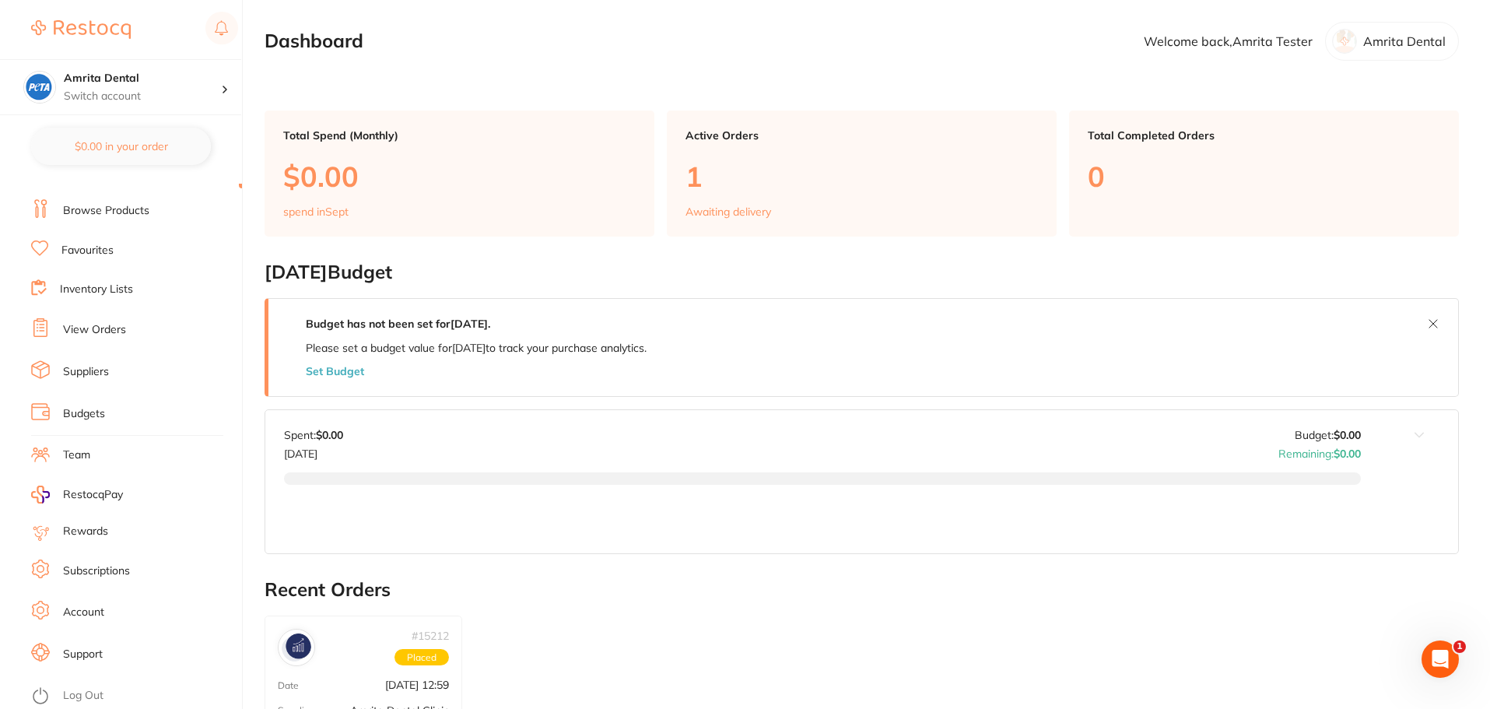
click at [96, 696] on link "Log Out" at bounding box center [83, 696] width 40 height 16
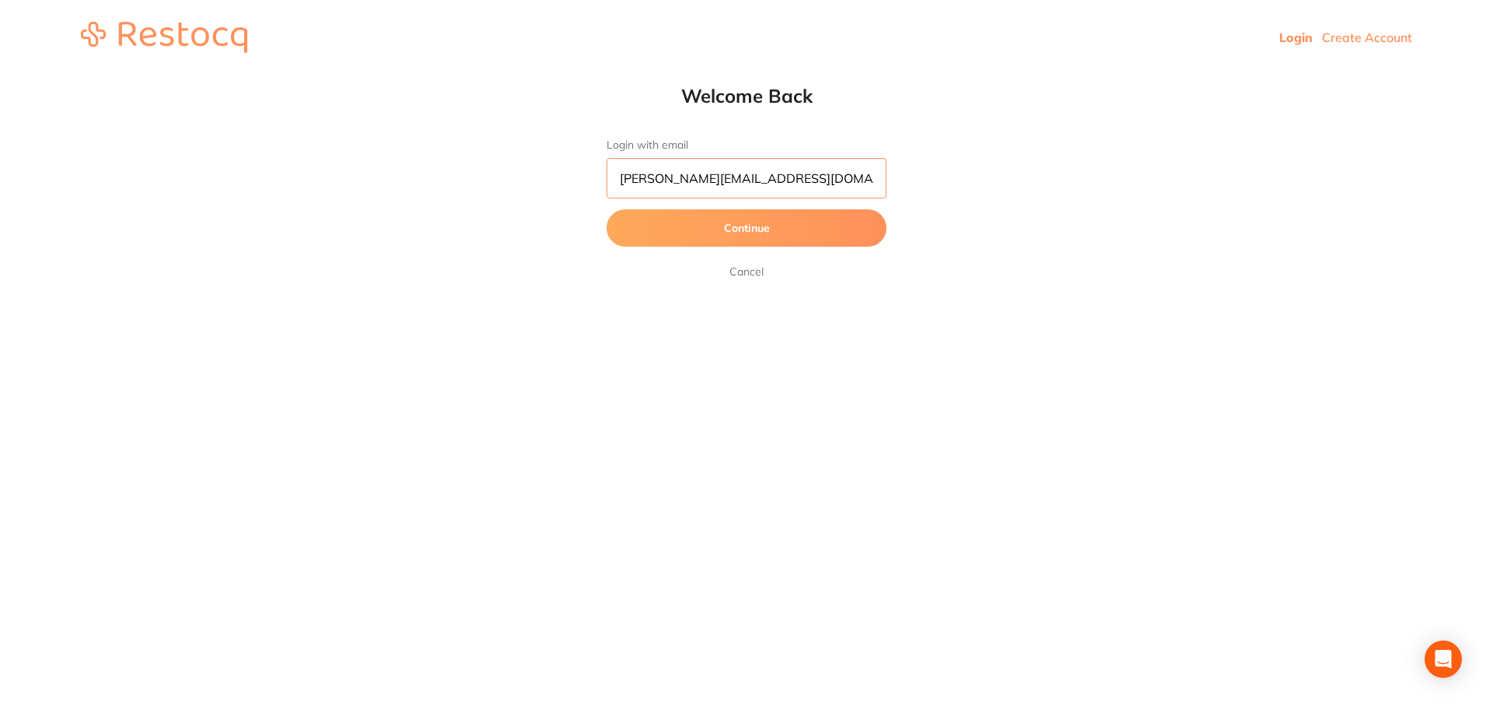
drag, startPoint x: 814, startPoint y: 179, endPoint x: 320, endPoint y: 184, distance: 494.0
click at [320, 184] on div "Welcome Back Login with email [PERSON_NAME][EMAIL_ADDRESS][DOMAIN_NAME] Continu…" at bounding box center [746, 182] width 1493 height 197
click at [607, 209] on button "Continue" at bounding box center [747, 227] width 280 height 37
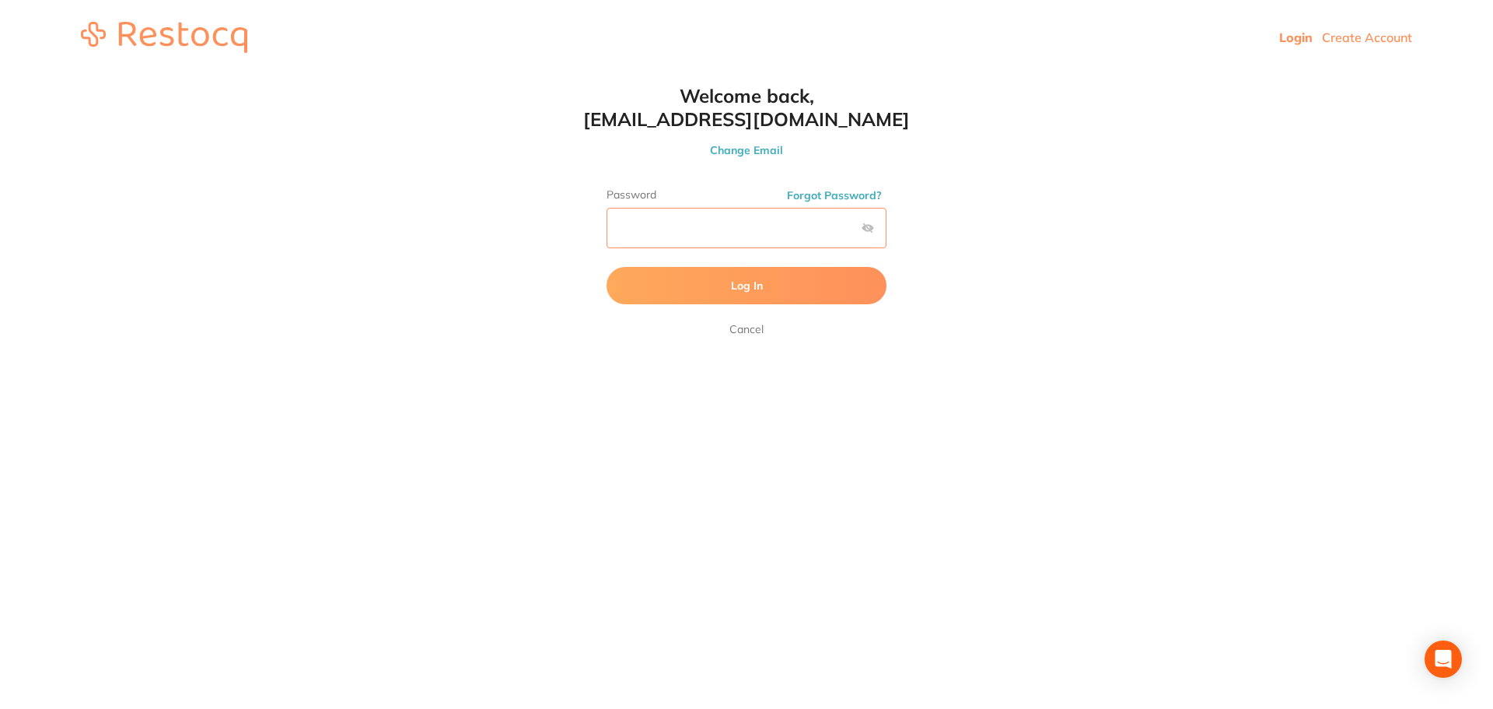
click at [607, 267] on button "Log In" at bounding box center [747, 285] width 280 height 37
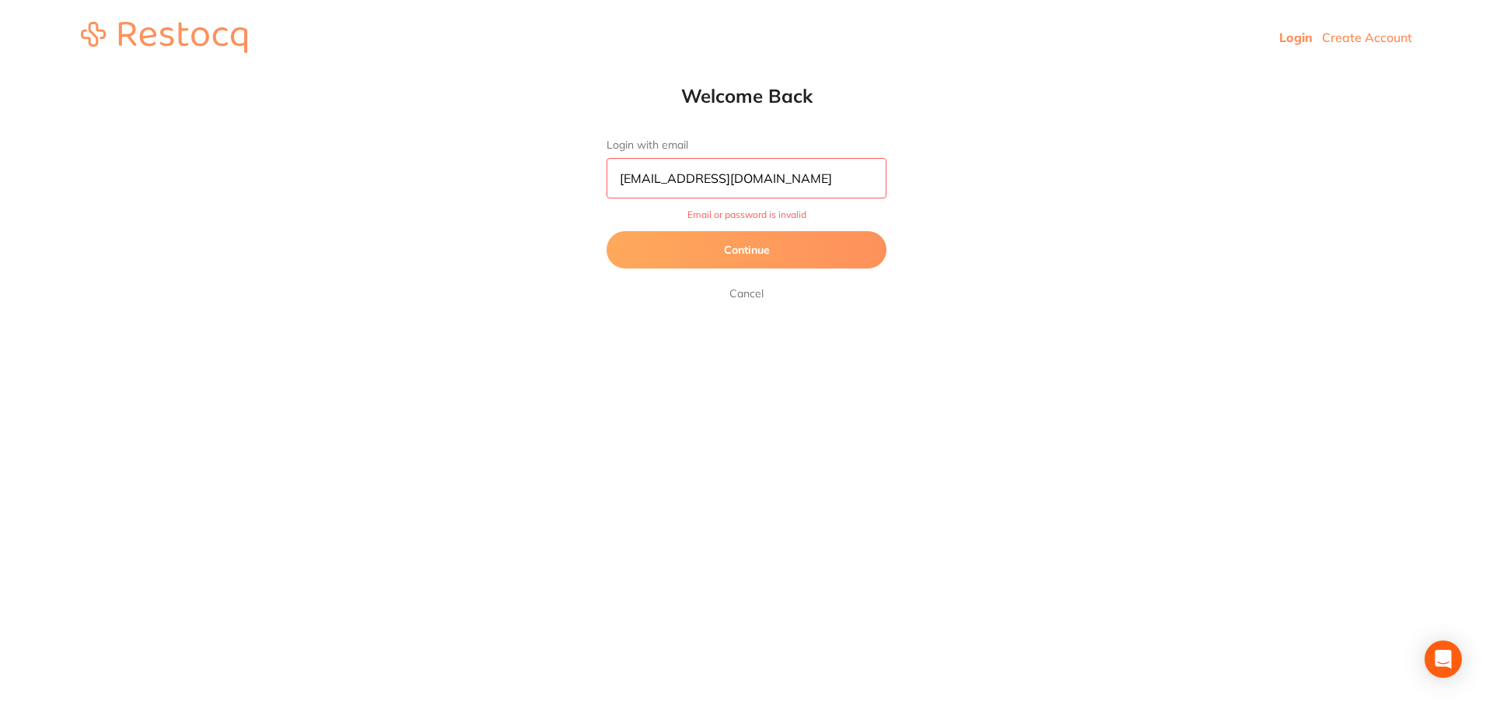
click at [825, 184] on input "[EMAIL_ADDRESS][DOMAIN_NAME]" at bounding box center [747, 178] width 280 height 40
click at [762, 180] on input "[EMAIL_ADDRESS][DOMAIN_NAME]" at bounding box center [747, 178] width 280 height 40
type input "[EMAIL_ADDRESS][DOMAIN_NAME]"
click at [607, 231] on button "Continue" at bounding box center [747, 249] width 280 height 37
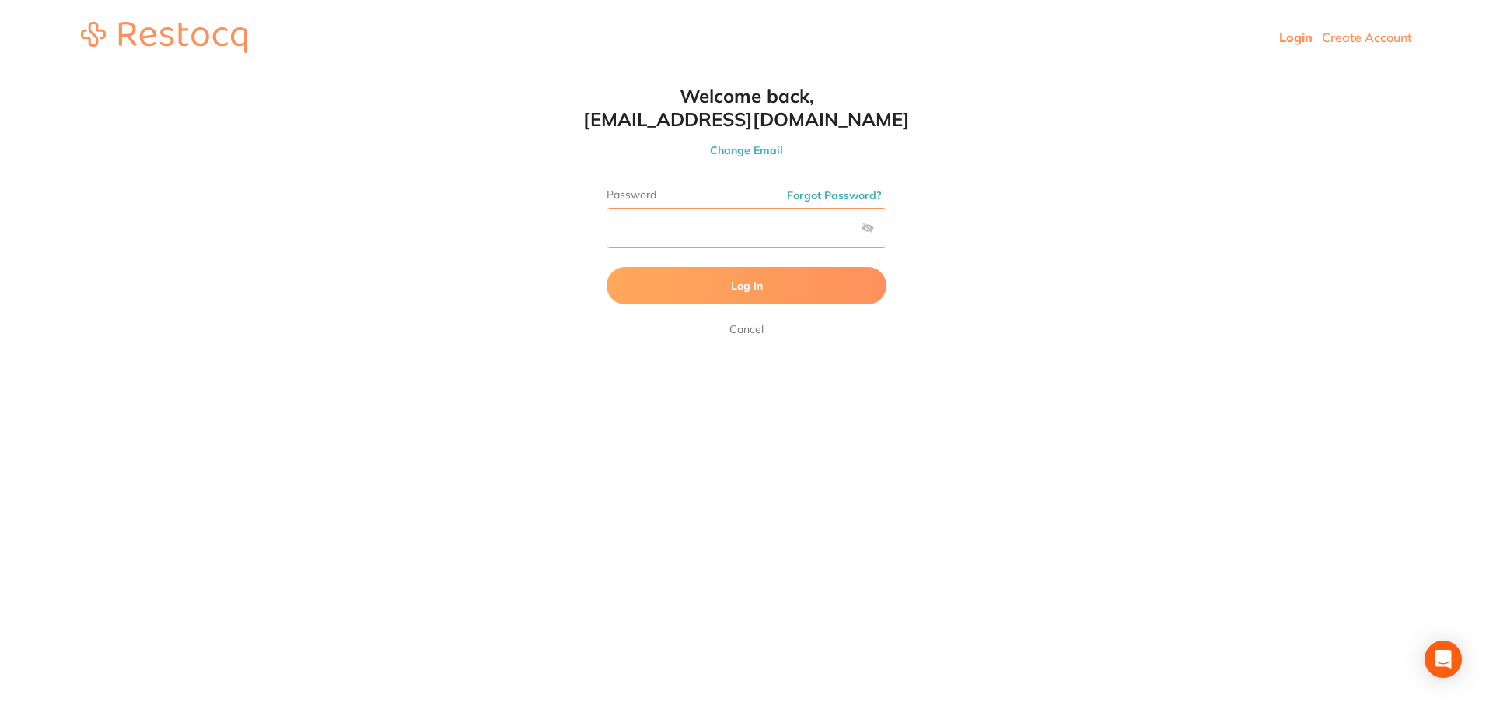
click at [607, 267] on button "Log In" at bounding box center [747, 285] width 280 height 37
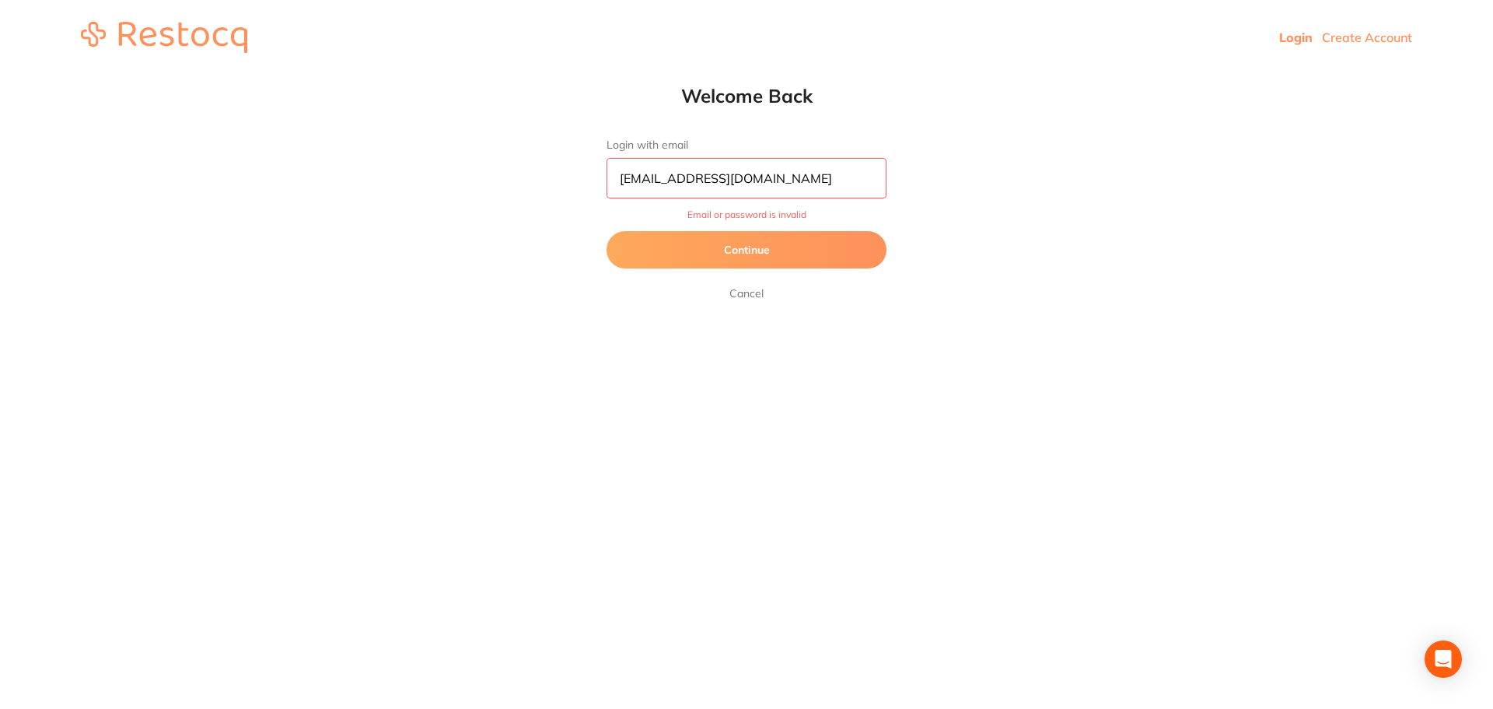
click at [784, 250] on button "Continue" at bounding box center [747, 249] width 280 height 37
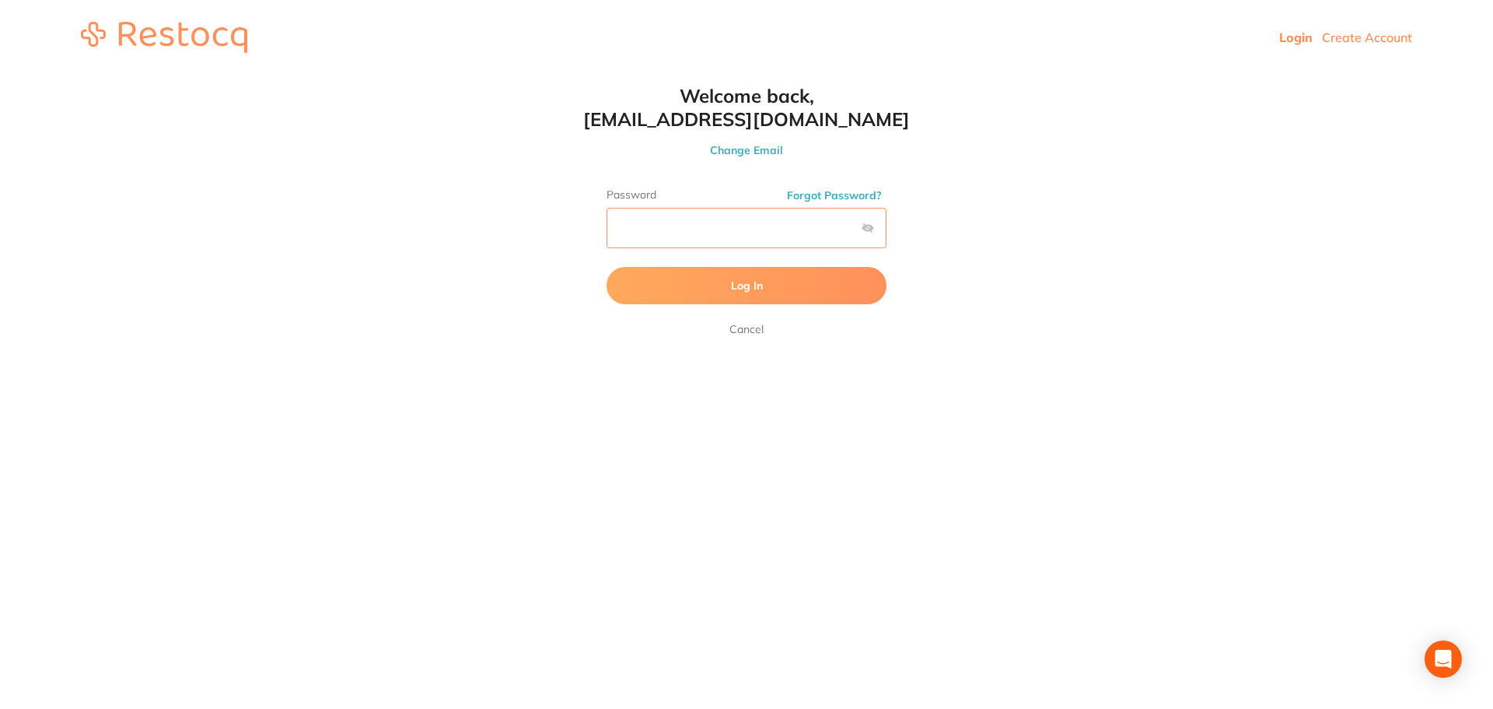
click at [459, 210] on div "Welcome back, [EMAIL_ADDRESS][DOMAIN_NAME] Change Email Password Forgot Passwor…" at bounding box center [746, 211] width 1493 height 254
click at [607, 267] on button "Log In" at bounding box center [747, 285] width 280 height 37
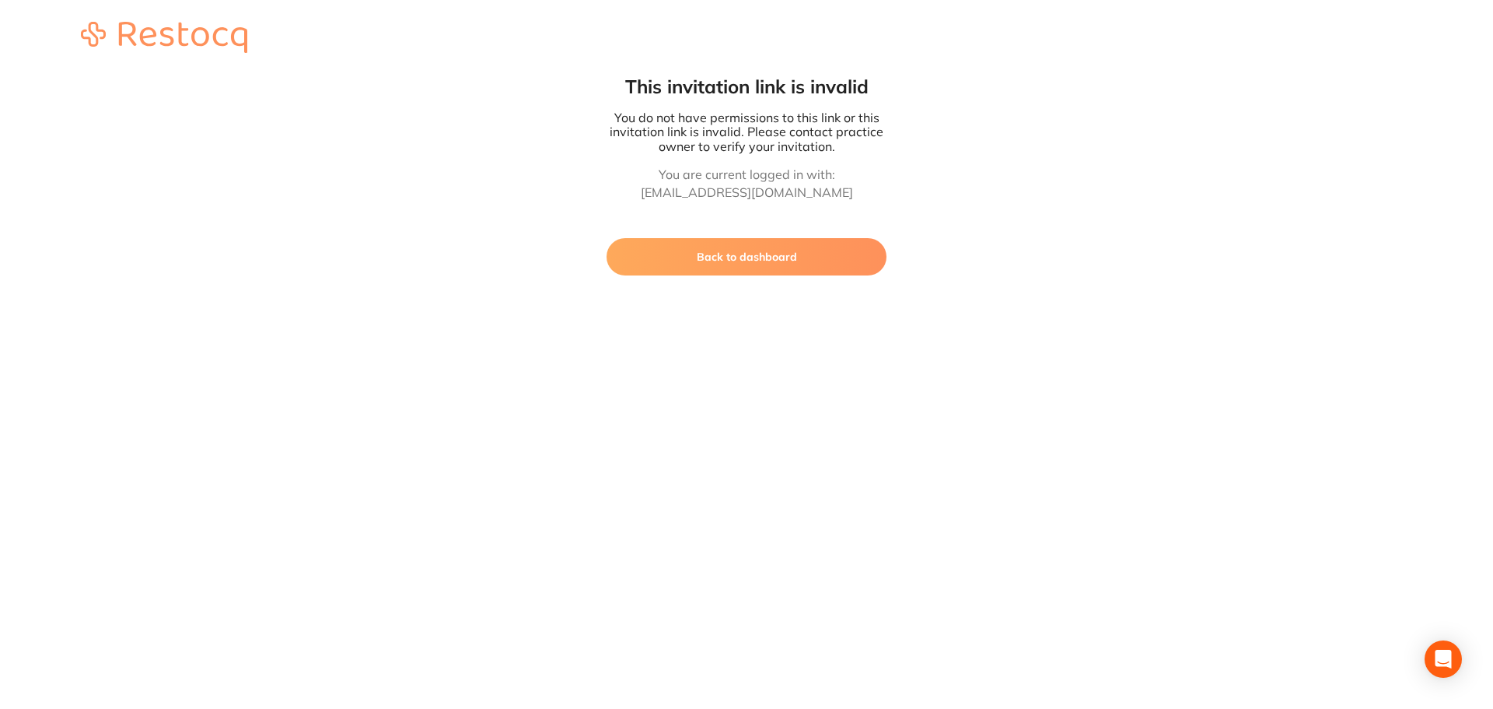
click at [824, 250] on button "Back to dashboard" at bounding box center [747, 256] width 280 height 37
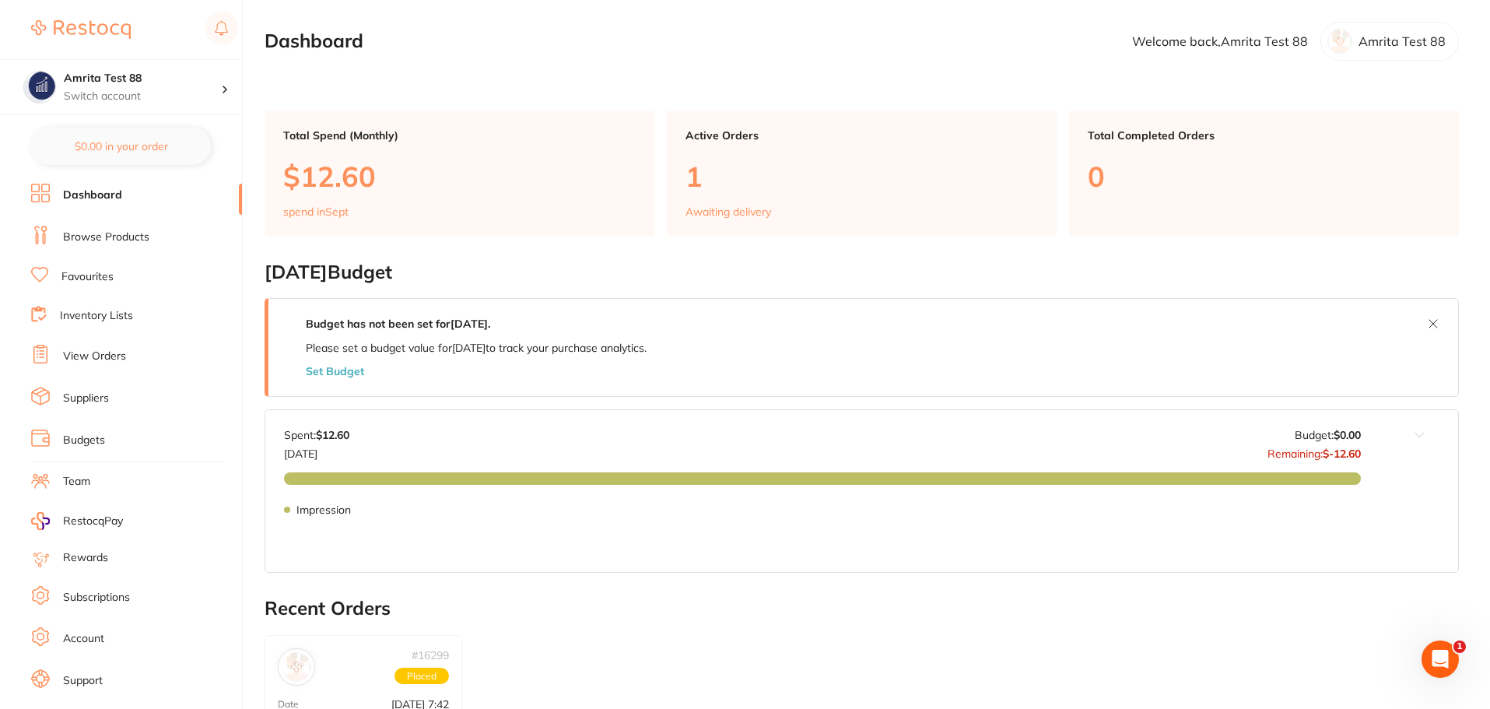
click at [101, 586] on li "Subscriptions" at bounding box center [136, 597] width 211 height 23
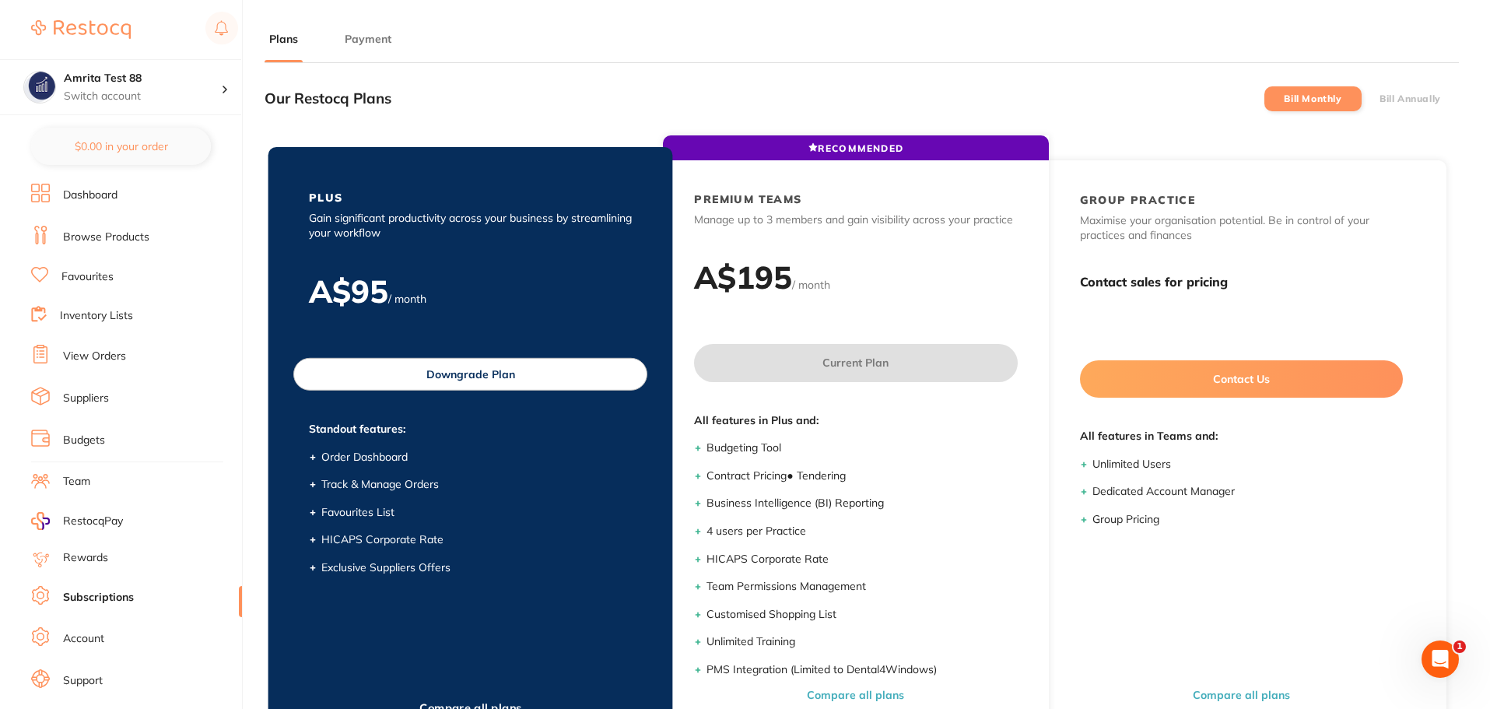
click at [488, 387] on button "Downgrade Plan" at bounding box center [470, 374] width 354 height 33
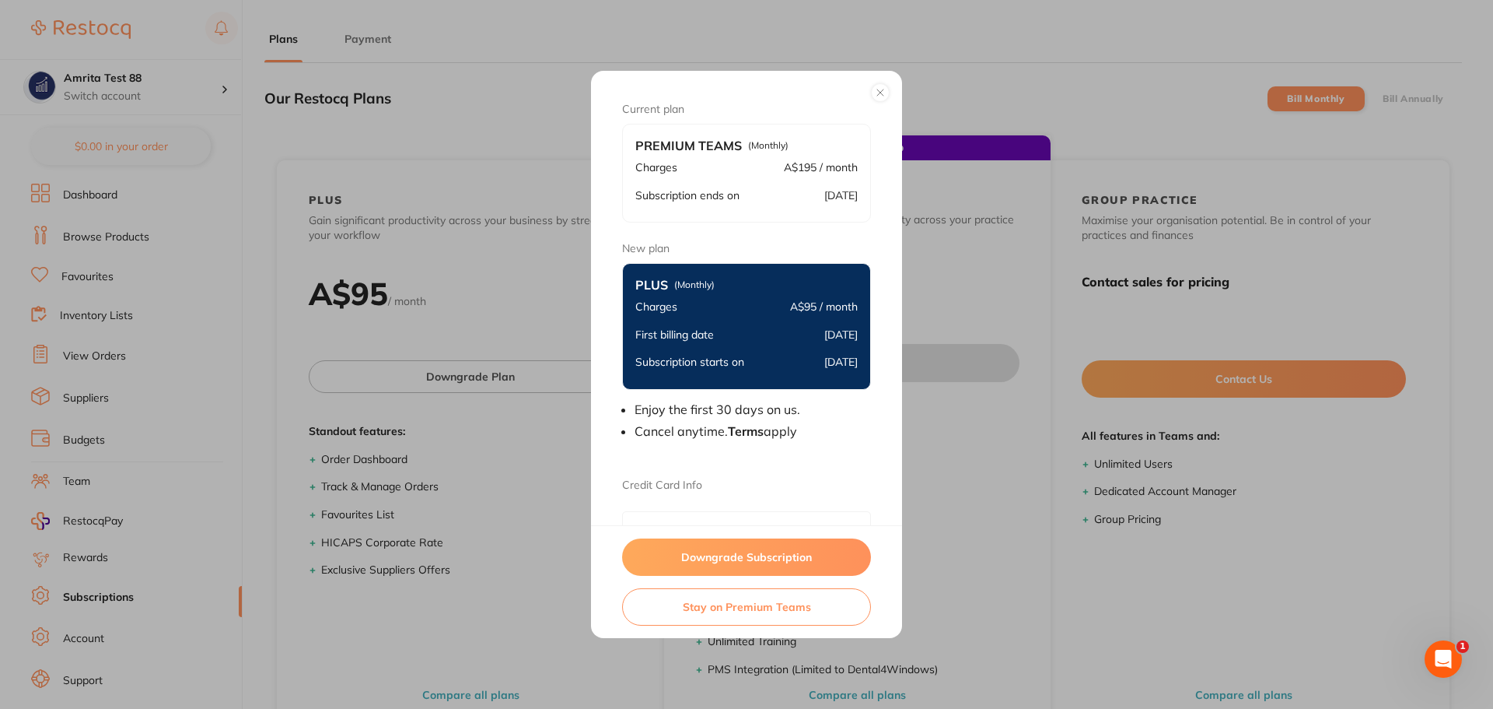
click at [763, 562] on button "Downgrade Subscription" at bounding box center [746, 556] width 249 height 37
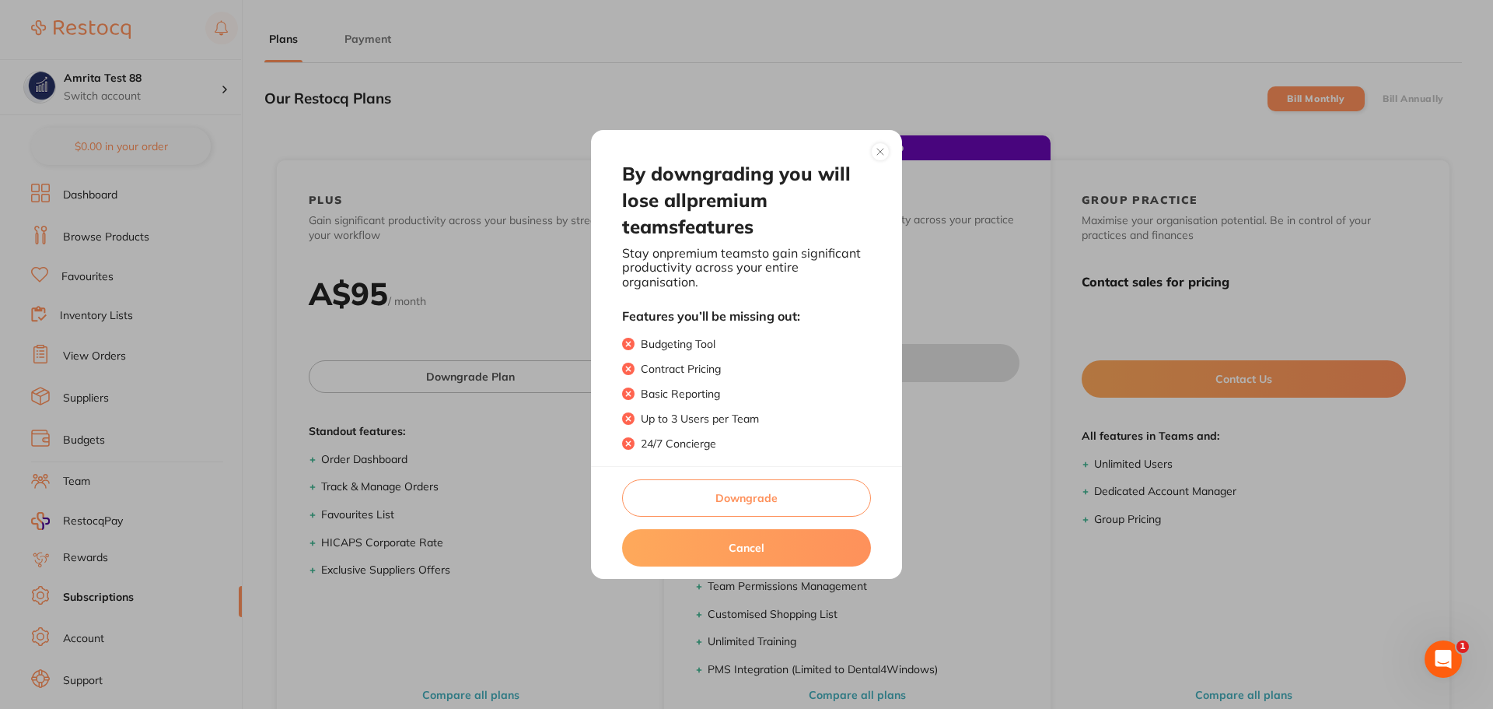
click at [760, 500] on button "Downgrade" at bounding box center [746, 497] width 249 height 37
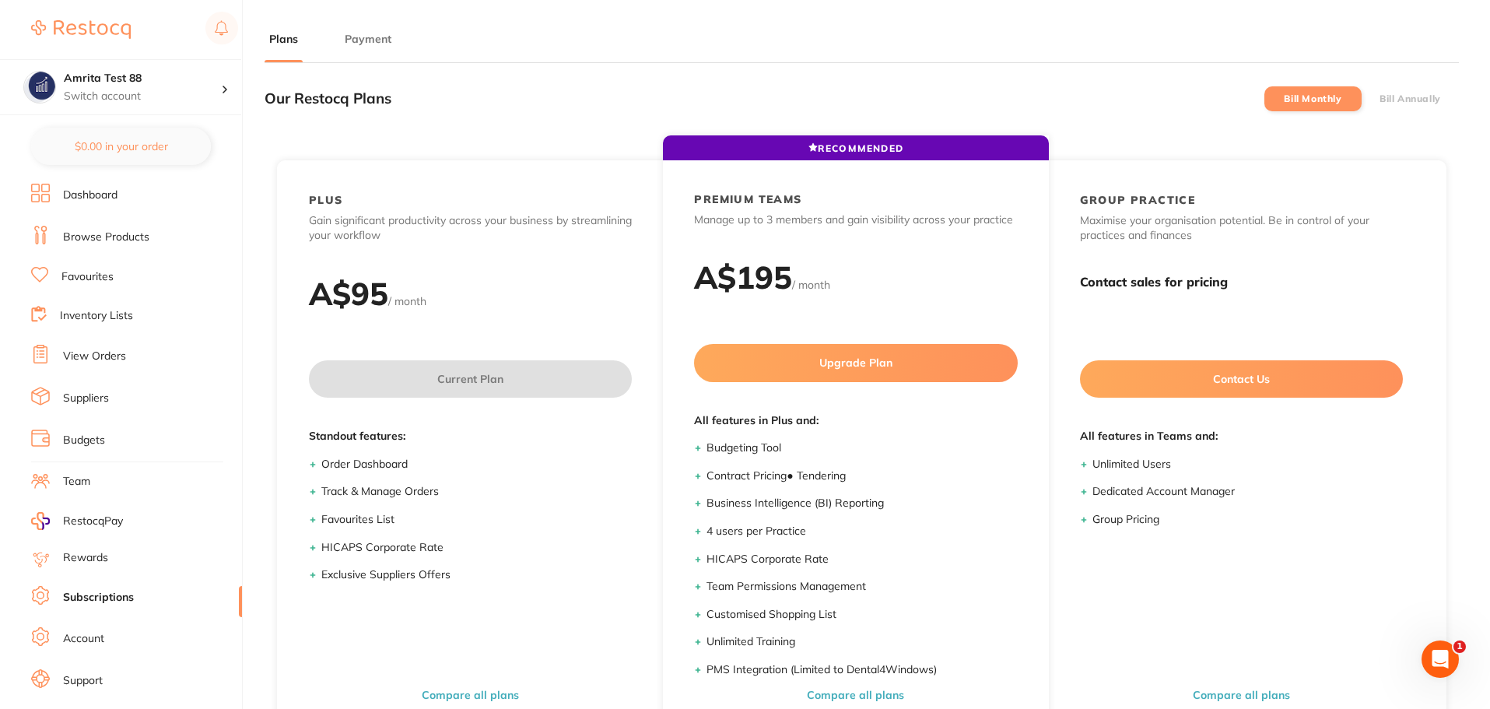
click at [1412, 102] on label "Bill Annually" at bounding box center [1409, 98] width 61 height 11
click at [1379, 99] on input "Bill Annually" at bounding box center [1379, 99] width 0 height 0
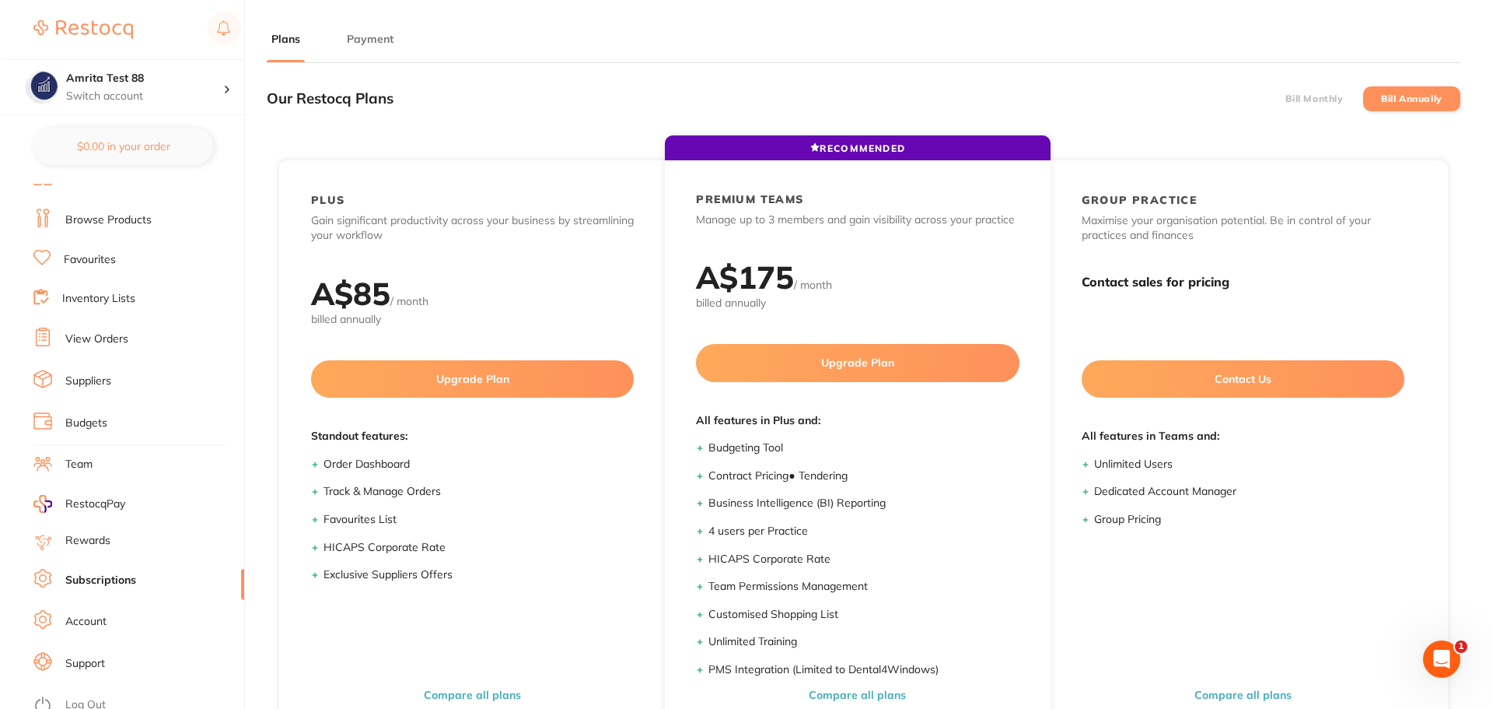
scroll to position [26, 0]
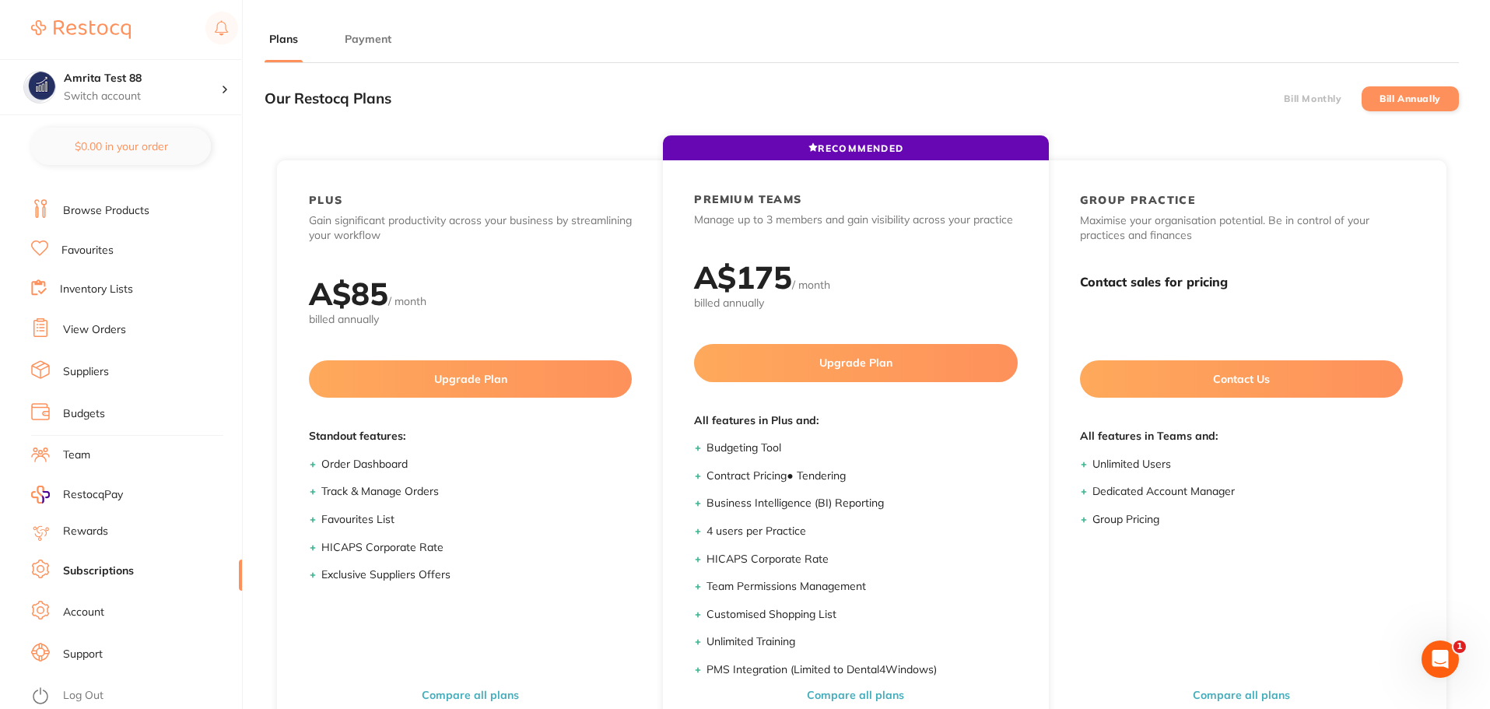
click at [93, 694] on link "Log Out" at bounding box center [83, 696] width 40 height 16
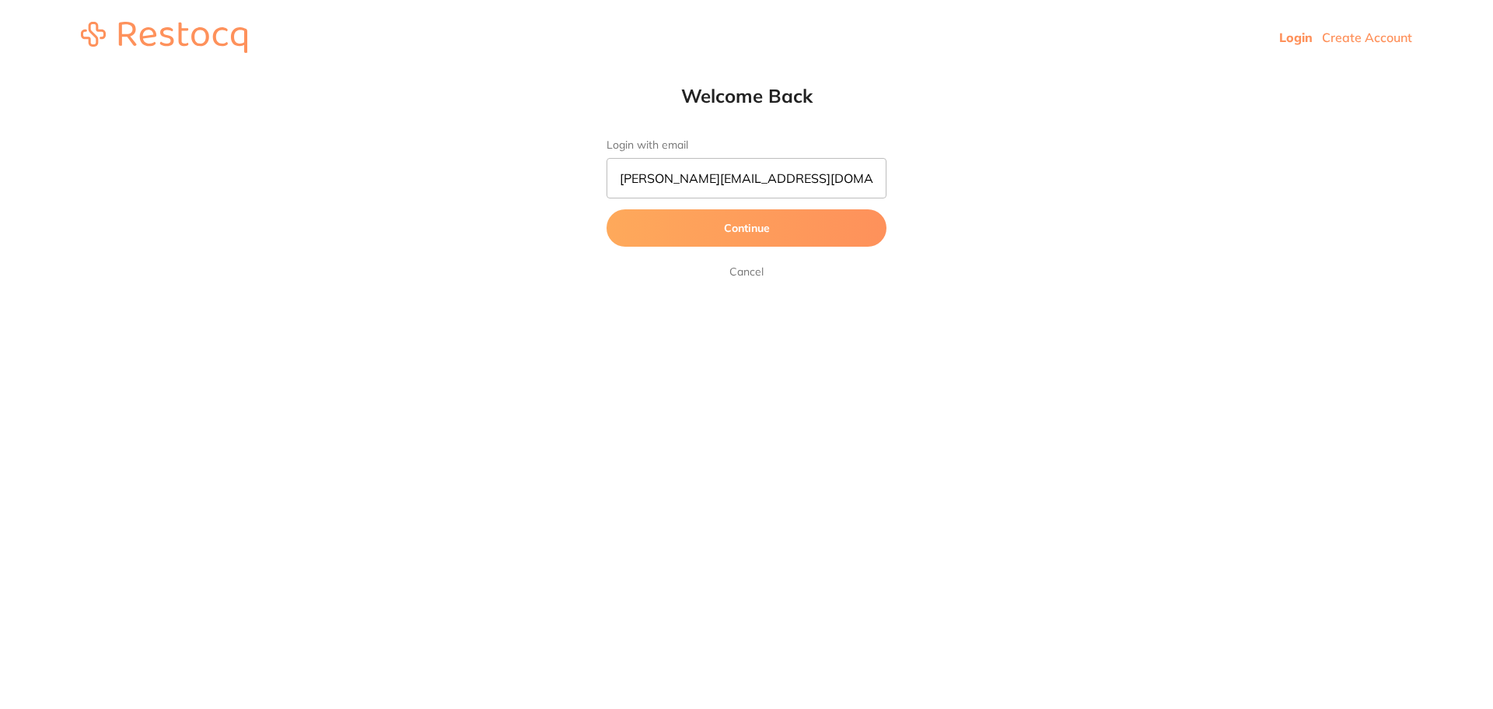
drag, startPoint x: 680, startPoint y: 182, endPoint x: 526, endPoint y: 186, distance: 154.1
click at [526, 186] on div "Welcome Back Login with email [PERSON_NAME][EMAIL_ADDRESS][DOMAIN_NAME] Continu…" at bounding box center [746, 182] width 1493 height 197
type input "amrita@terrificminds.com"
click at [607, 209] on button "Continue" at bounding box center [747, 227] width 280 height 37
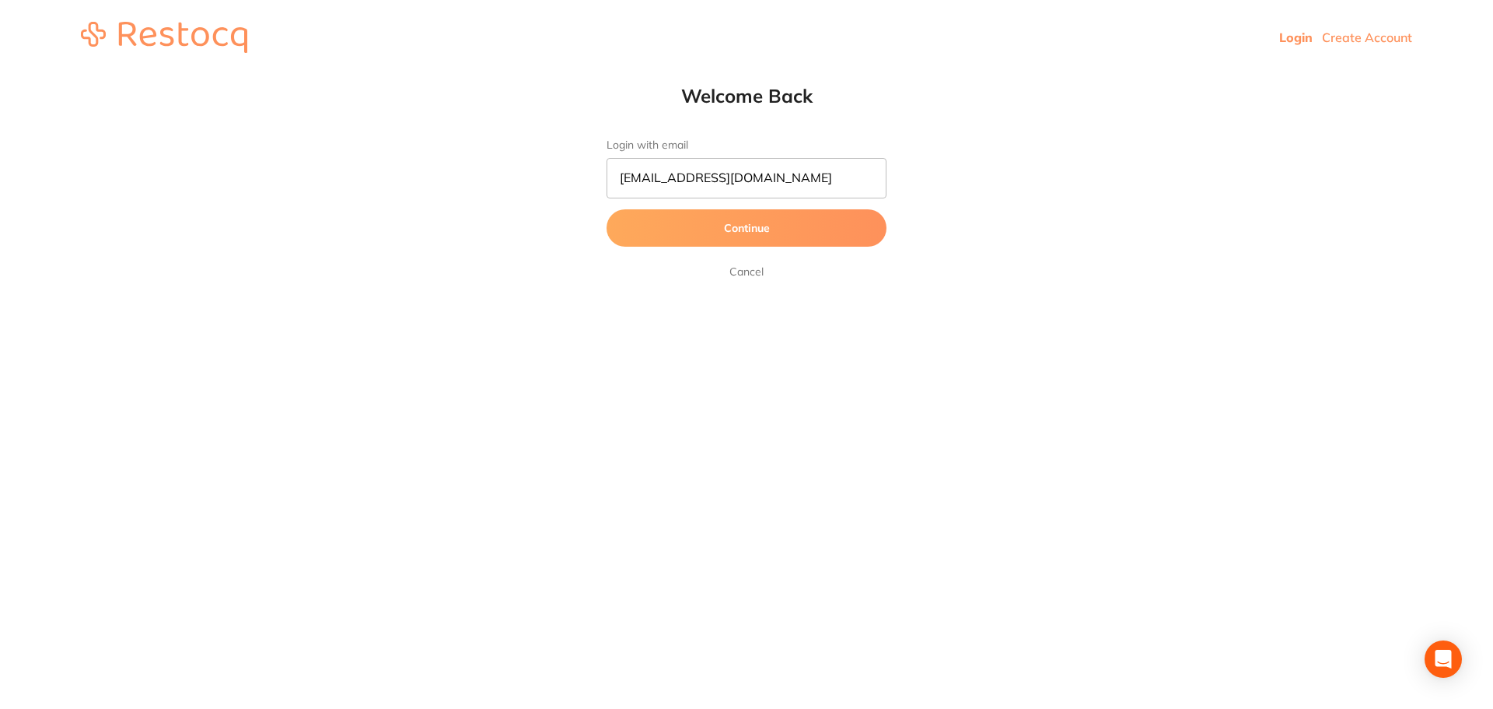
scroll to position [0, 0]
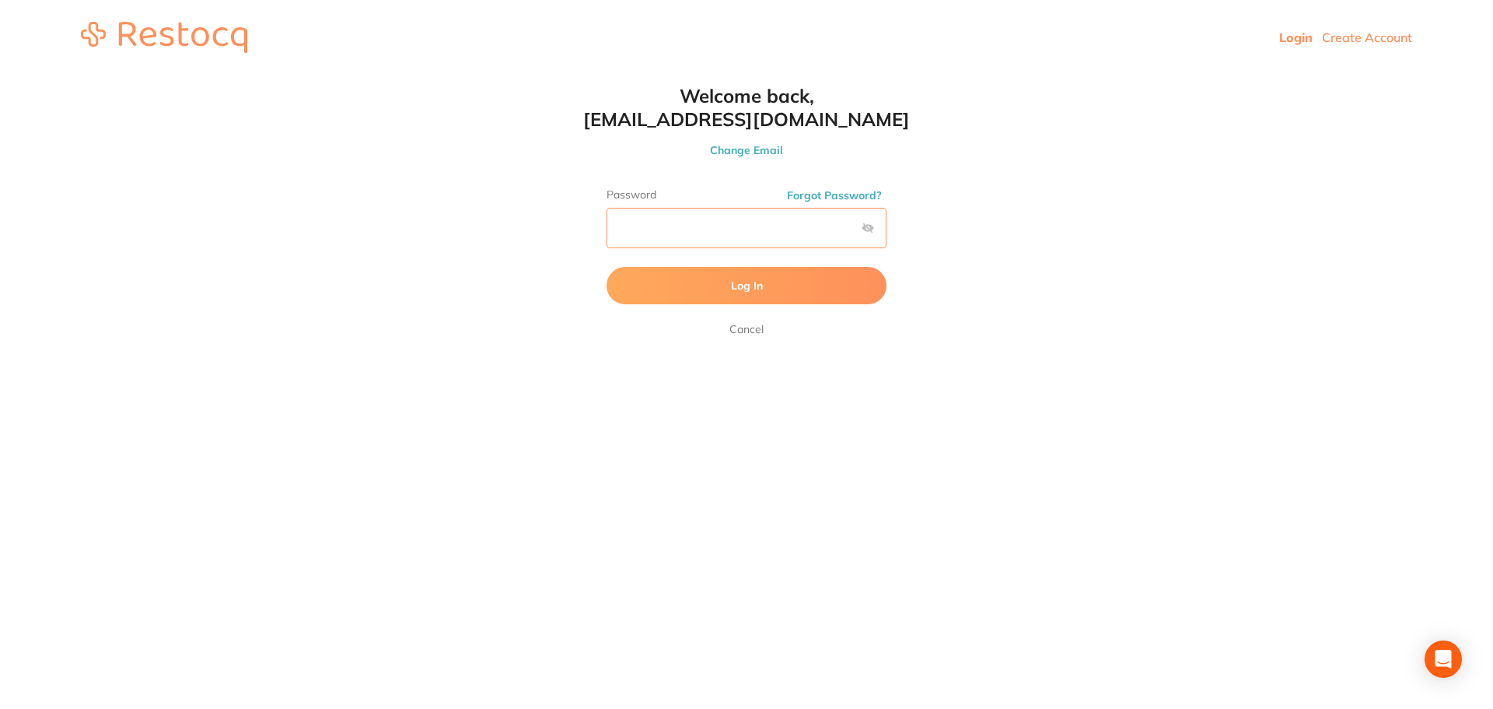
click at [607, 267] on button "Log In" at bounding box center [747, 285] width 280 height 37
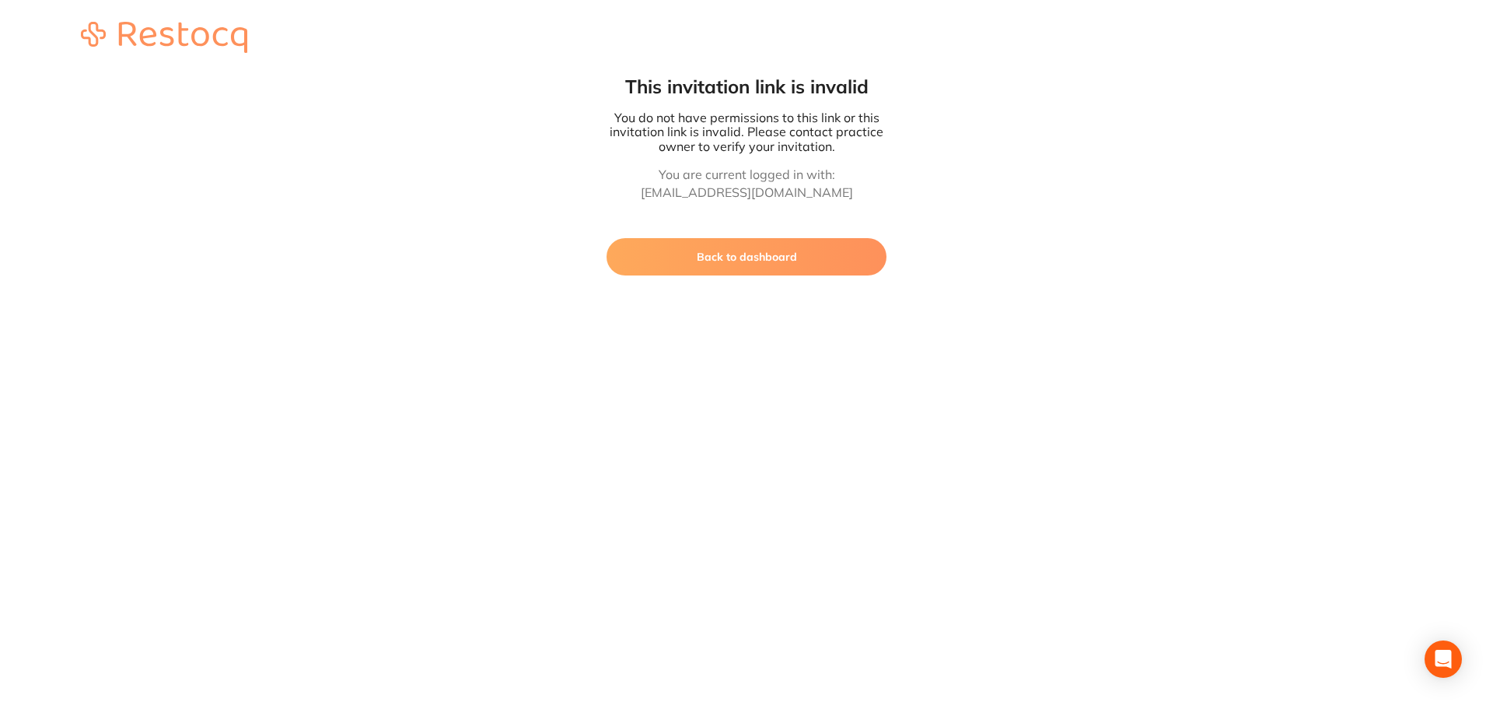
drag, startPoint x: 811, startPoint y: 277, endPoint x: 803, endPoint y: 276, distance: 7.8
click at [807, 275] on html "This invitation link is invalid You do not have permissions to this link or thi…" at bounding box center [746, 137] width 1493 height 275
click at [790, 257] on button "Back to dashboard" at bounding box center [747, 256] width 280 height 37
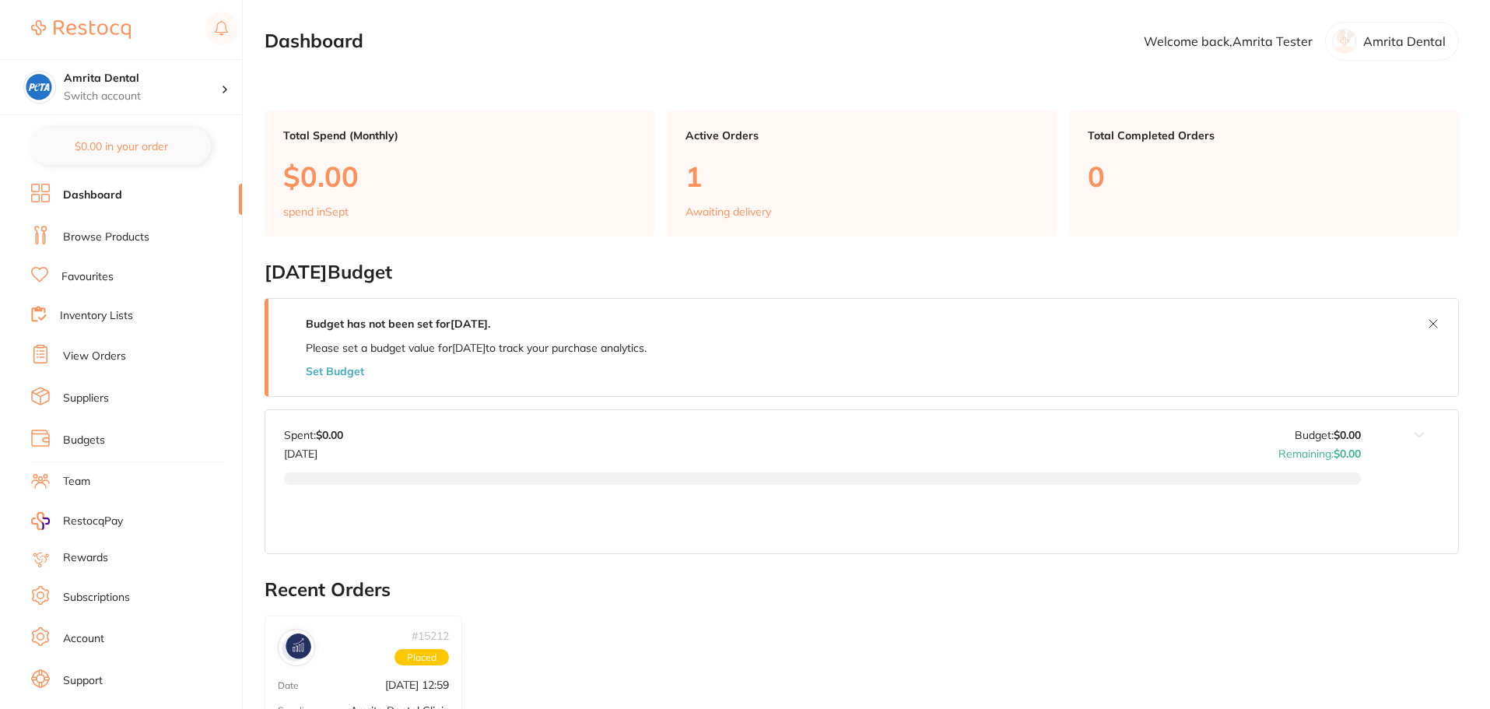
click at [90, 608] on li "Subscriptions" at bounding box center [136, 597] width 211 height 23
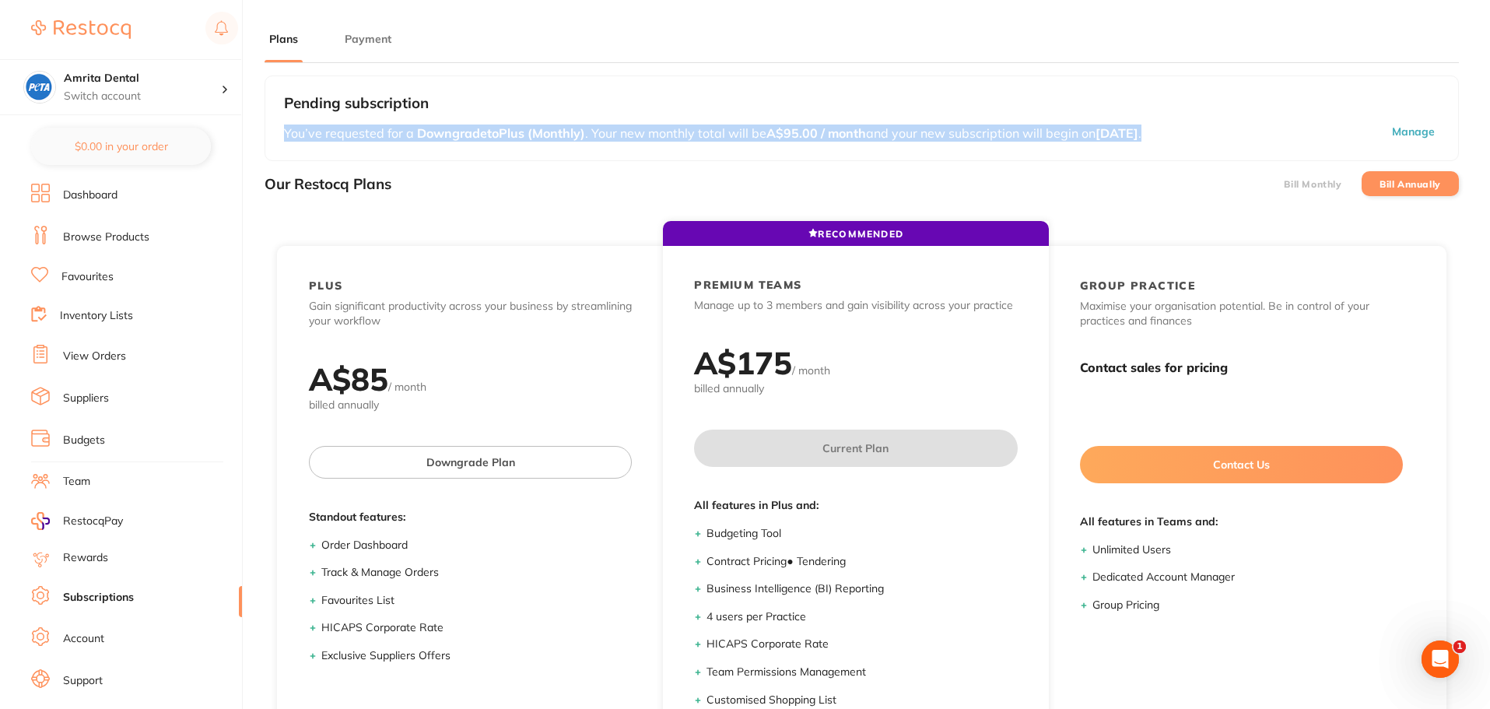
drag, startPoint x: 285, startPoint y: 131, endPoint x: 1240, endPoint y: 131, distance: 954.4
click at [1240, 131] on p "You’ve requested for a Downgrade to Plus (Monthly) . Your new monthly total wil…" at bounding box center [791, 132] width 1015 height 17
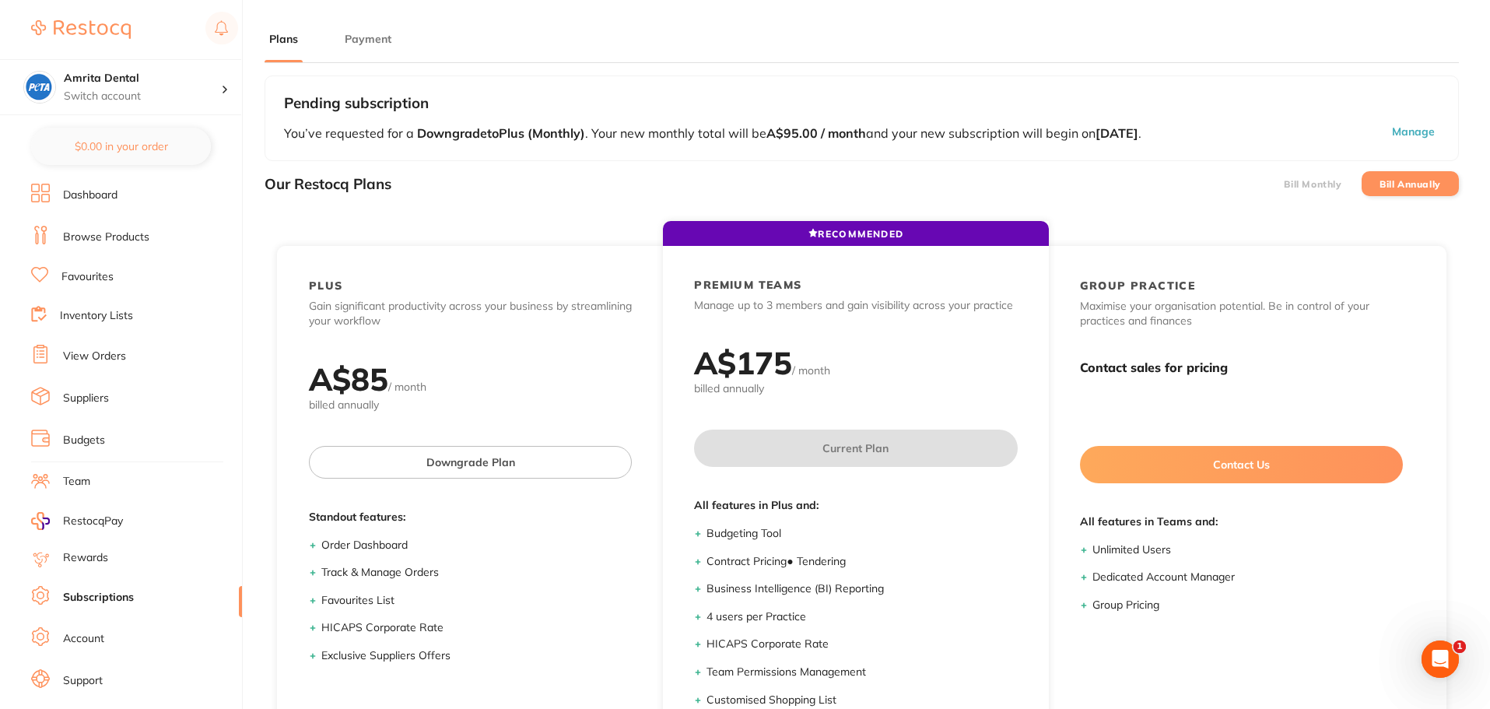
click at [1164, 163] on div "Our Restocq Plans Bill Monthly Bill Annually" at bounding box center [861, 184] width 1194 height 46
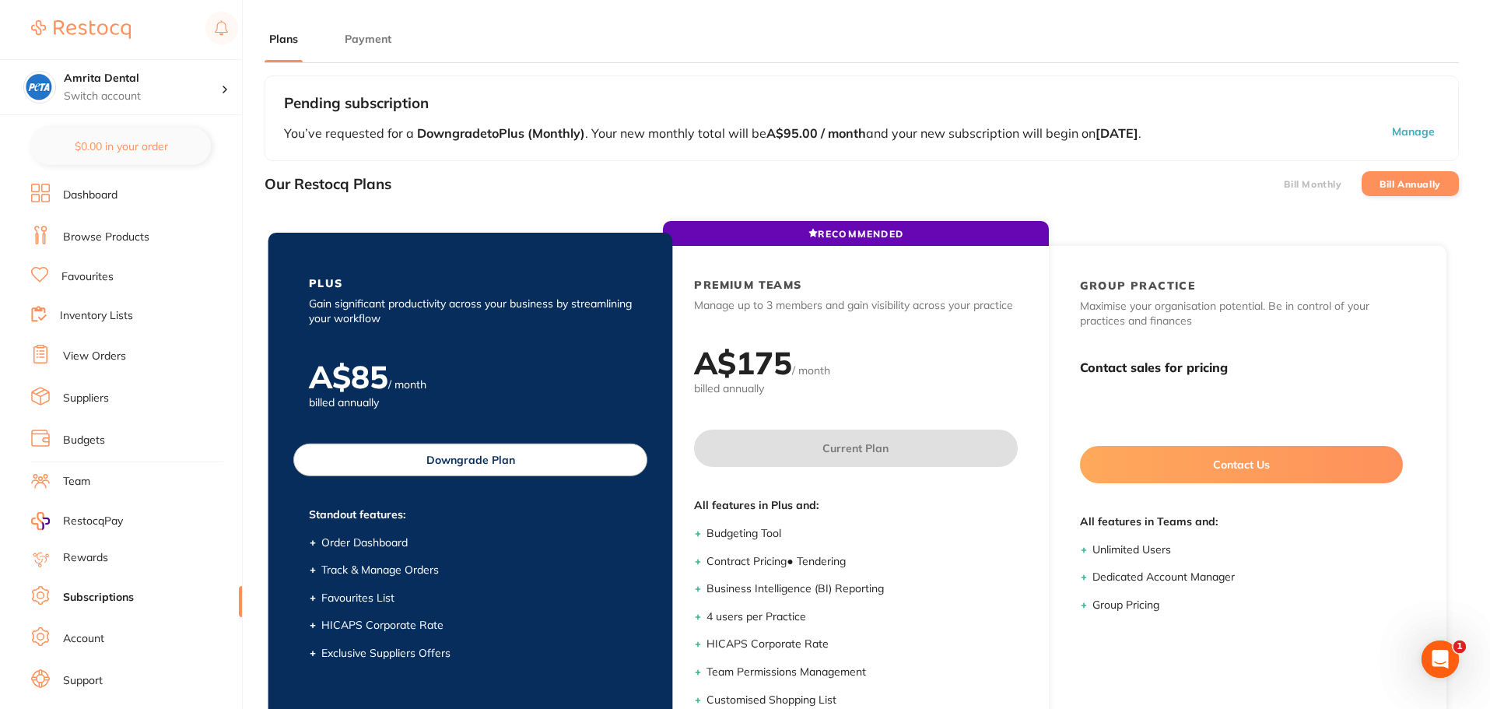
click at [474, 468] on button "Downgrade Plan" at bounding box center [470, 459] width 354 height 33
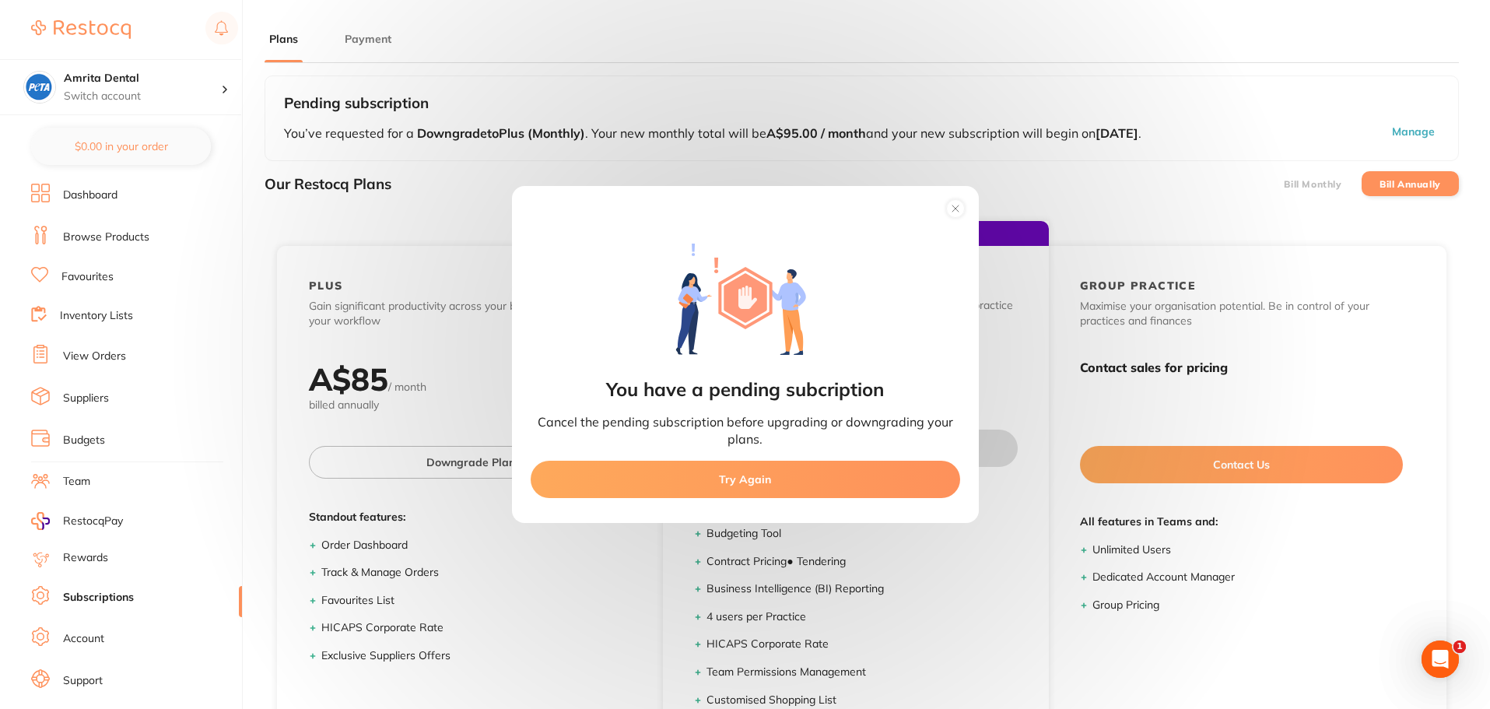
click at [956, 208] on circle at bounding box center [955, 209] width 18 height 18
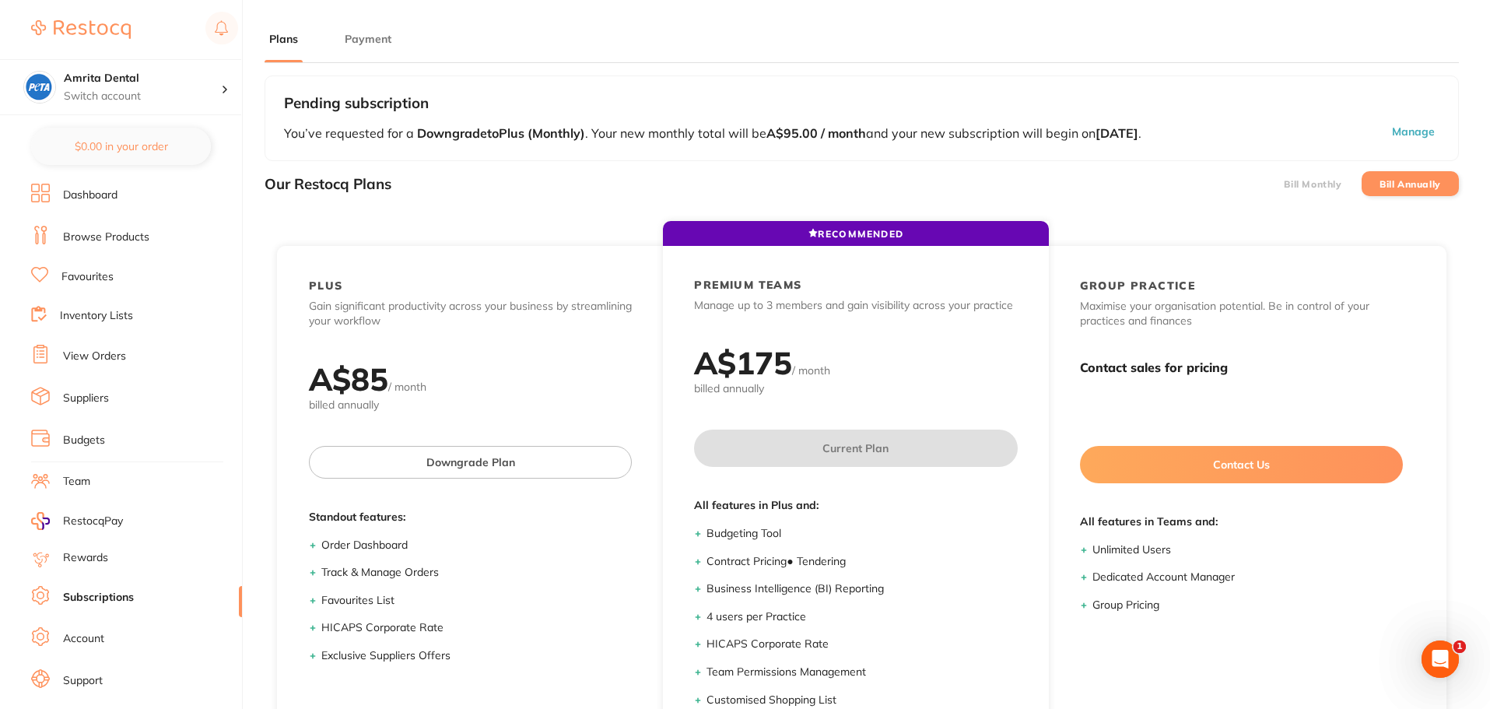
click at [1410, 132] on button "Manage" at bounding box center [1369, 132] width 140 height 17
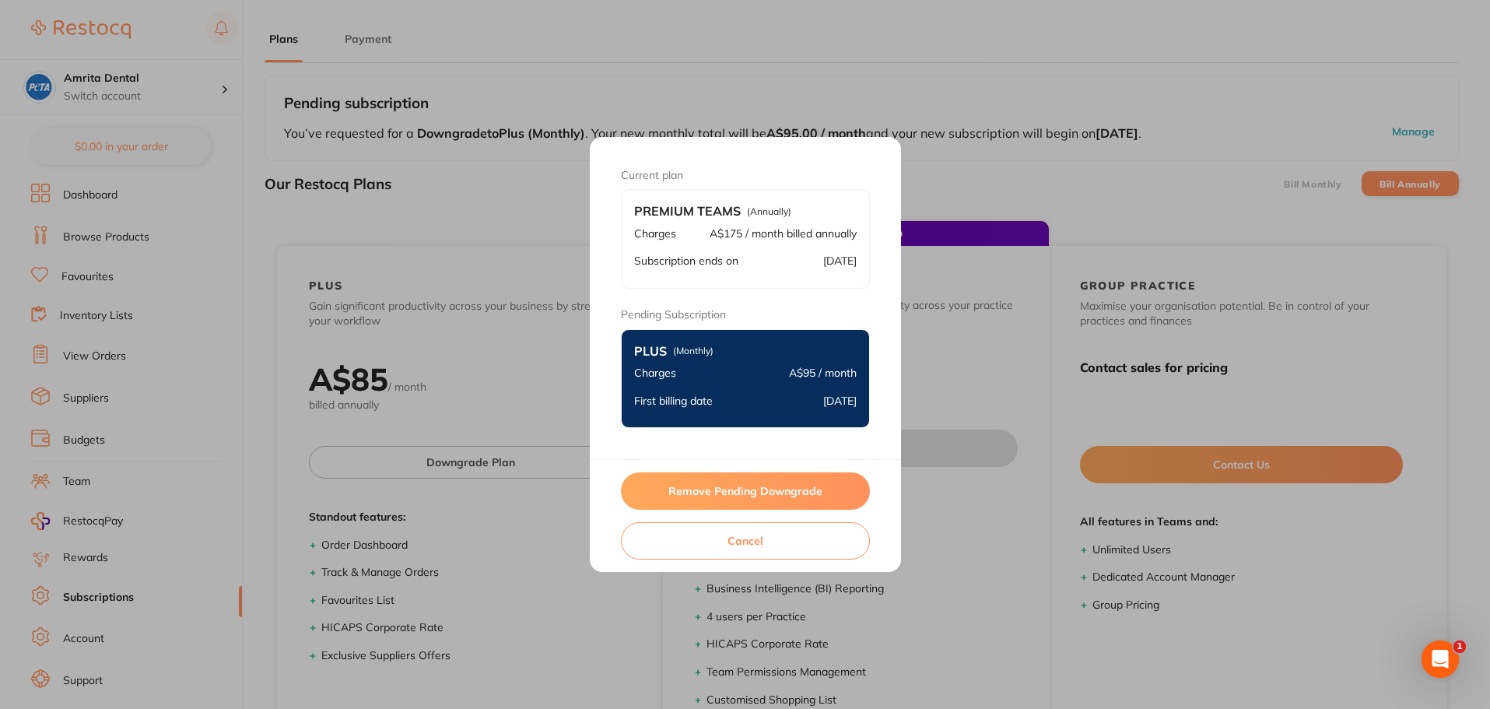
click at [736, 489] on button "Remove Pending Downgrade" at bounding box center [745, 490] width 249 height 37
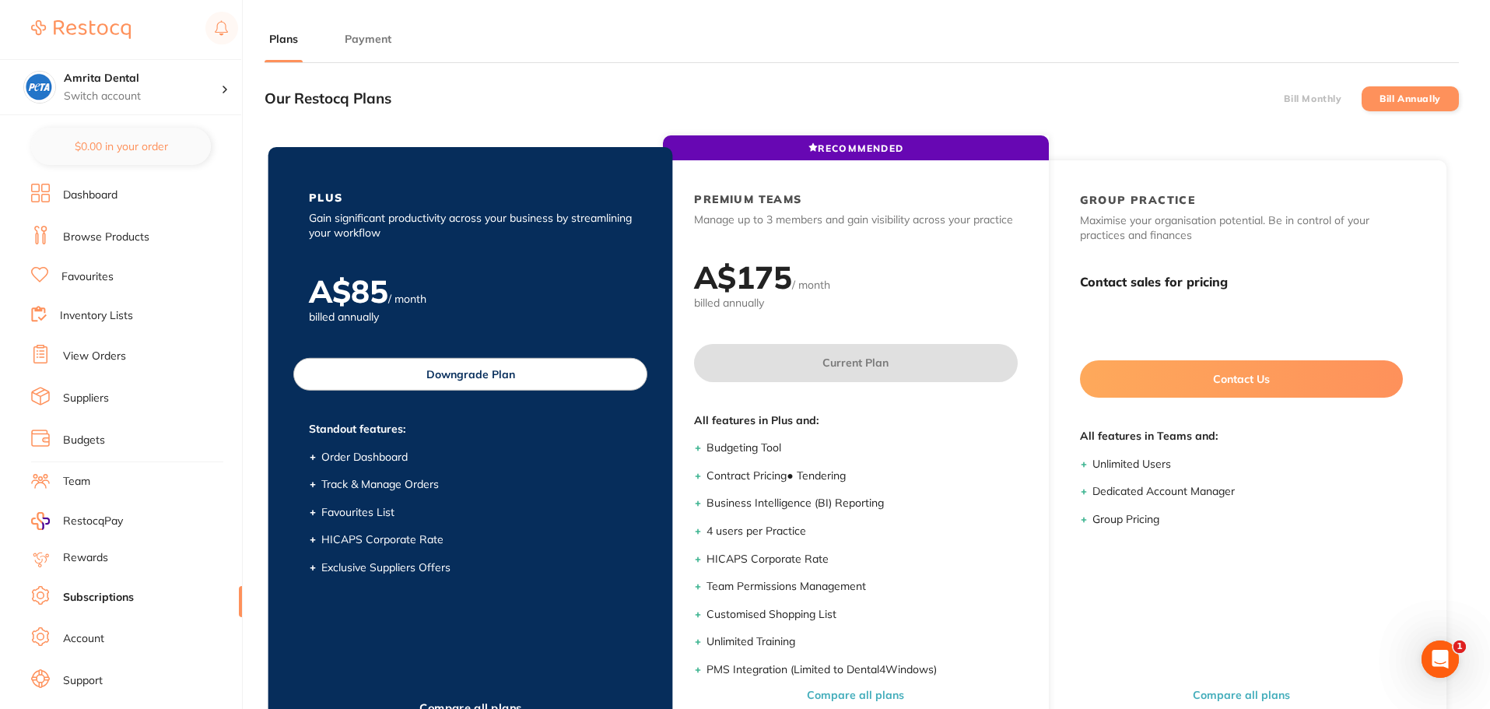
click at [474, 381] on button "Downgrade Plan" at bounding box center [470, 374] width 354 height 33
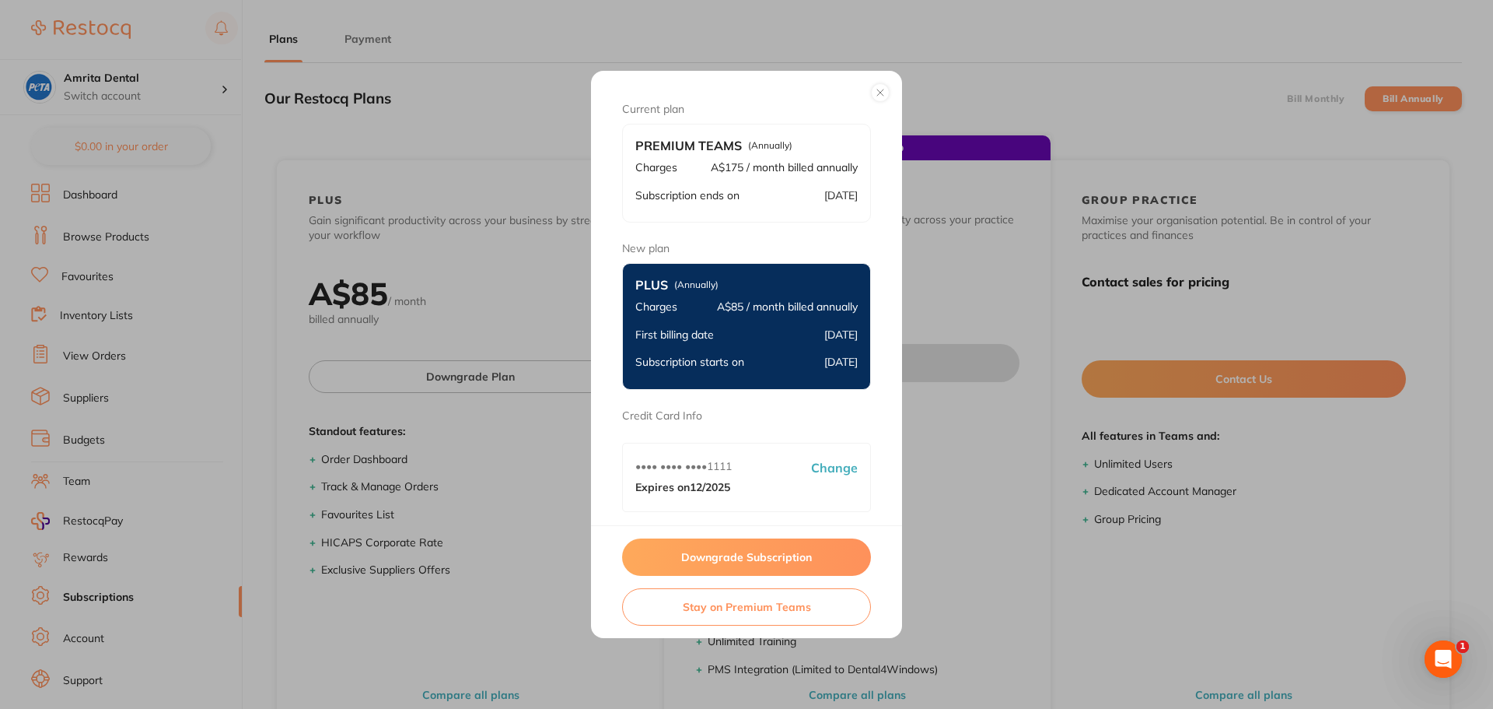
click at [744, 563] on button "Downgrade Subscription" at bounding box center [746, 556] width 249 height 37
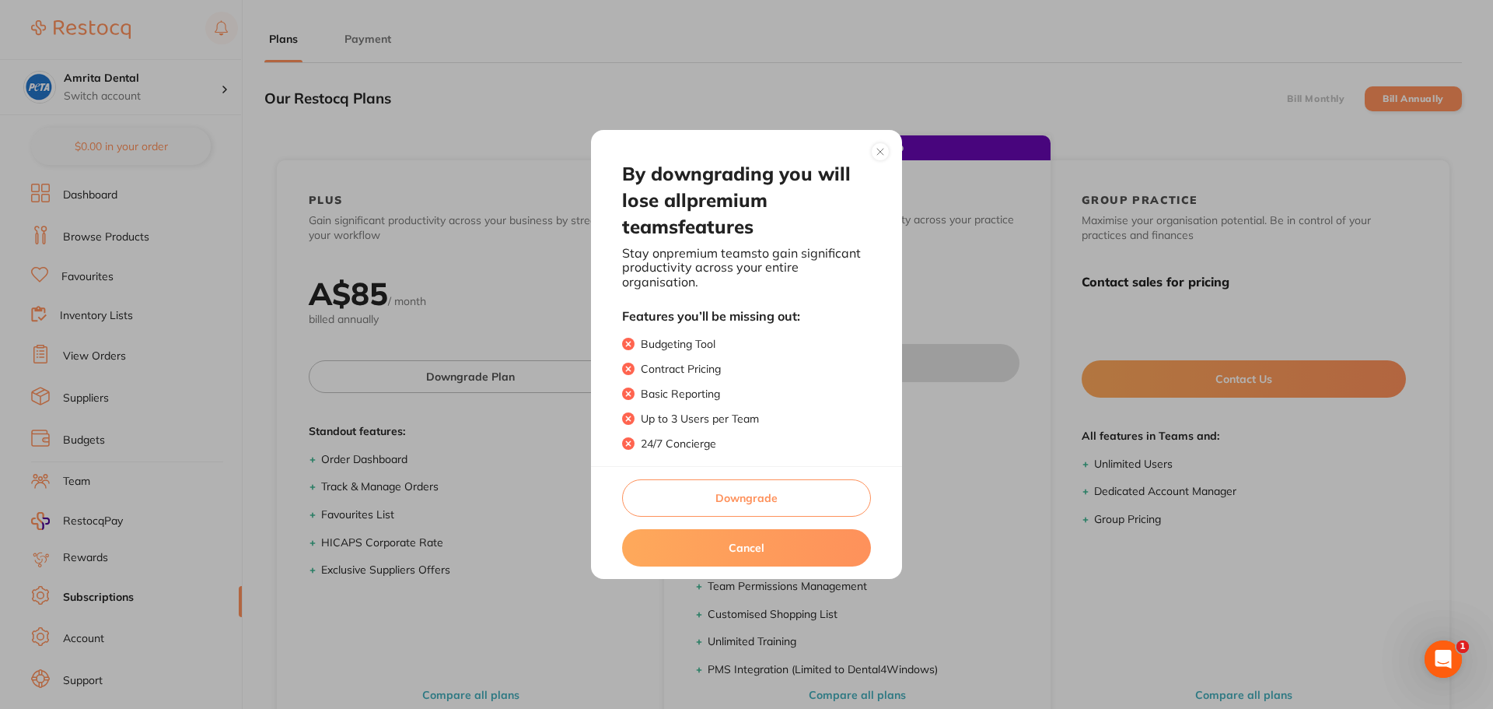
click at [748, 495] on button "Downgrade" at bounding box center [746, 497] width 249 height 37
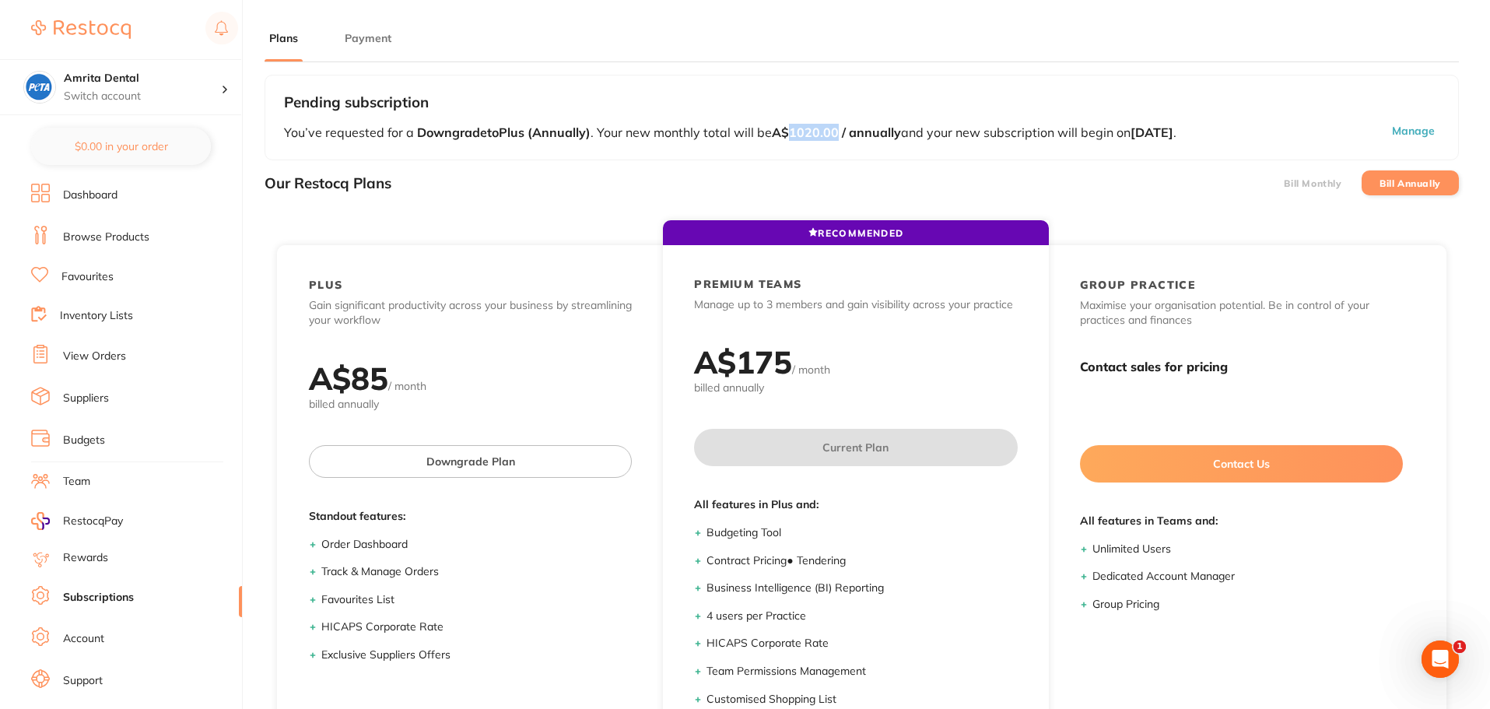
drag, startPoint x: 793, startPoint y: 135, endPoint x: 839, endPoint y: 133, distance: 46.0
click at [839, 133] on b "A$1020.00 / annually" at bounding box center [836, 132] width 129 height 16
click at [751, 191] on div "Our Restocq Plans Bill Monthly Bill Annually" at bounding box center [861, 183] width 1194 height 46
click at [366, 44] on button "Payment" at bounding box center [368, 38] width 56 height 15
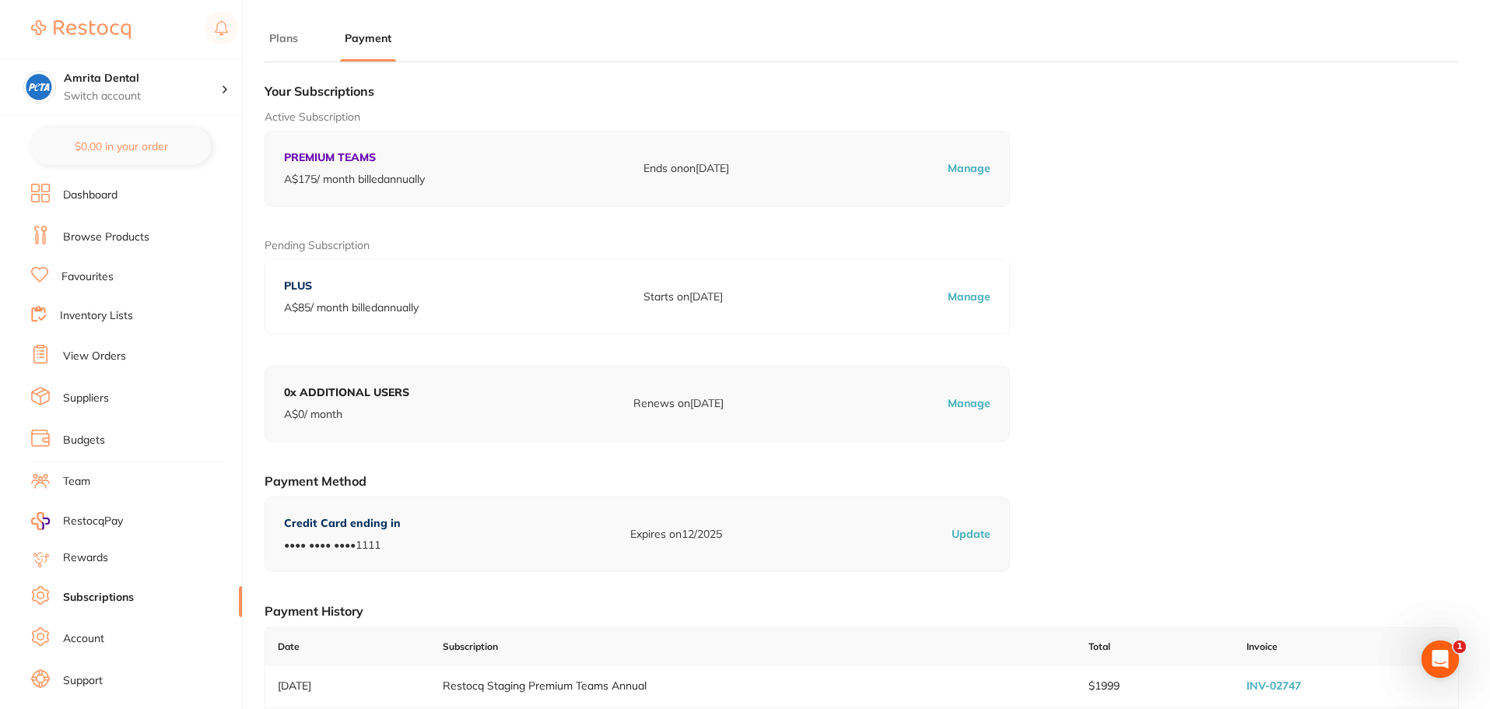
click at [292, 40] on button "Plans" at bounding box center [283, 38] width 38 height 15
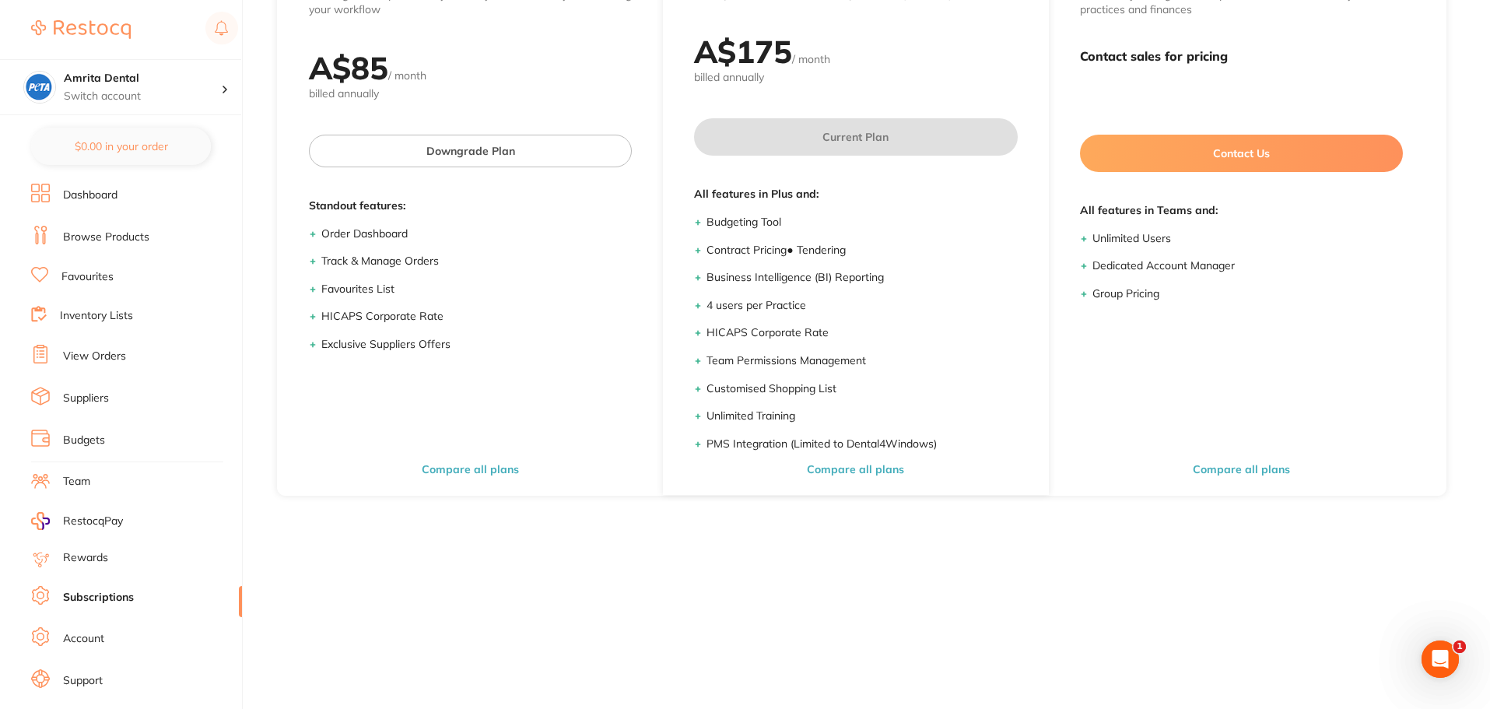
scroll to position [26, 0]
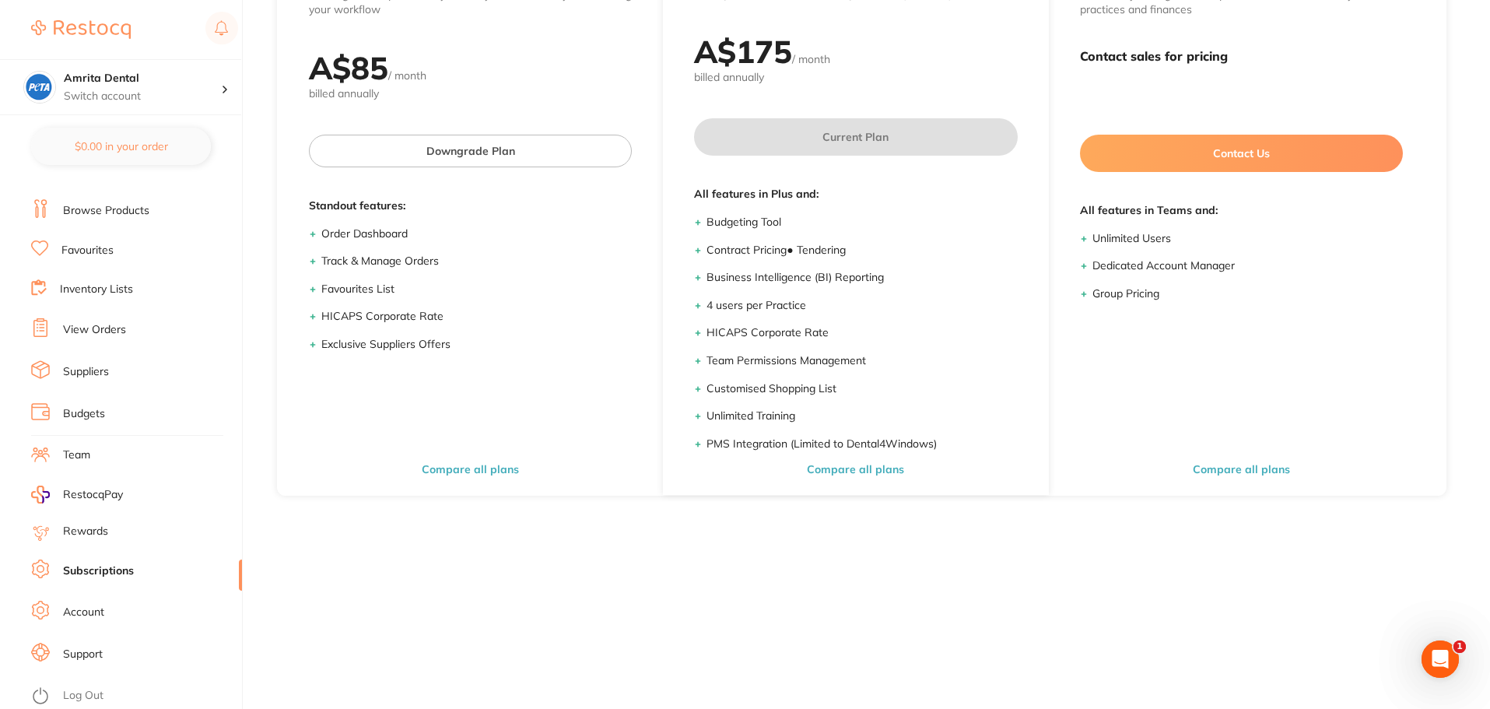
click at [91, 693] on link "Log Out" at bounding box center [83, 696] width 40 height 16
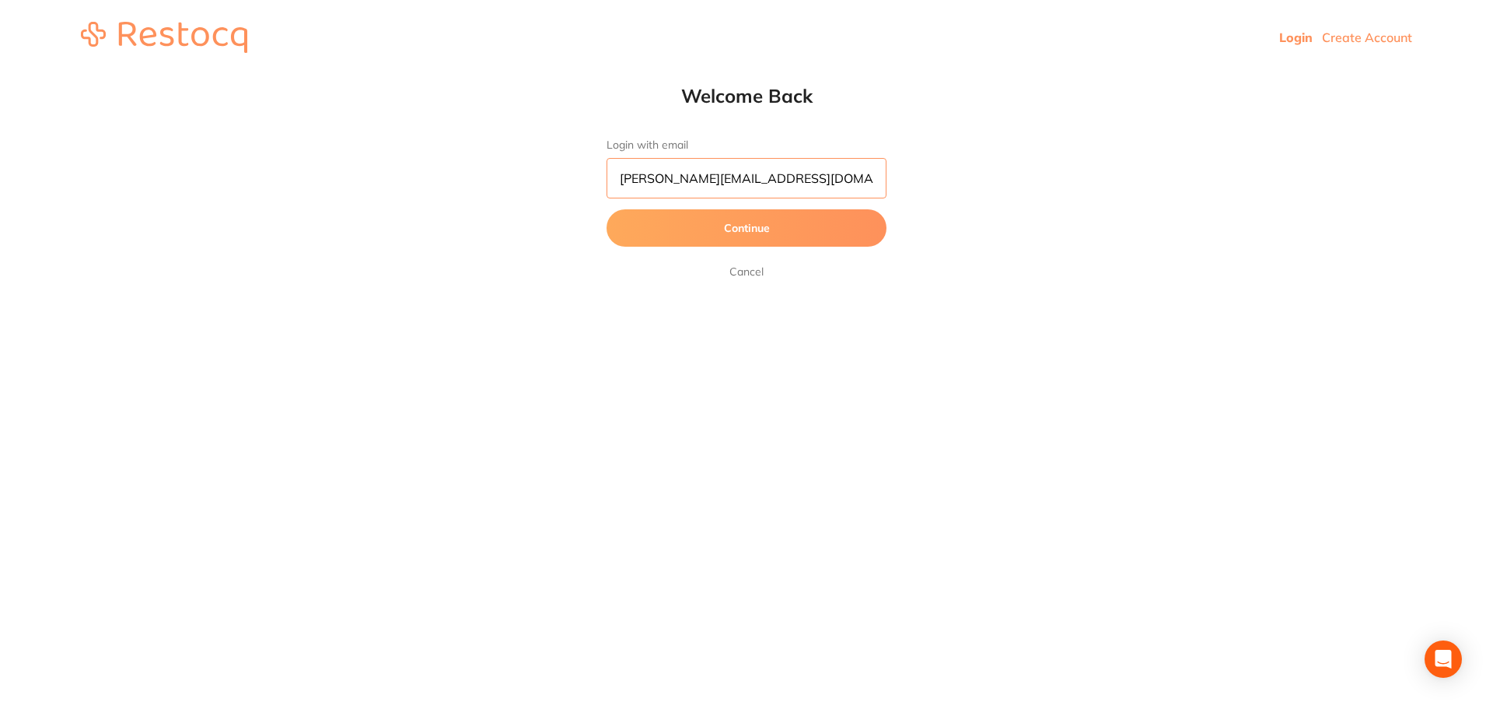
drag, startPoint x: 823, startPoint y: 172, endPoint x: 254, endPoint y: 203, distance: 570.2
click at [255, 204] on div "Welcome Back Login with email [PERSON_NAME][EMAIL_ADDRESS][DOMAIN_NAME] Continu…" at bounding box center [746, 182] width 1493 height 197
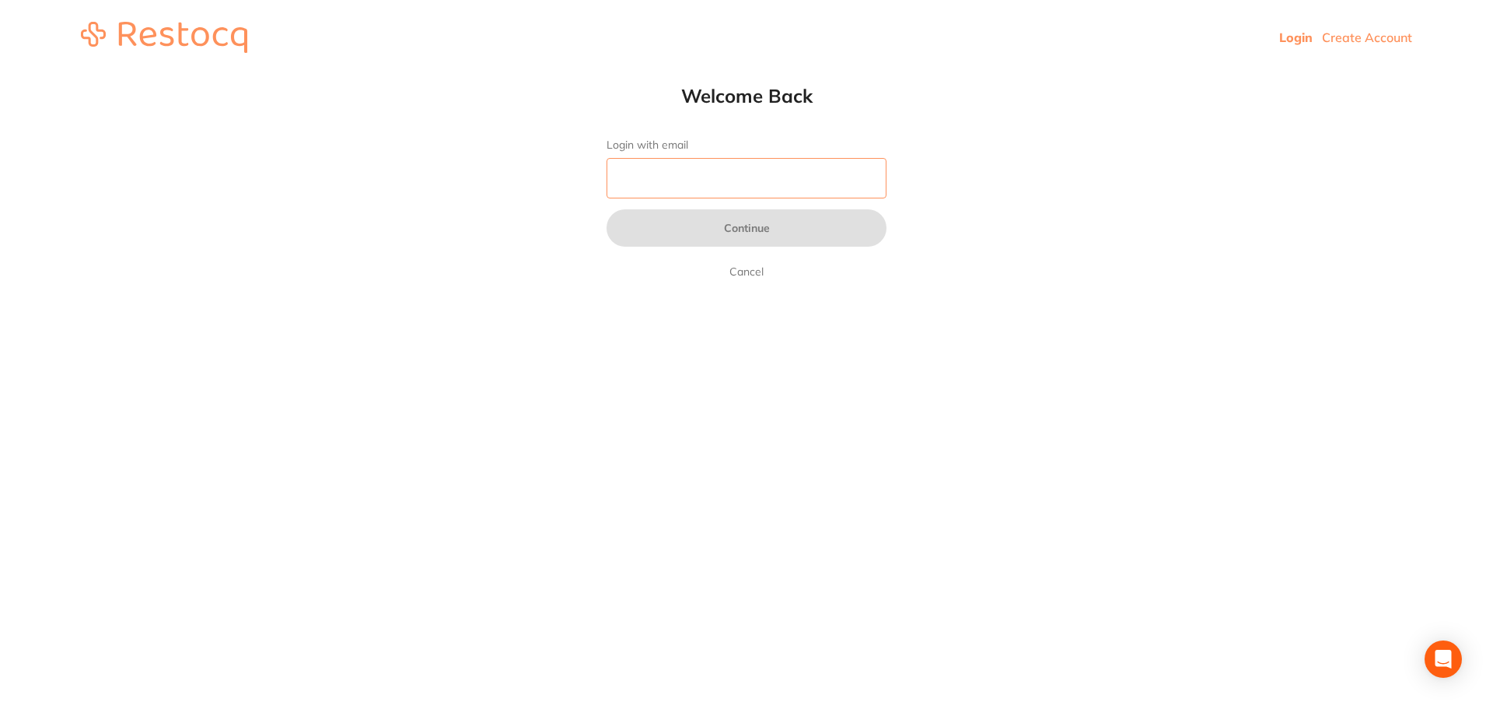
click at [739, 186] on input "Login with email" at bounding box center [747, 178] width 280 height 40
paste input "[EMAIL_ADDRESS][DOMAIN_NAME]"
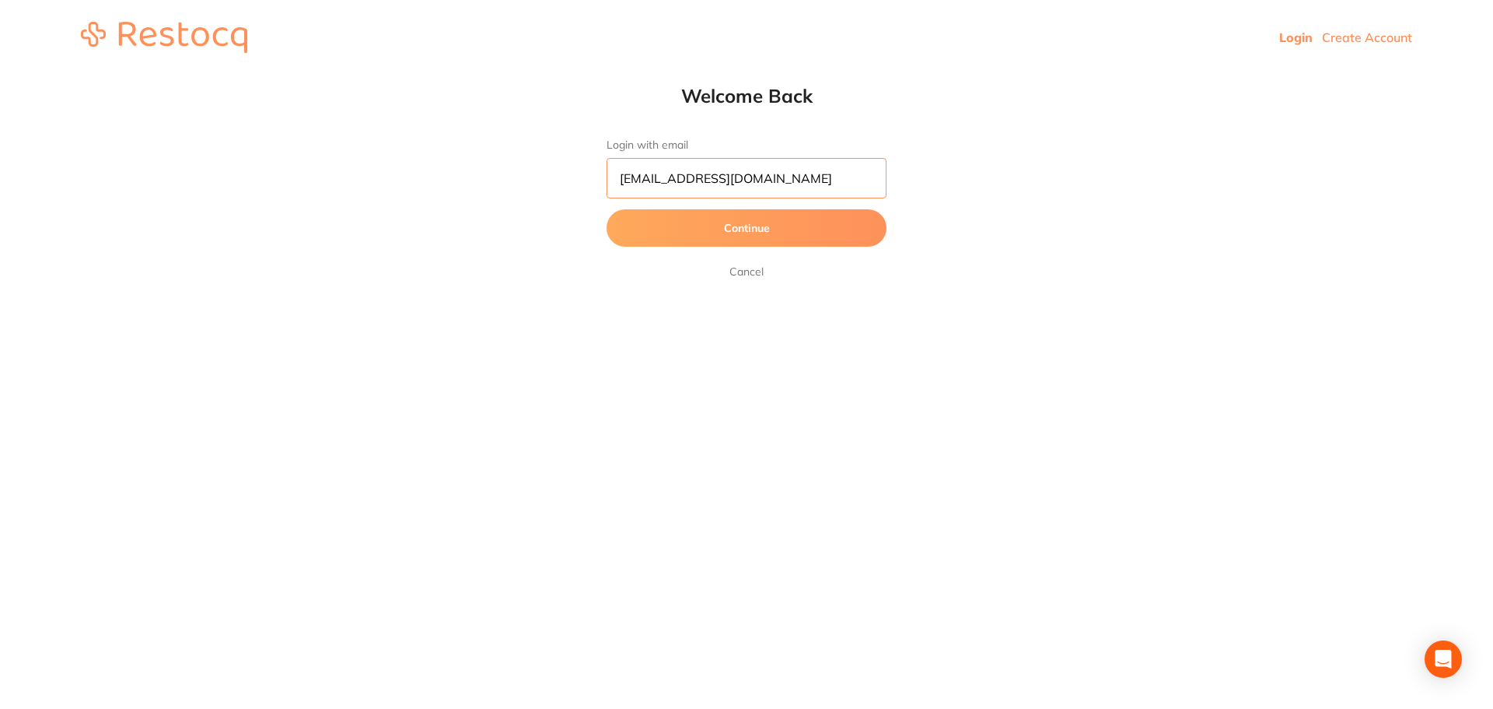
type input "[EMAIL_ADDRESS][DOMAIN_NAME]"
click at [607, 209] on button "Continue" at bounding box center [747, 227] width 280 height 37
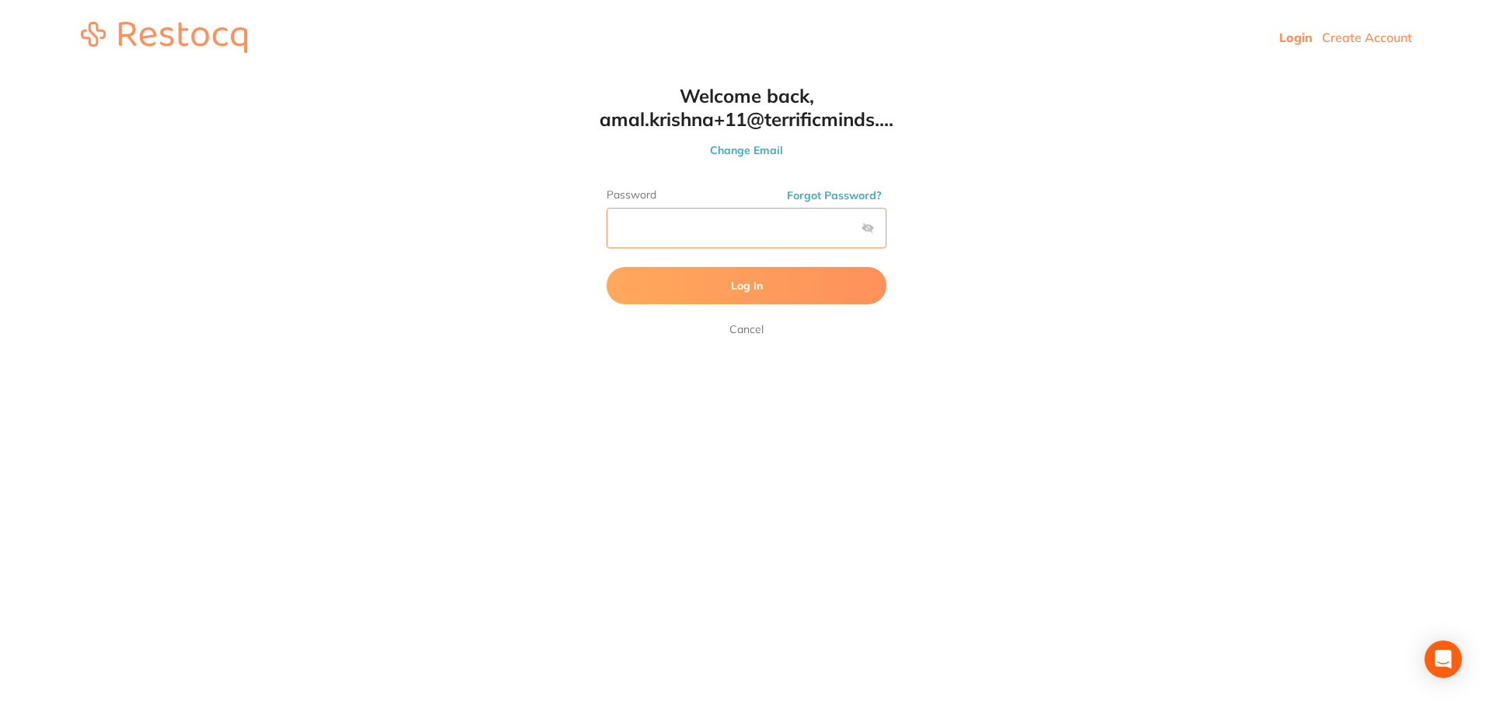
click at [607, 267] on button "Log In" at bounding box center [747, 285] width 280 height 37
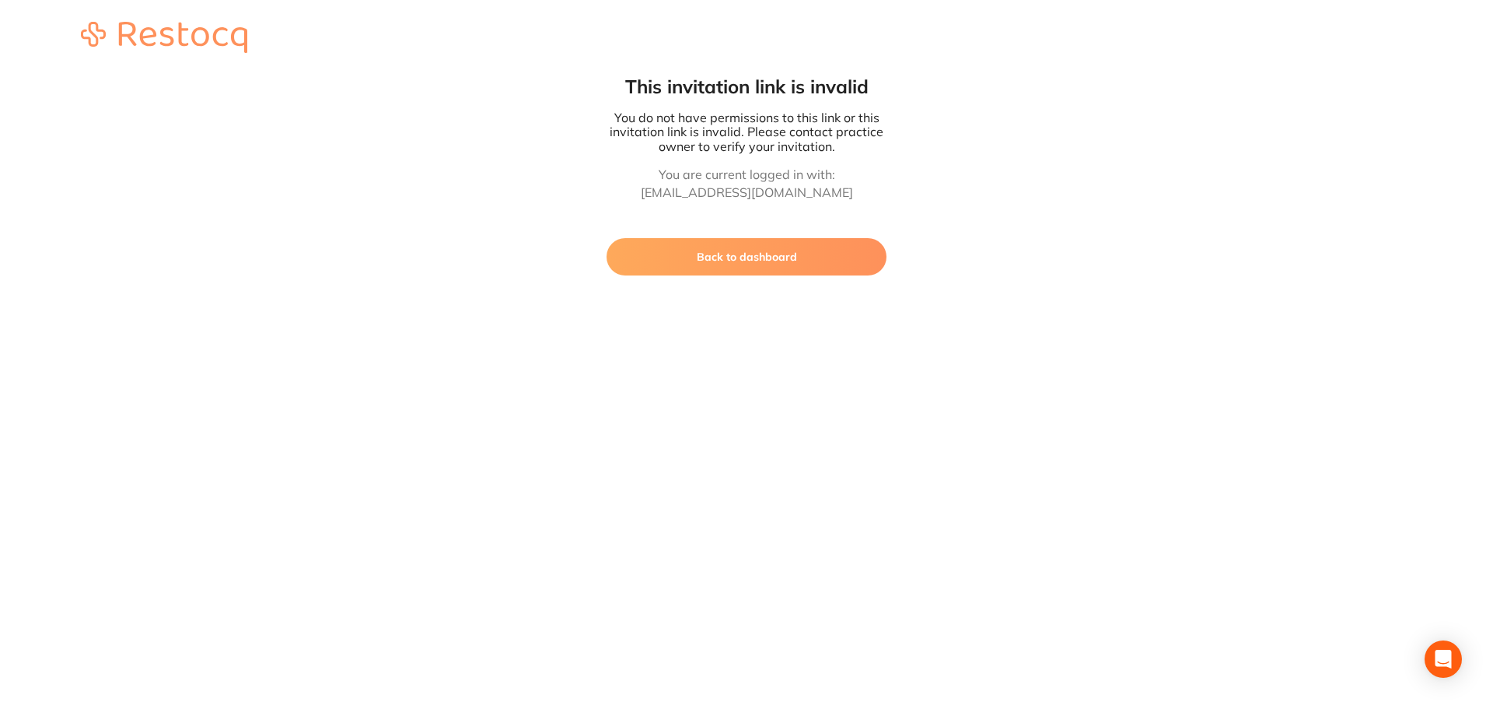
click at [749, 269] on button "Back to dashboard" at bounding box center [747, 256] width 280 height 37
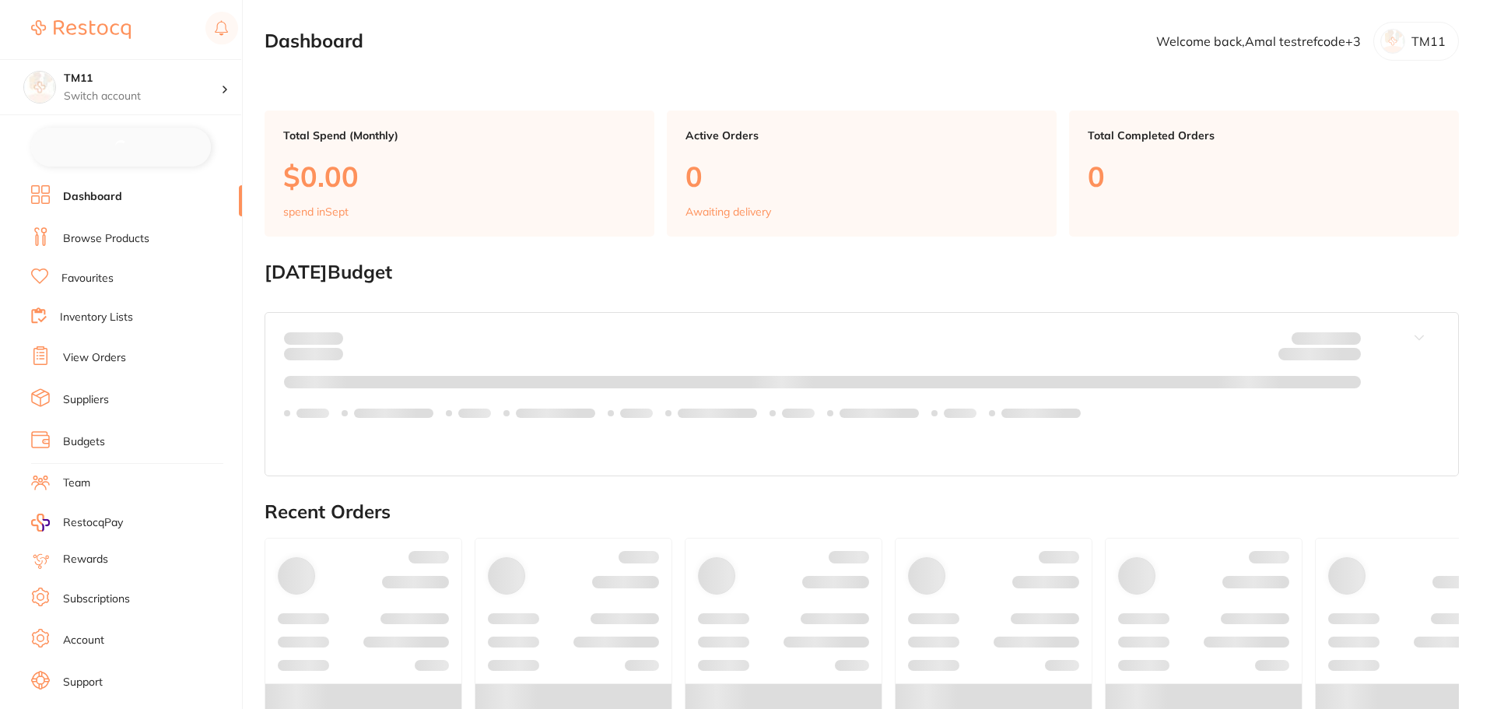
checkbox input "false"
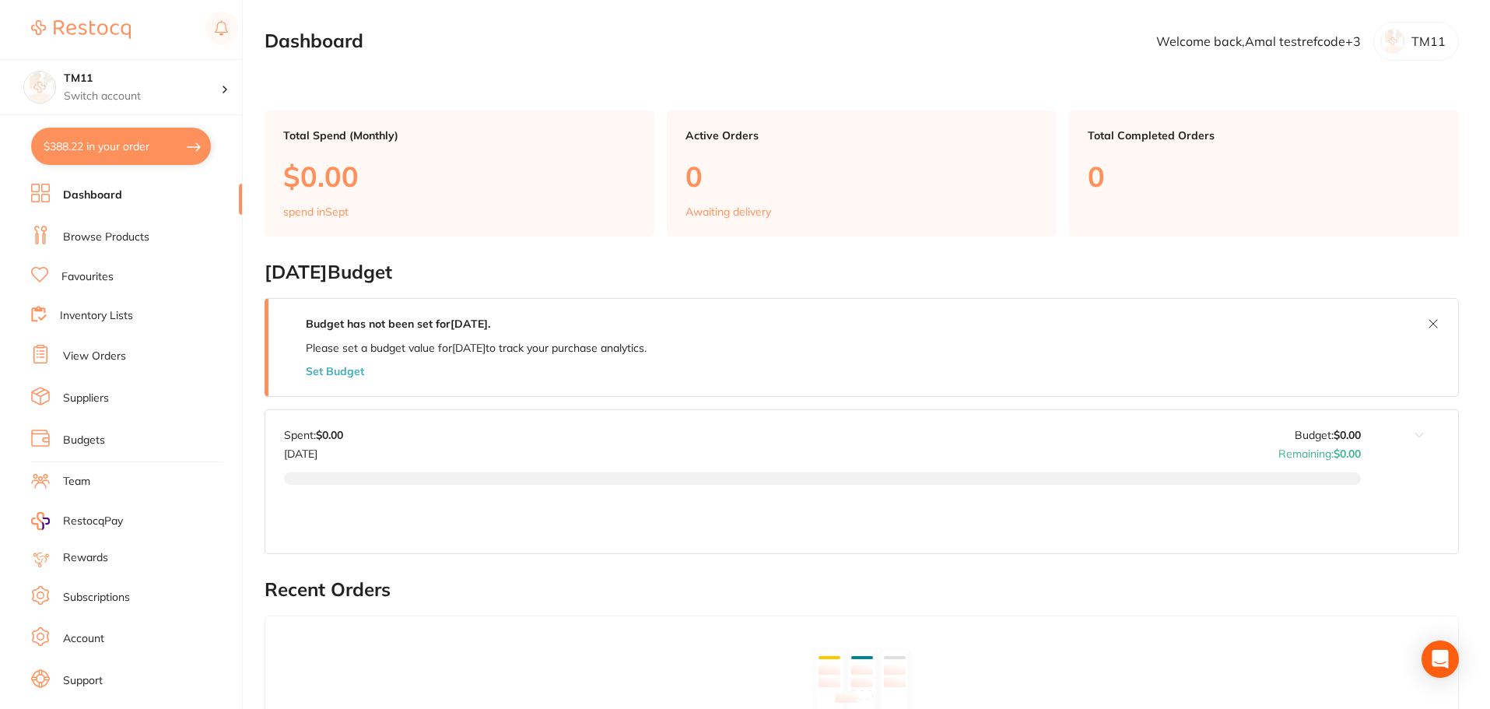
click at [105, 599] on link "Subscriptions" at bounding box center [96, 598] width 67 height 16
